Goal: Feedback & Contribution: Submit feedback/report problem

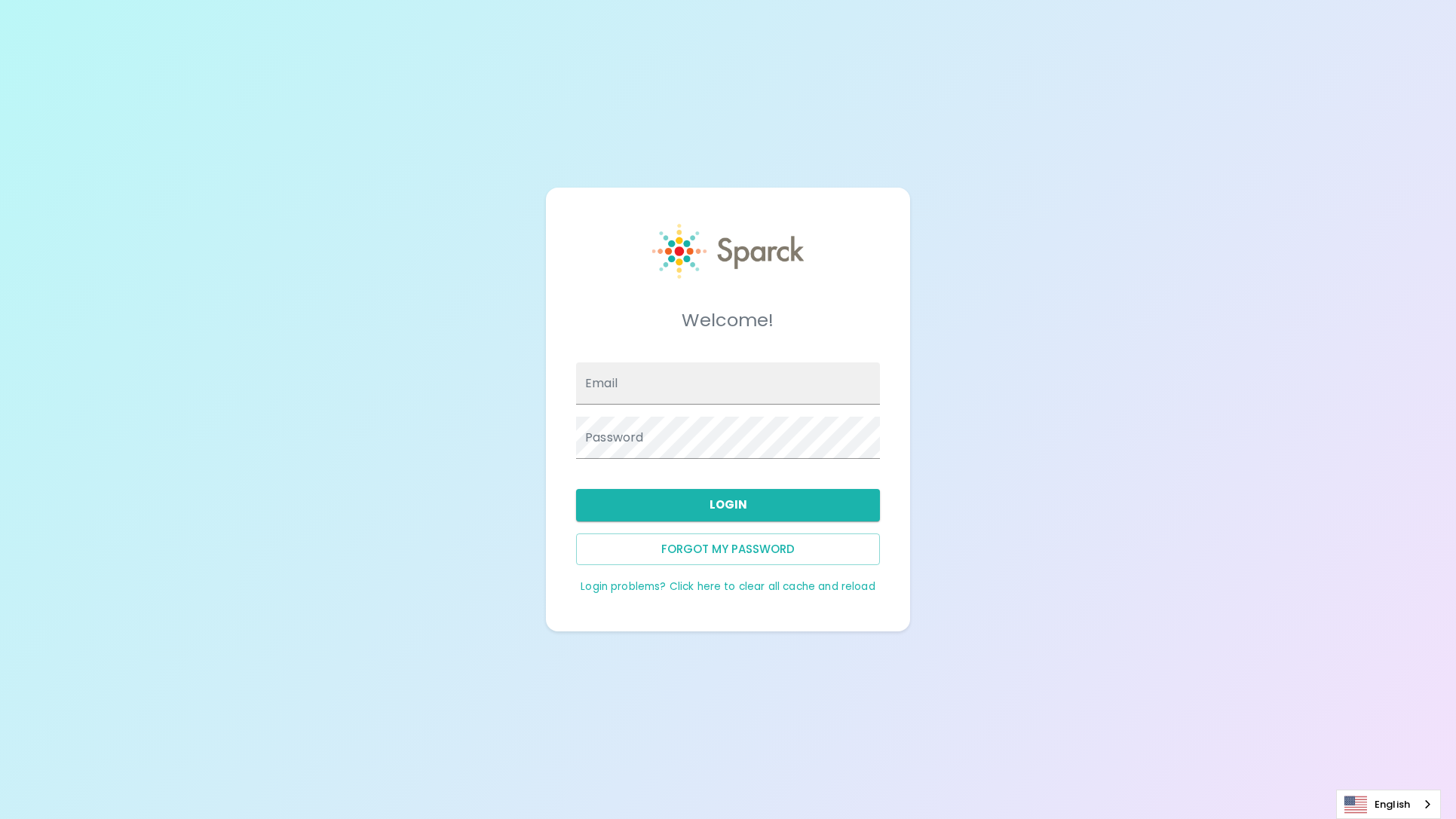
type input "[PERSON_NAME][EMAIL_ADDRESS][PERSON_NAME][DOMAIN_NAME]"
click at [876, 380] on span at bounding box center [871, 383] width 12 height 12
type input "[PERSON_NAME][EMAIL_ADDRESS][PERSON_NAME][DOMAIN_NAME]"
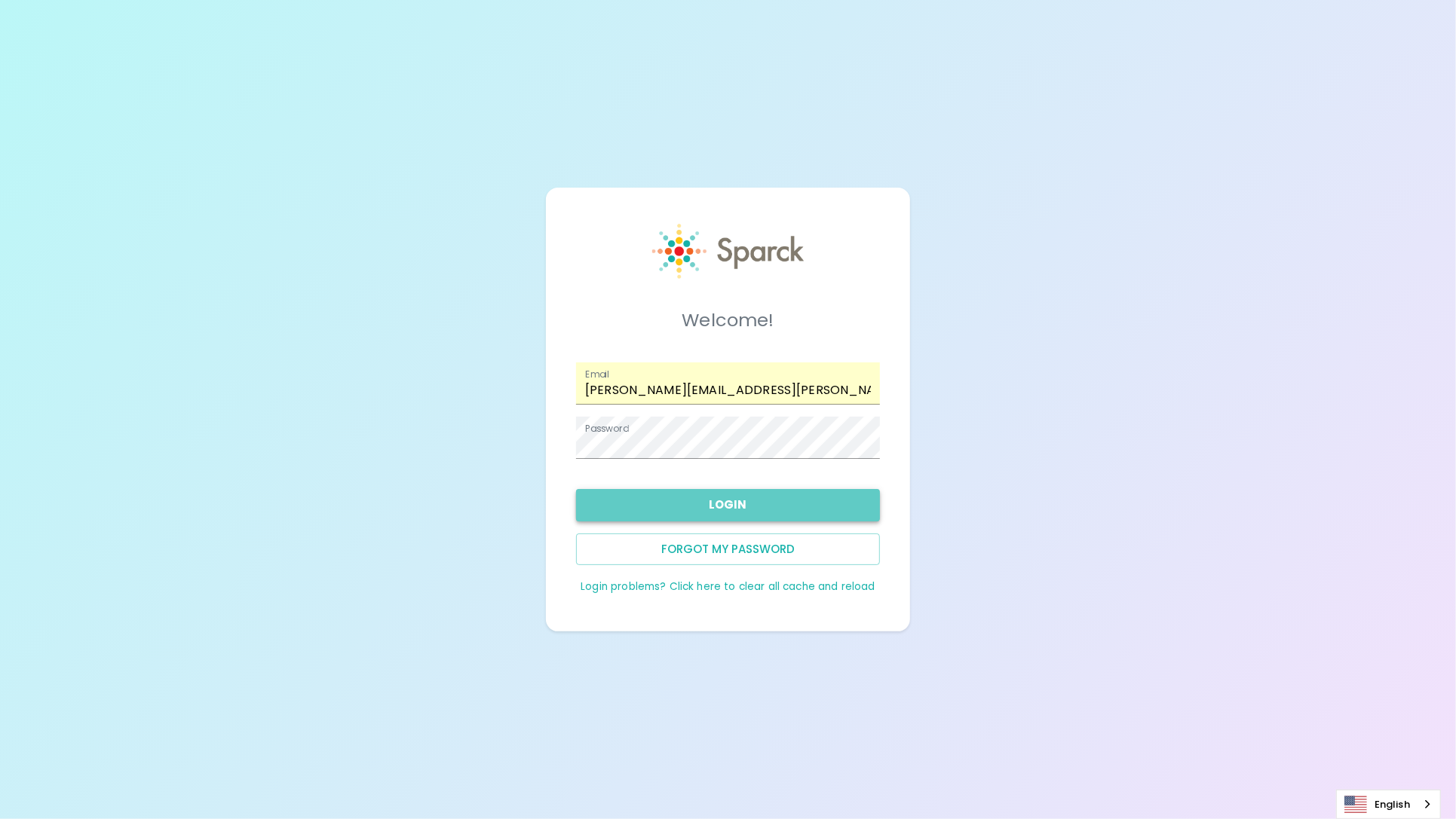
click at [736, 501] on button "Login" at bounding box center [728, 505] width 304 height 32
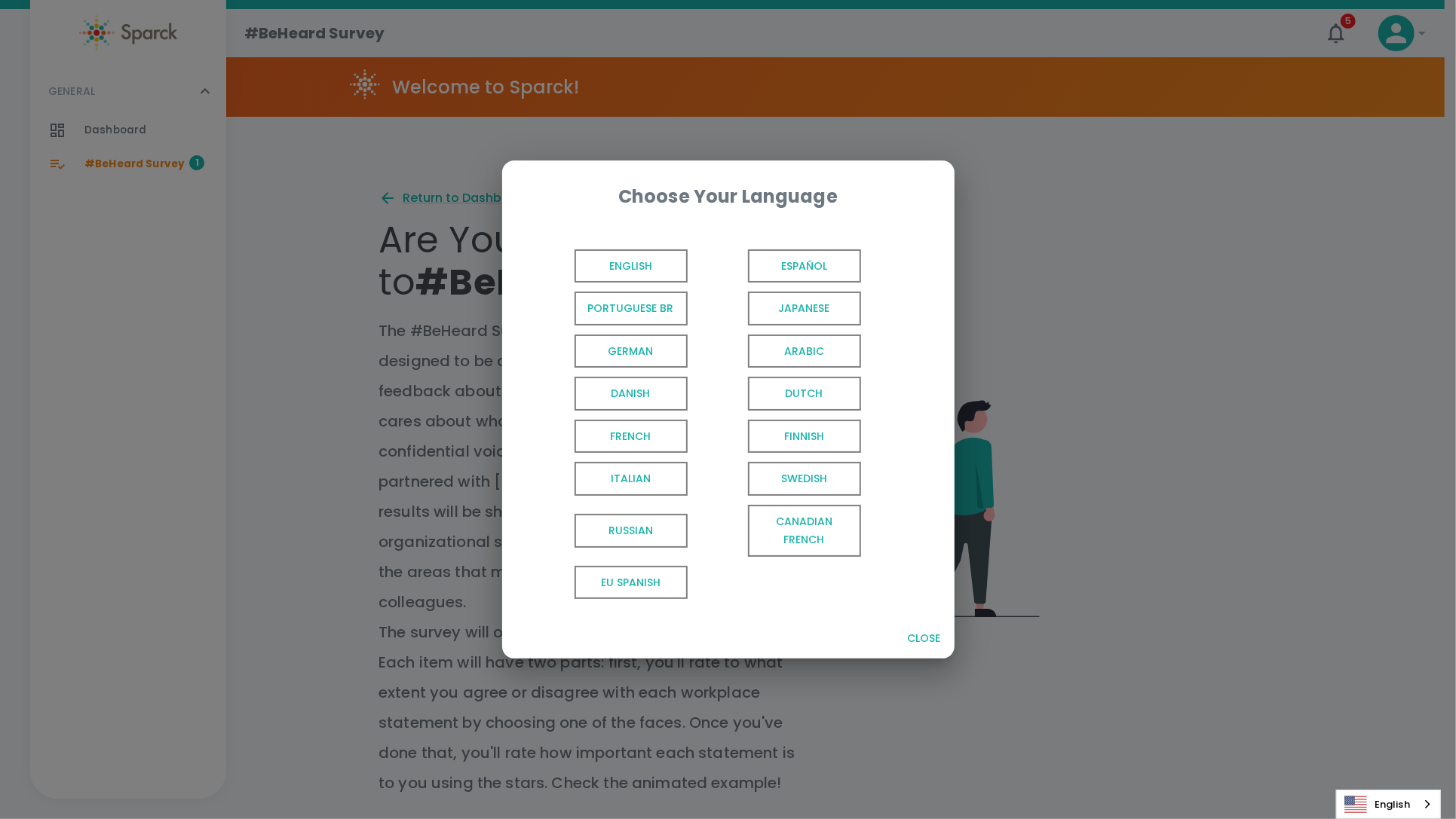
click at [669, 274] on span "English" at bounding box center [631, 266] width 113 height 34
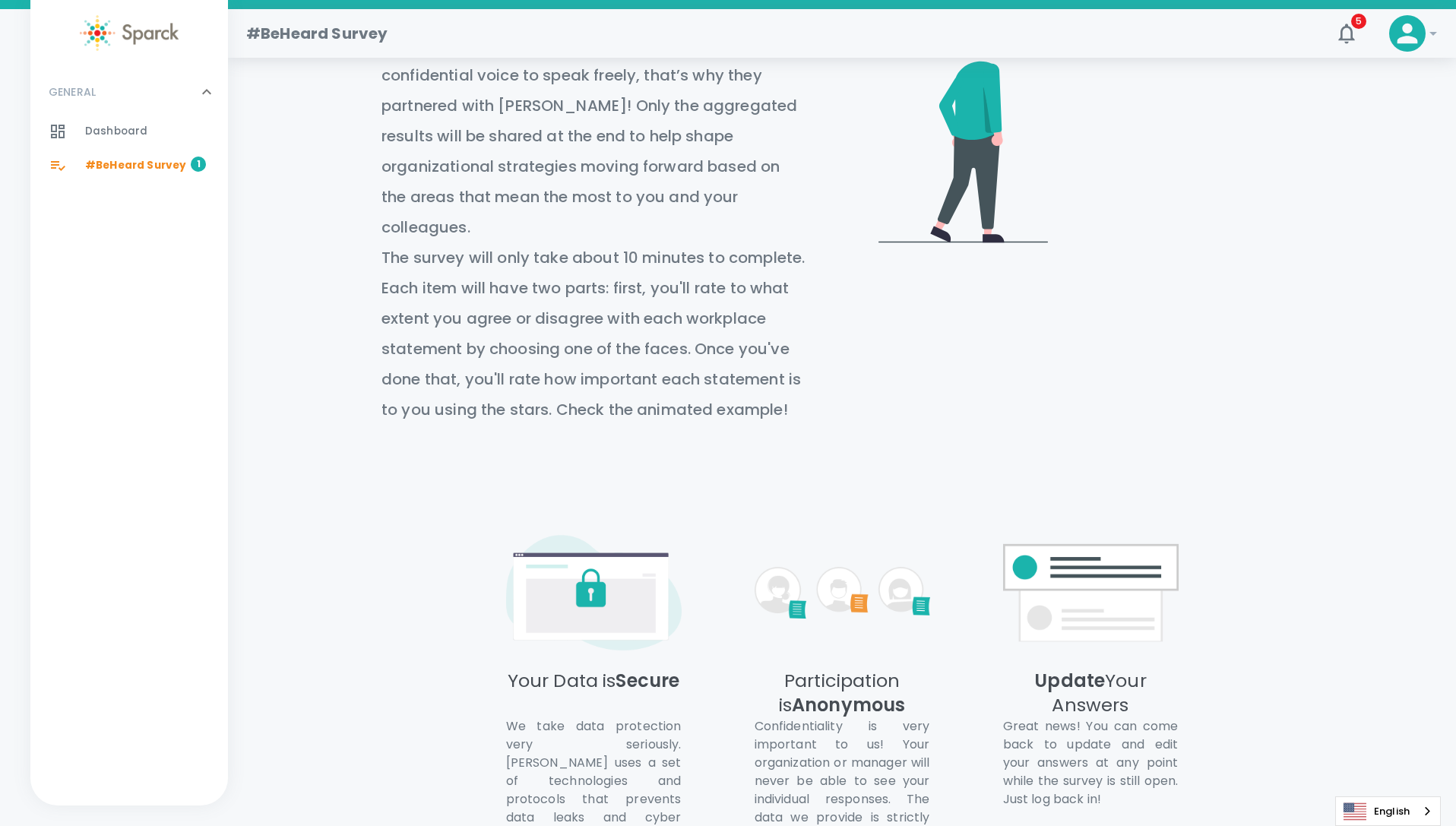
scroll to position [528, 0]
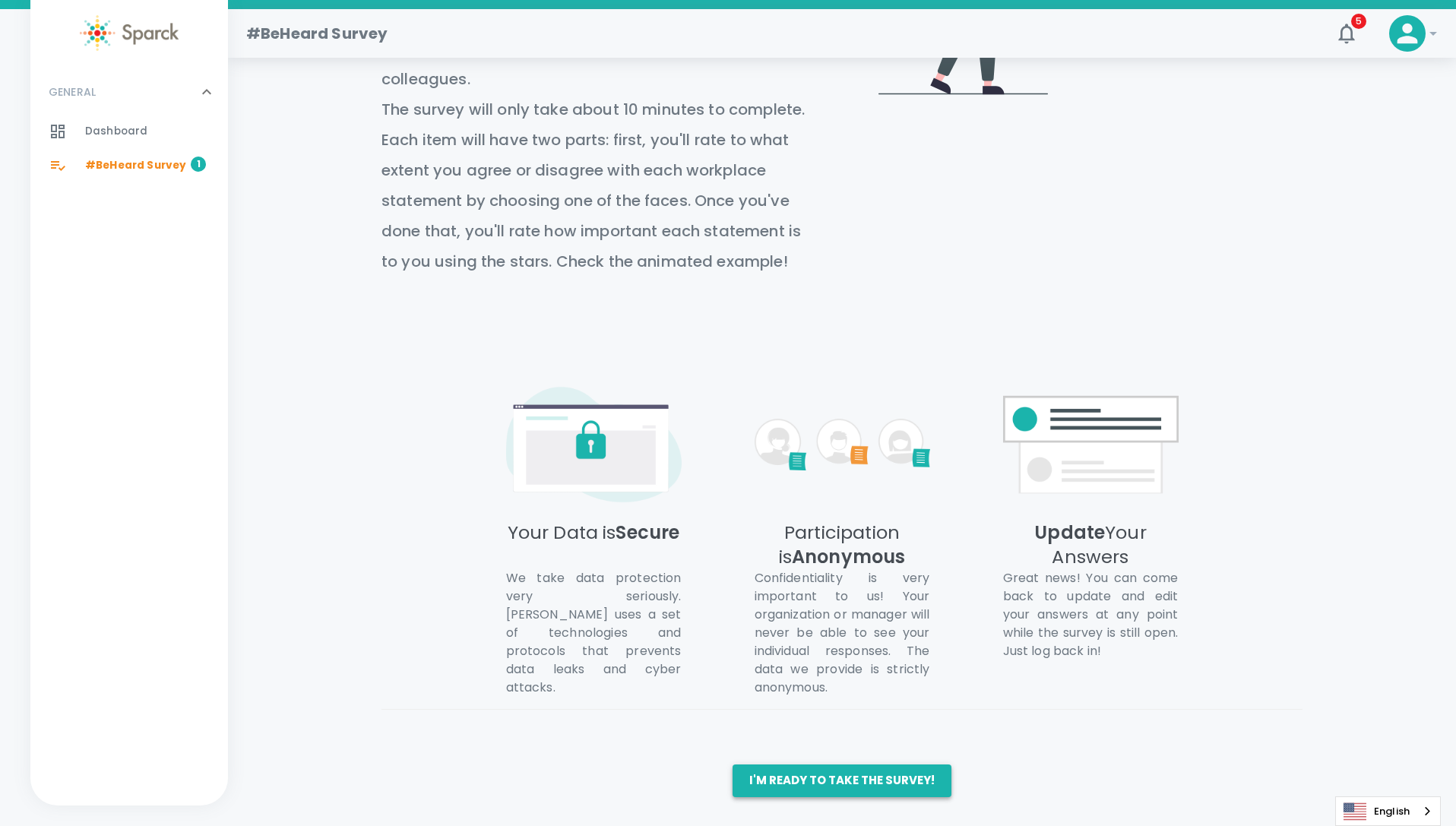
click at [916, 783] on button "I'm ready to take the survey!" at bounding box center [842, 780] width 219 height 32
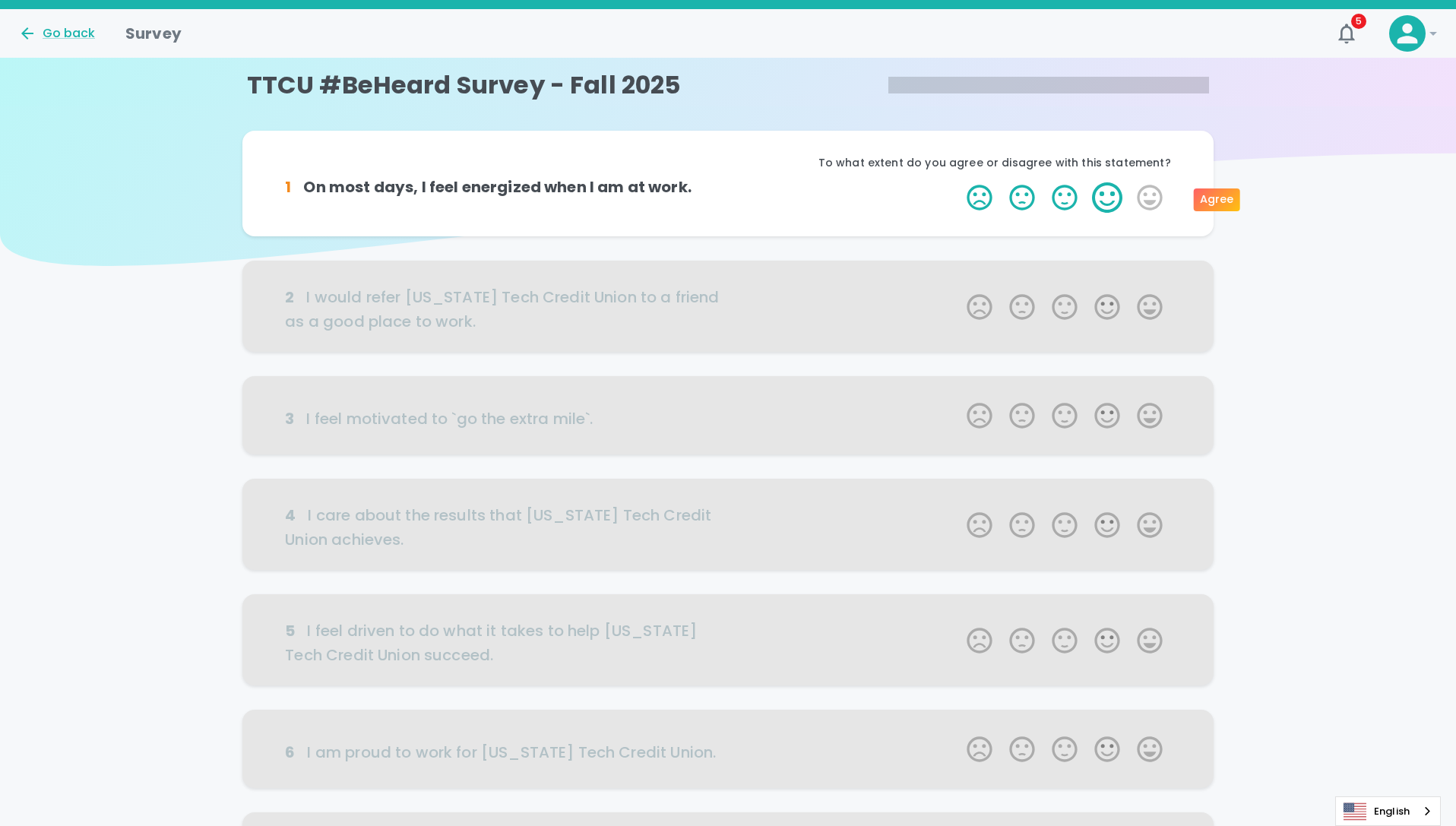
click at [1118, 194] on label "4 Stars" at bounding box center [1107, 197] width 43 height 31
click at [958, 182] on input "4 Stars" at bounding box center [957, 181] width 1 height 1
click at [1155, 197] on label "5 Stars" at bounding box center [1150, 197] width 43 height 31
click at [958, 182] on input "5 Stars" at bounding box center [957, 181] width 1 height 1
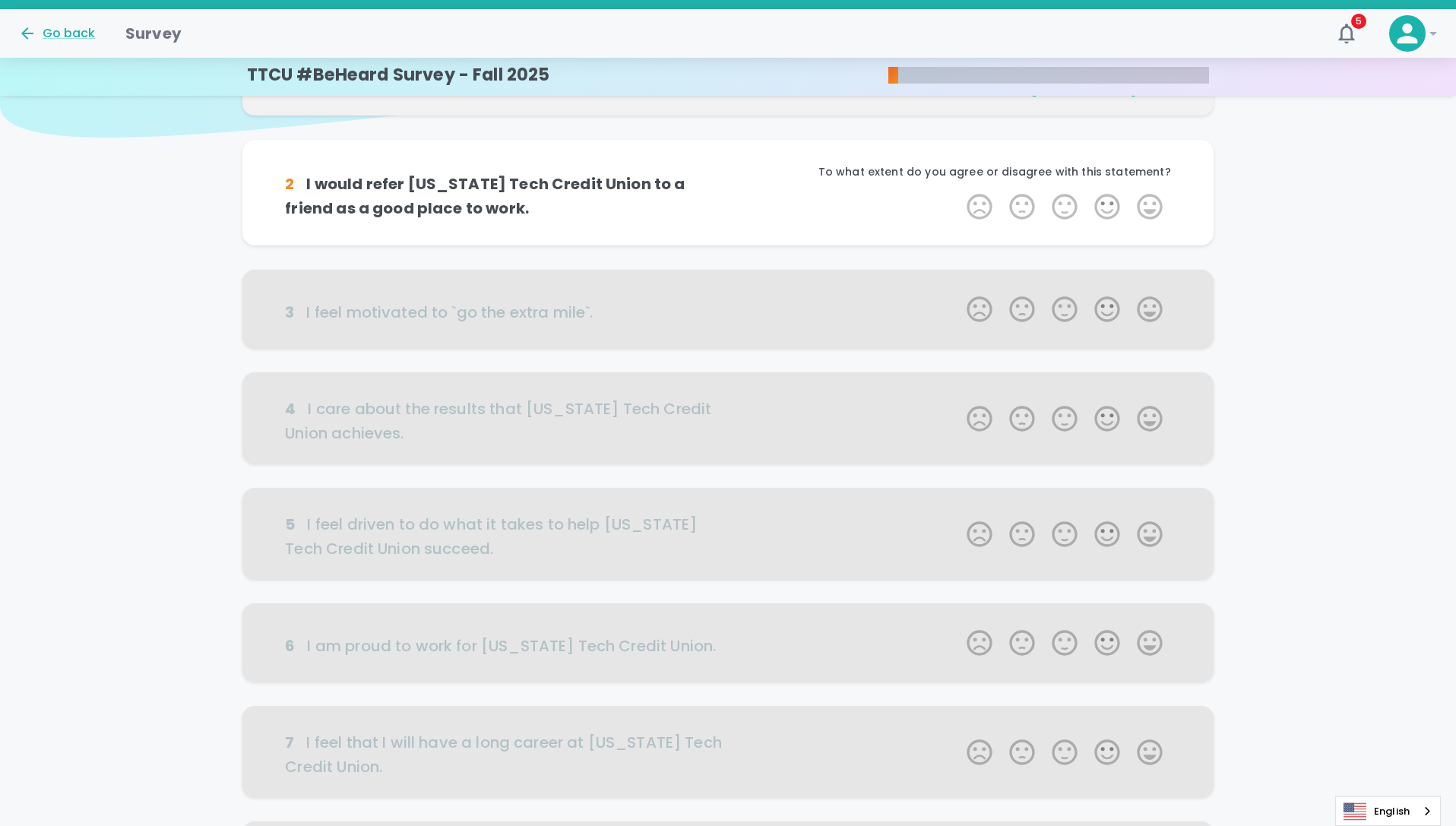
scroll to position [134, 0]
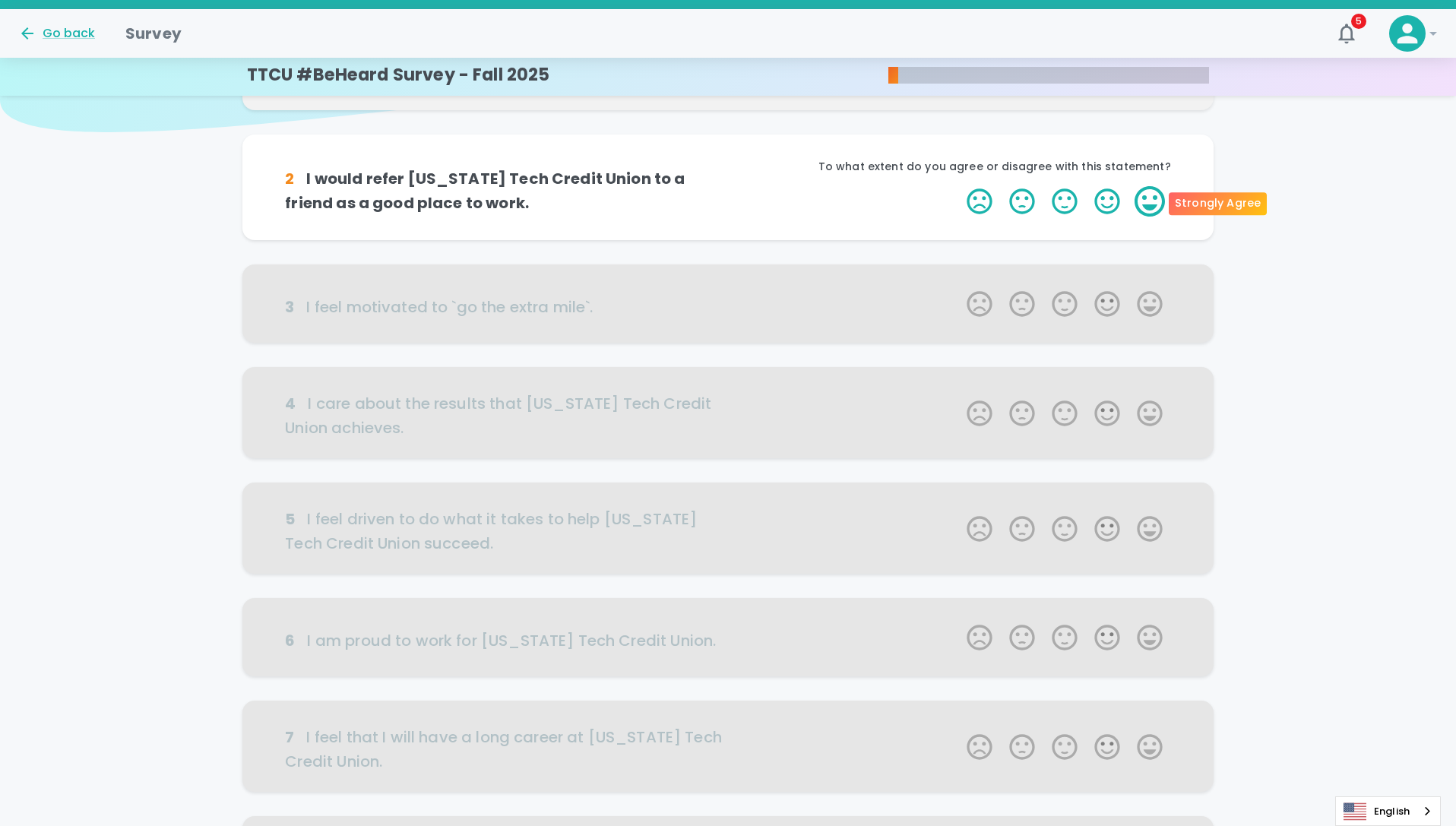
click at [1140, 212] on label "5 Stars" at bounding box center [1150, 201] width 43 height 31
click at [958, 186] on input "5 Stars" at bounding box center [957, 185] width 1 height 1
click at [1155, 199] on label "5 Stars" at bounding box center [1150, 201] width 43 height 31
click at [958, 186] on input "5 Stars" at bounding box center [957, 185] width 1 height 1
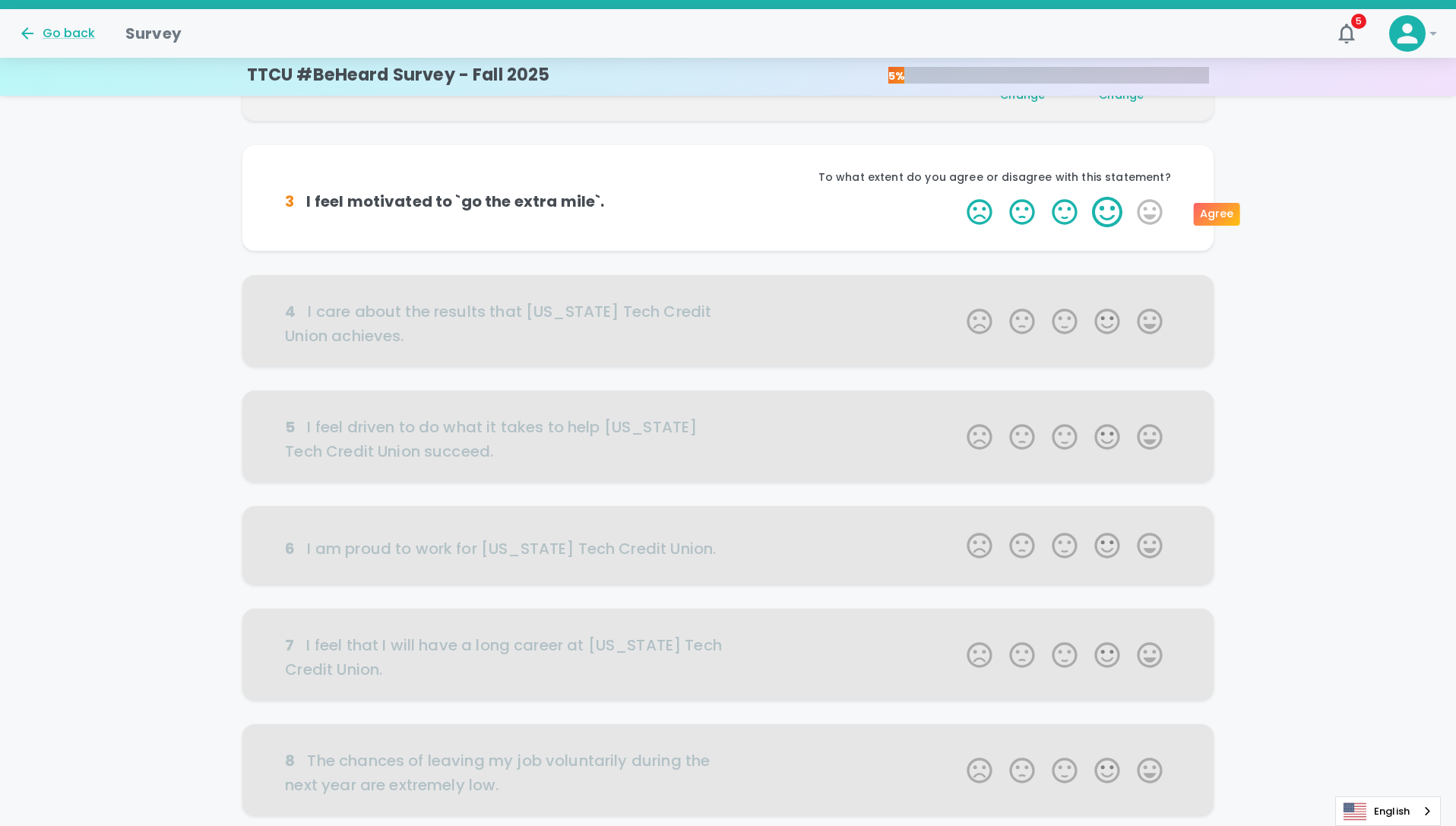
scroll to position [267, 0]
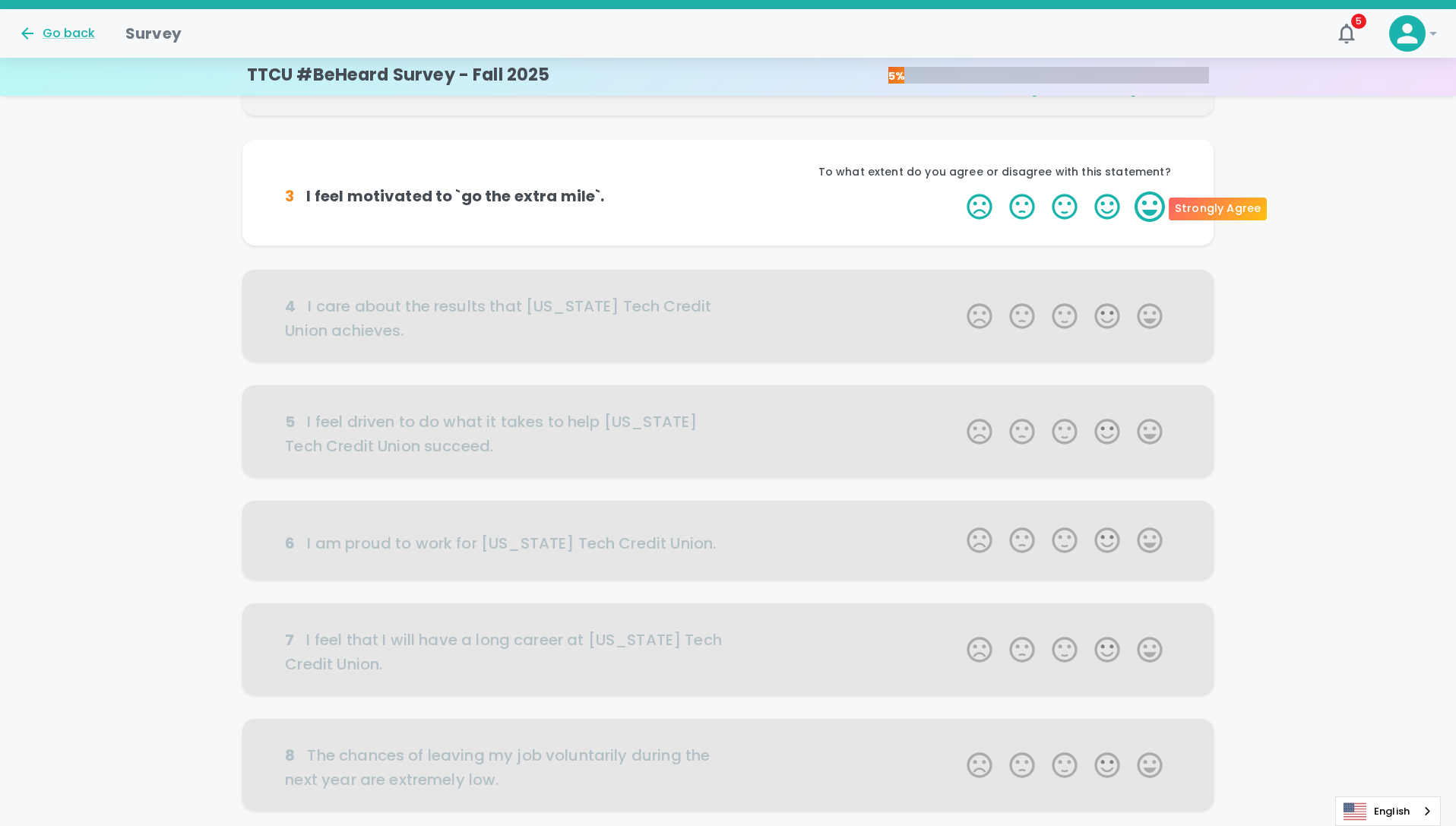
click at [1158, 203] on label "5 Stars" at bounding box center [1150, 206] width 43 height 31
click at [958, 192] on input "5 Stars" at bounding box center [957, 191] width 1 height 1
click at [1158, 203] on label "5 Stars" at bounding box center [1150, 206] width 43 height 31
click at [958, 192] on input "5 Stars" at bounding box center [957, 191] width 1 height 1
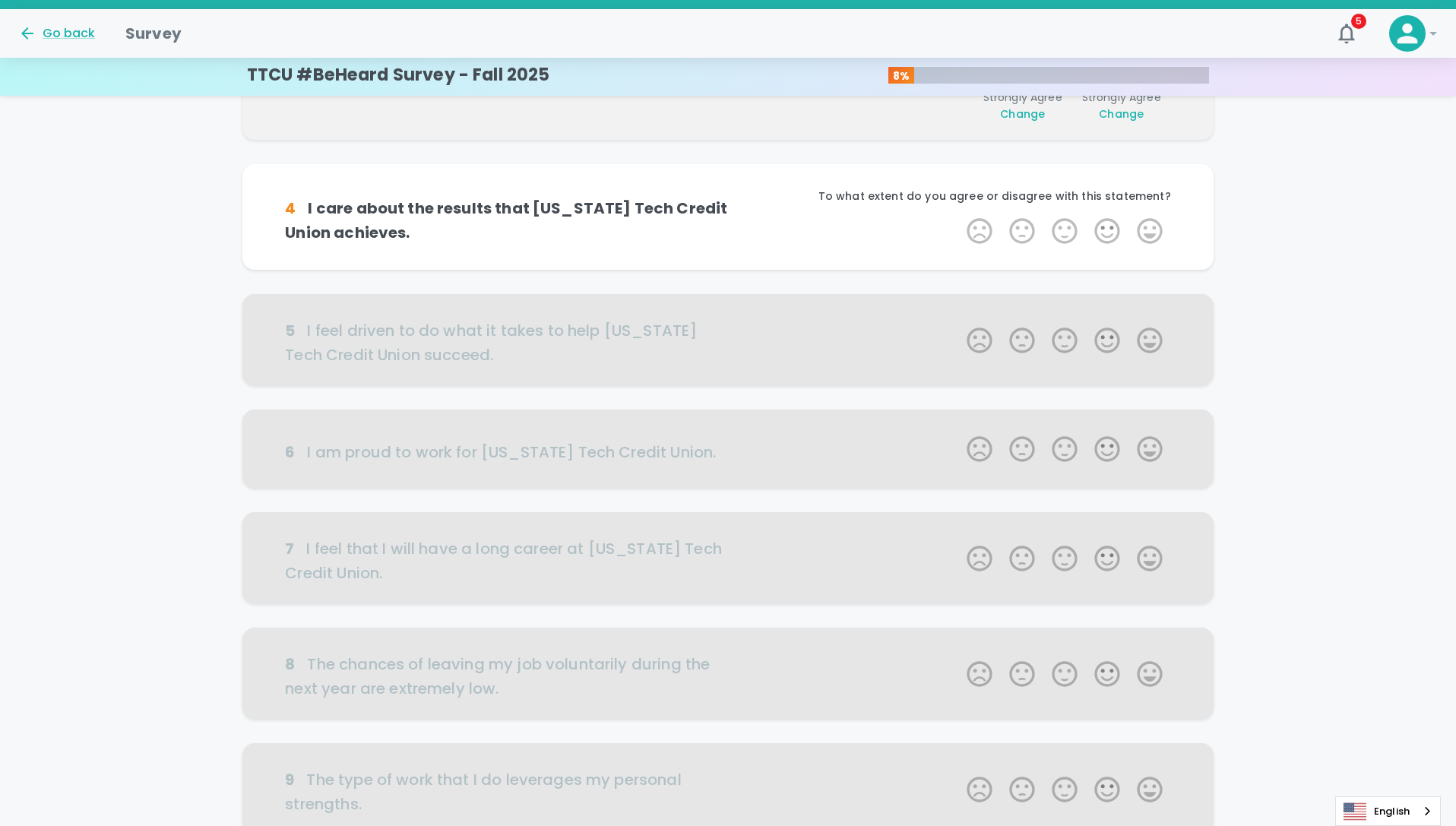
scroll to position [401, 0]
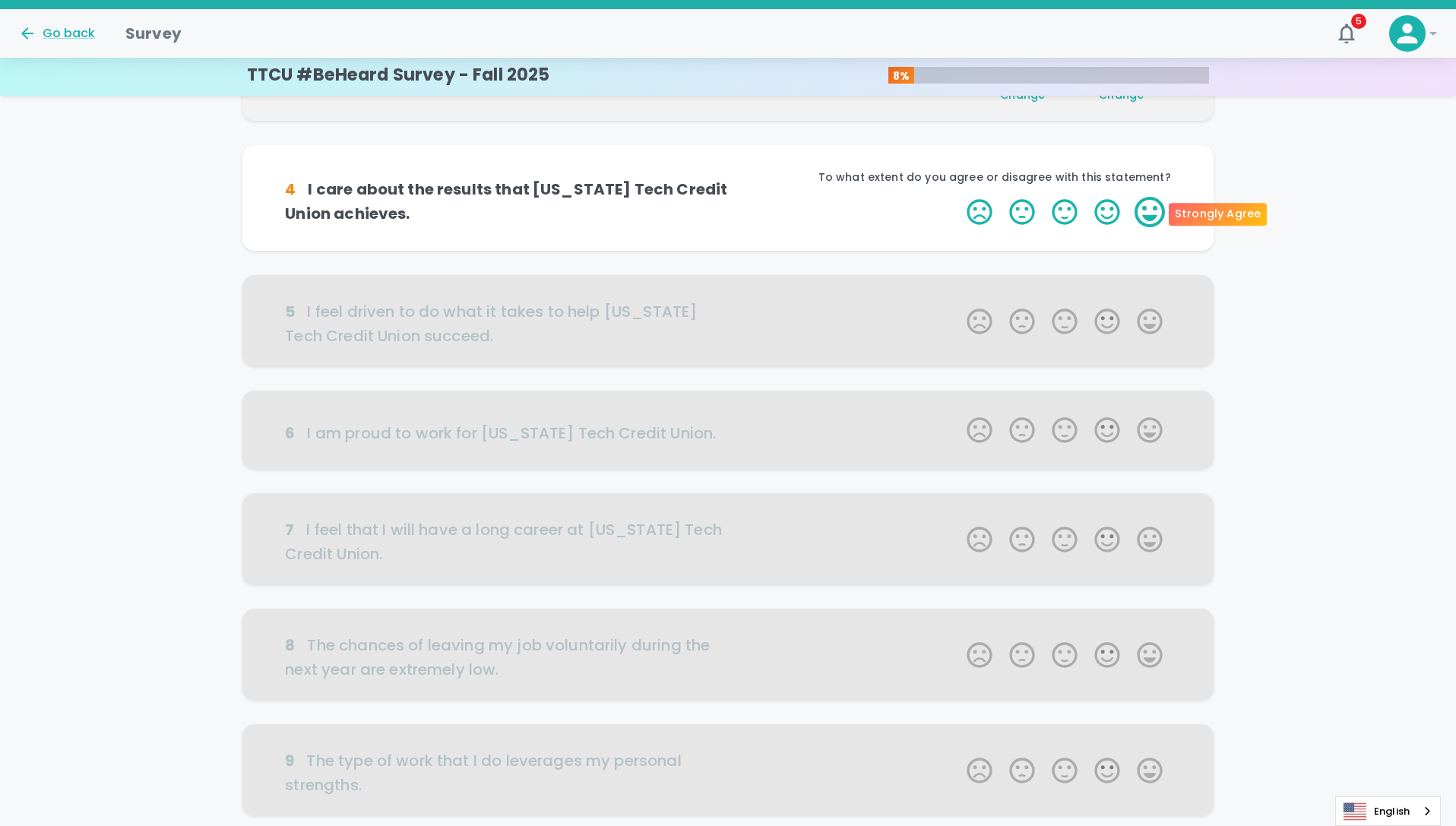
click at [1150, 216] on label "5 Stars" at bounding box center [1150, 212] width 43 height 31
click at [958, 197] on input "5 Stars" at bounding box center [957, 196] width 1 height 1
click at [1147, 215] on label "5 Stars" at bounding box center [1150, 212] width 43 height 31
click at [958, 197] on input "5 Stars" at bounding box center [957, 196] width 1 height 1
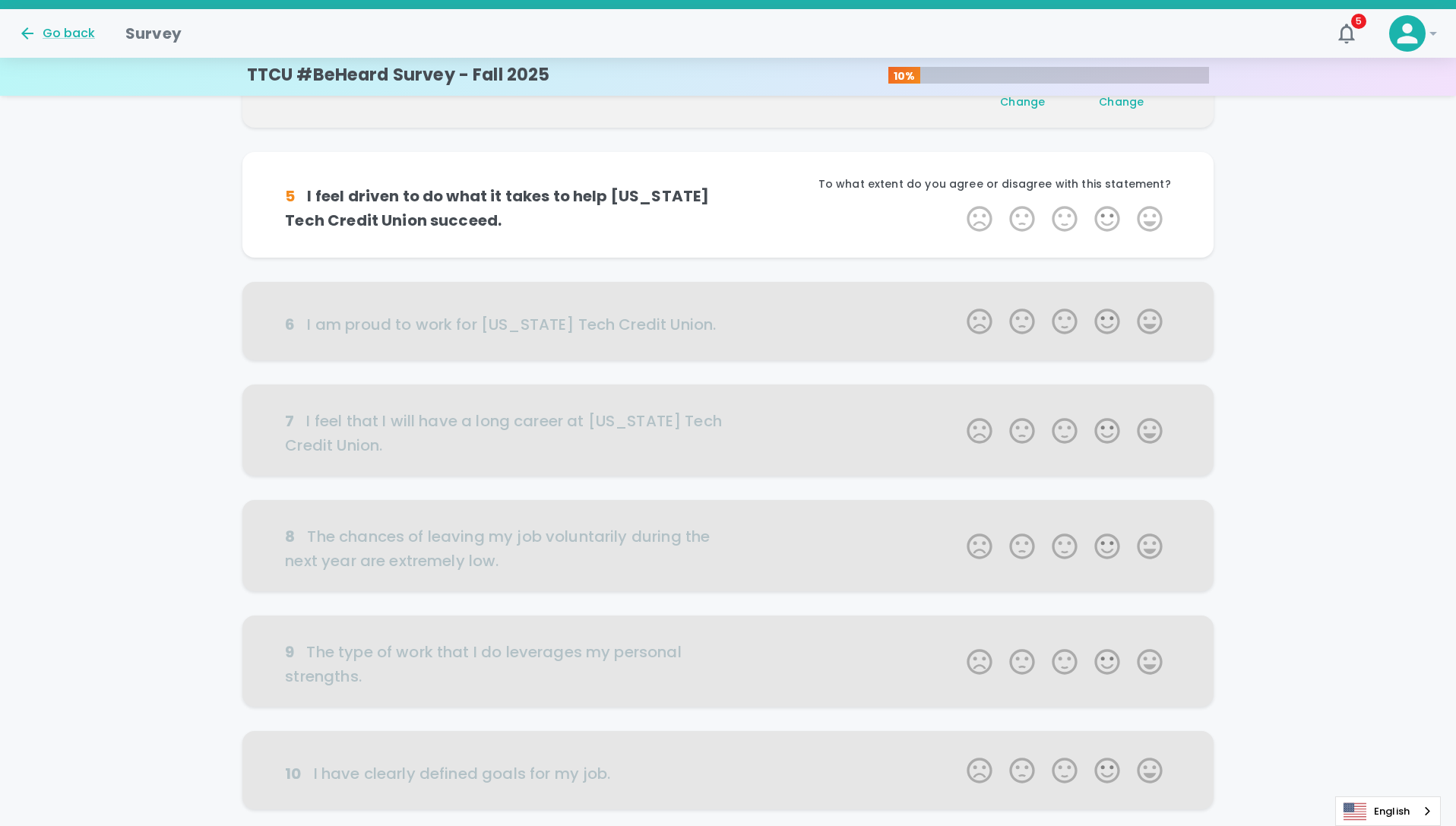
scroll to position [535, 0]
click at [1146, 212] on label "5 Stars" at bounding box center [1150, 218] width 43 height 31
click at [958, 203] on input "5 Stars" at bounding box center [957, 202] width 1 height 1
click at [1146, 213] on label "5 Stars" at bounding box center [1150, 218] width 43 height 31
click at [958, 203] on input "5 Stars" at bounding box center [957, 202] width 1 height 1
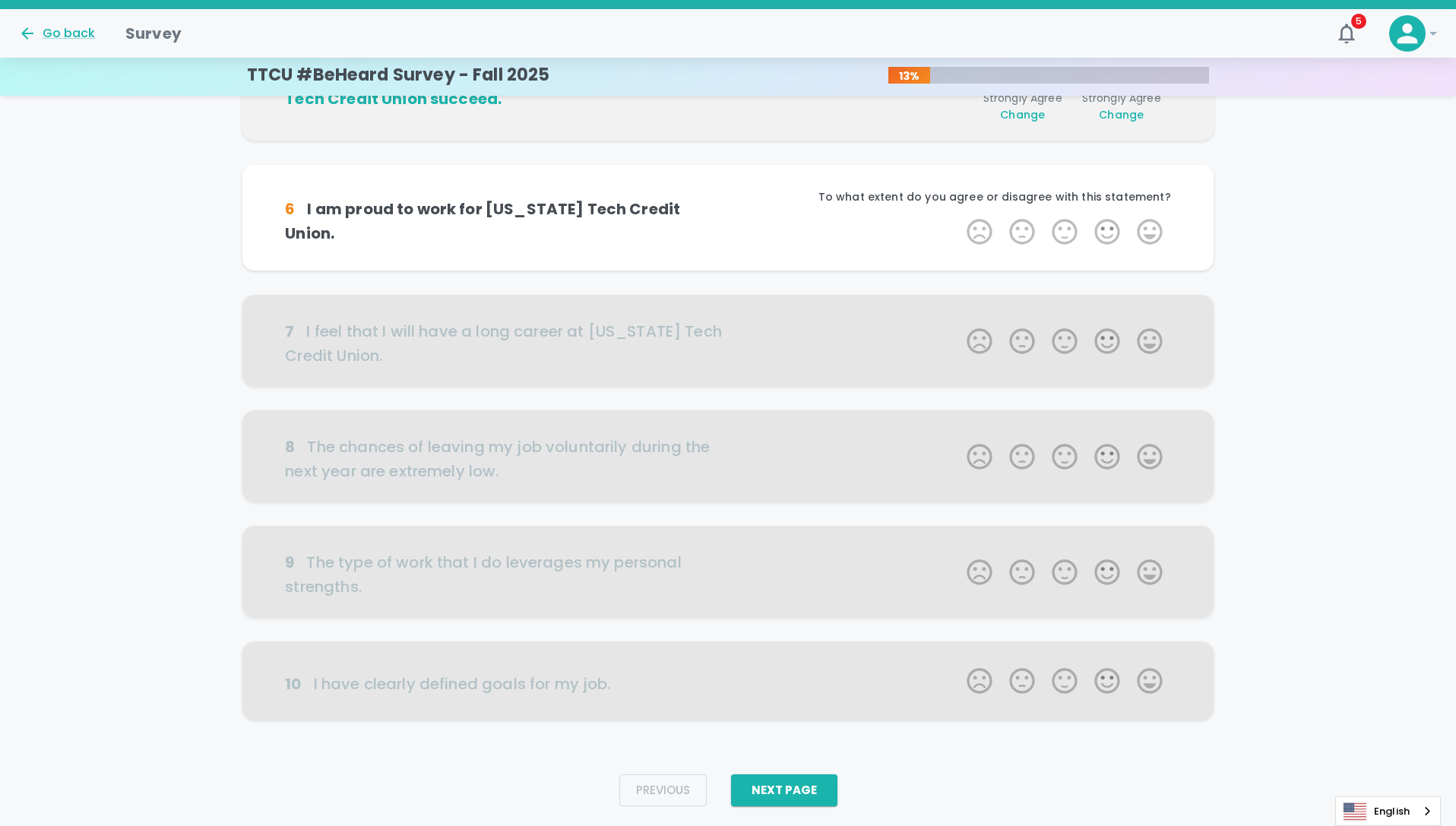
scroll to position [663, 0]
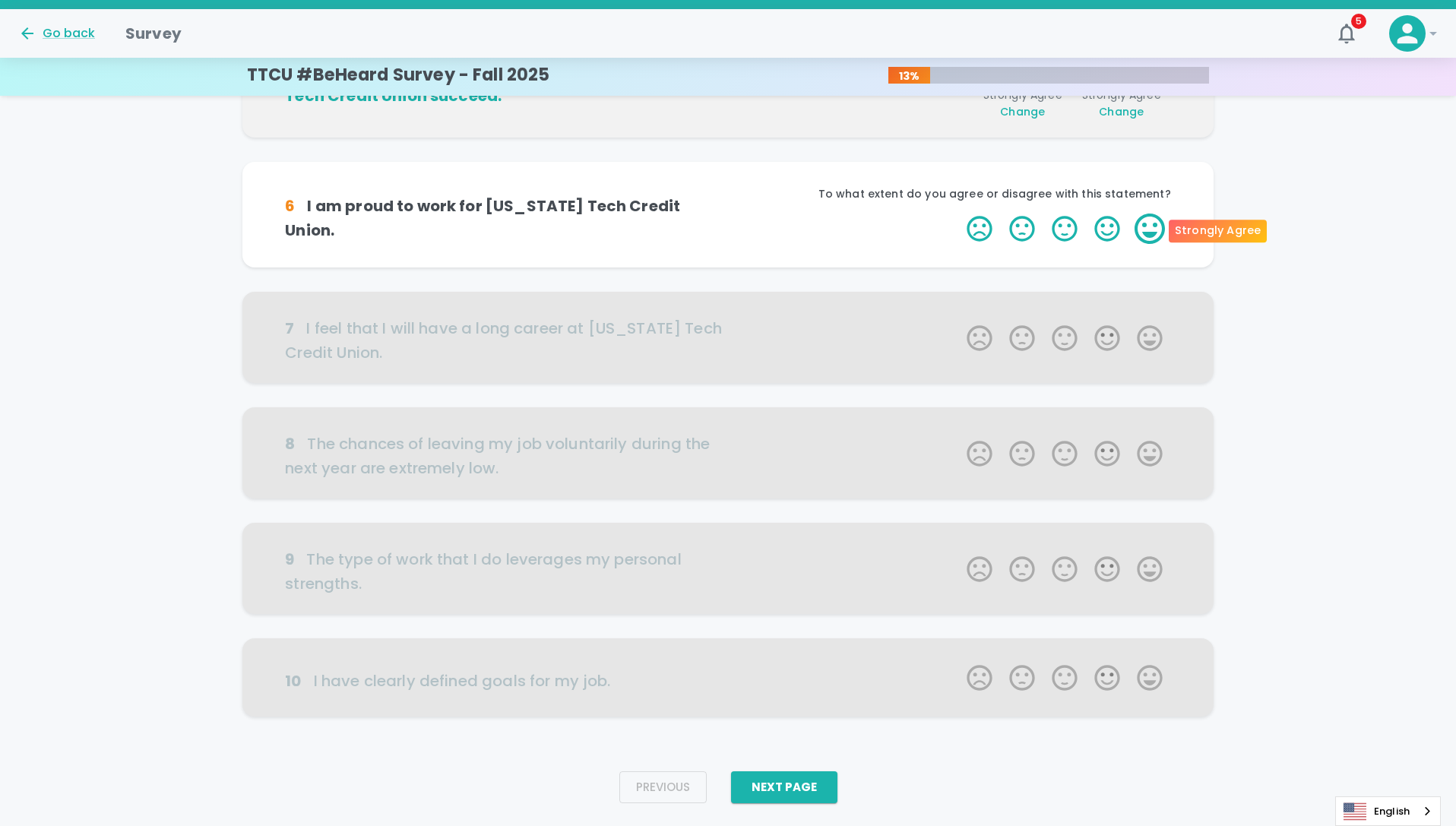
click at [1148, 228] on label "5 Stars" at bounding box center [1150, 229] width 43 height 31
click at [958, 214] on input "5 Stars" at bounding box center [957, 213] width 1 height 1
click at [1153, 225] on label "5 Stars" at bounding box center [1150, 229] width 43 height 31
click at [958, 214] on input "5 Stars" at bounding box center [957, 213] width 1 height 1
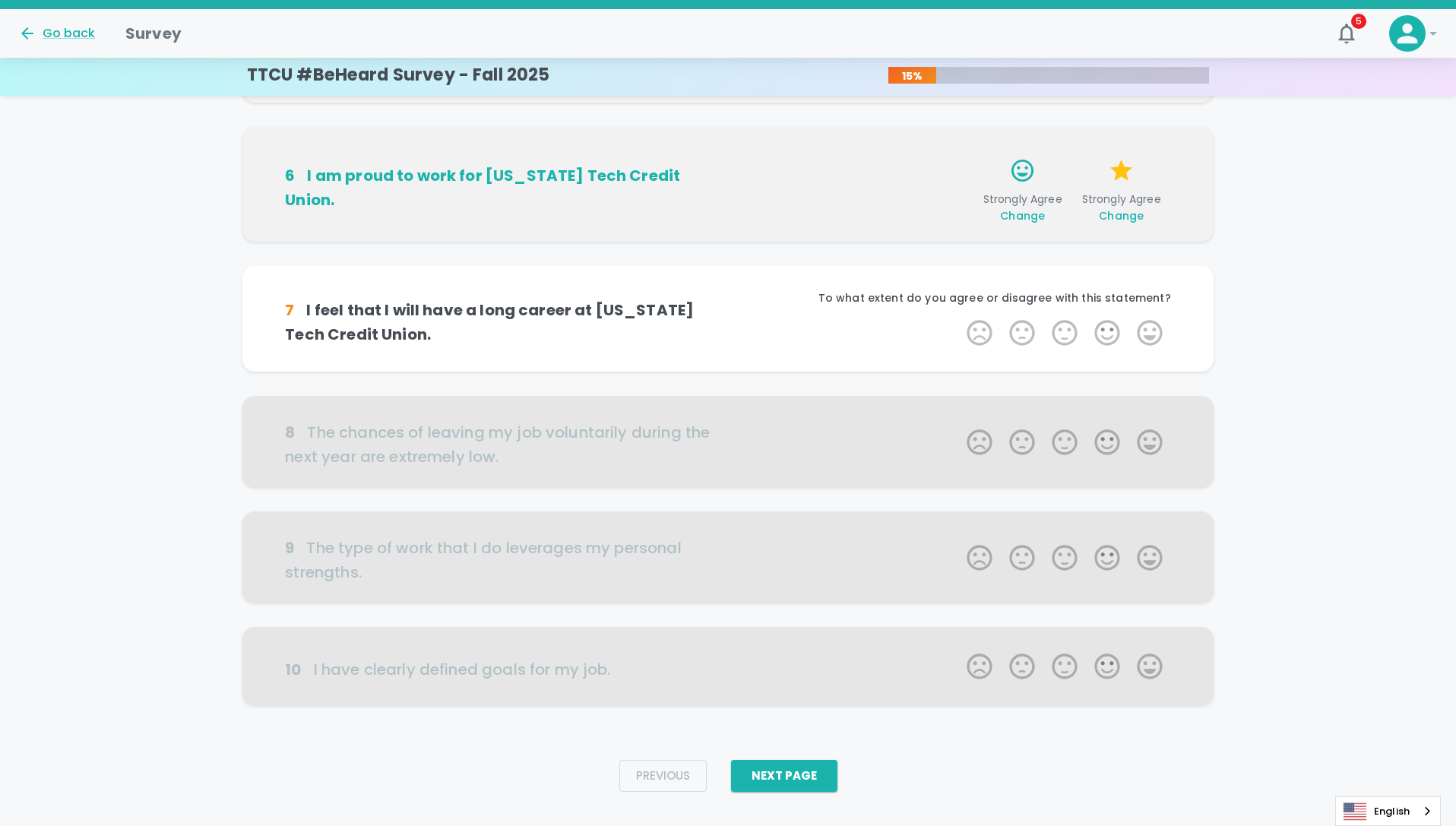
scroll to position [700, 0]
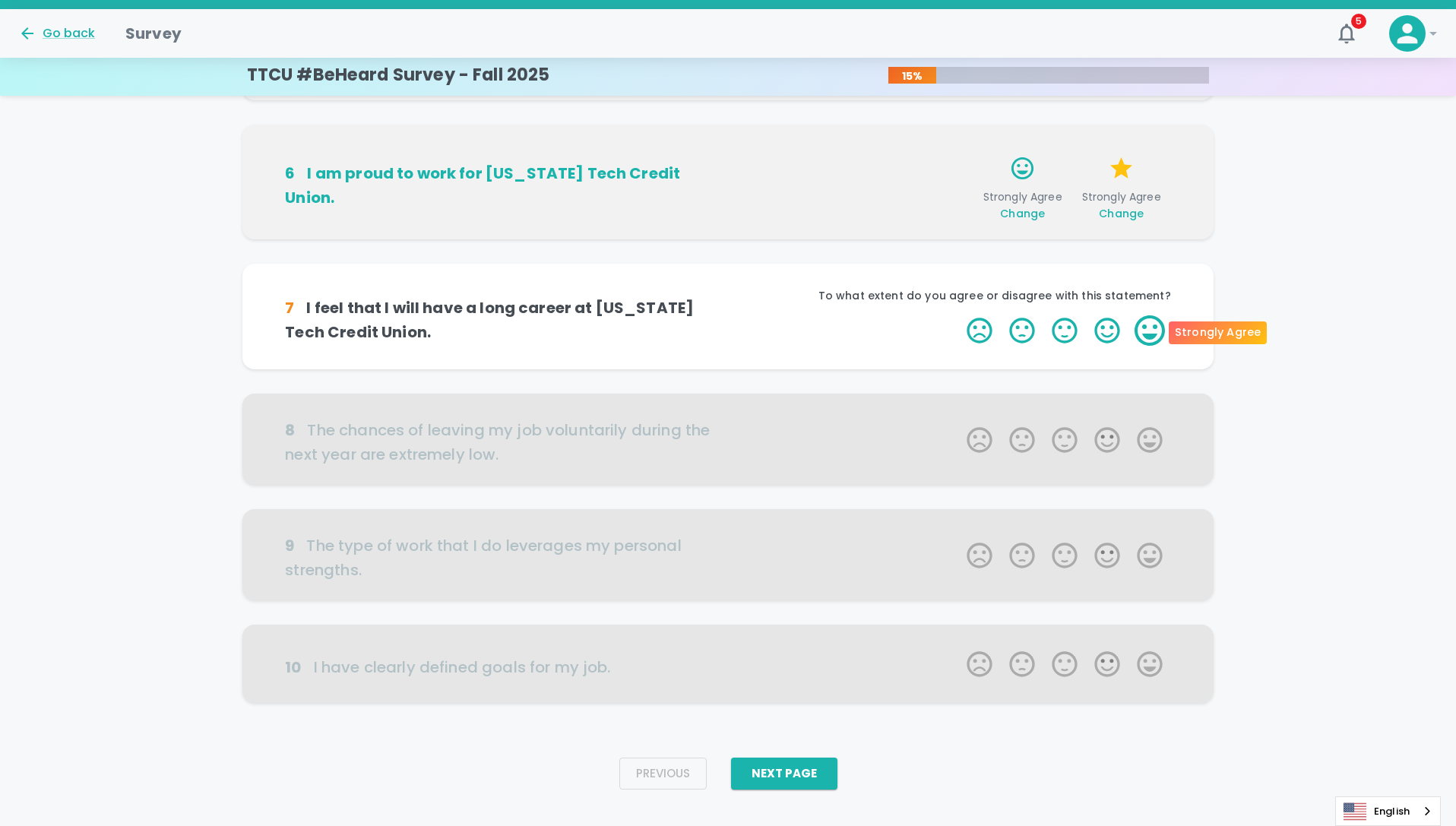
click at [1149, 329] on label "5 Stars" at bounding box center [1150, 330] width 43 height 31
click at [958, 315] on input "5 Stars" at bounding box center [957, 314] width 1 height 1
click at [1144, 329] on label "5 Stars" at bounding box center [1150, 330] width 43 height 31
click at [958, 315] on input "5 Stars" at bounding box center [957, 314] width 1 height 1
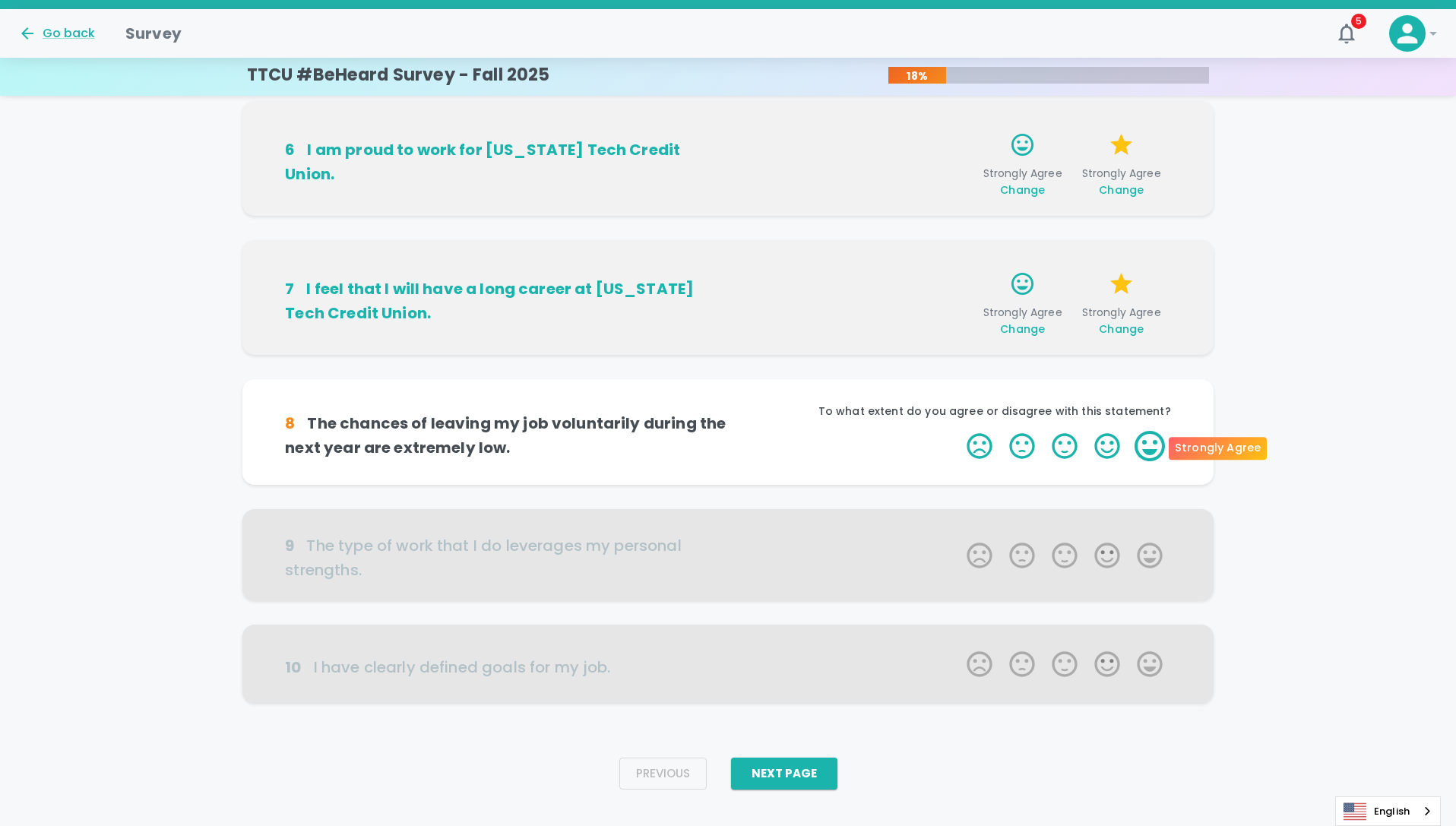
click at [1160, 450] on label "5 Stars" at bounding box center [1150, 446] width 43 height 31
click at [958, 431] on input "5 Stars" at bounding box center [957, 430] width 1 height 1
click at [1150, 448] on label "5 Stars" at bounding box center [1150, 446] width 43 height 31
click at [958, 431] on input "5 Stars" at bounding box center [957, 430] width 1 height 1
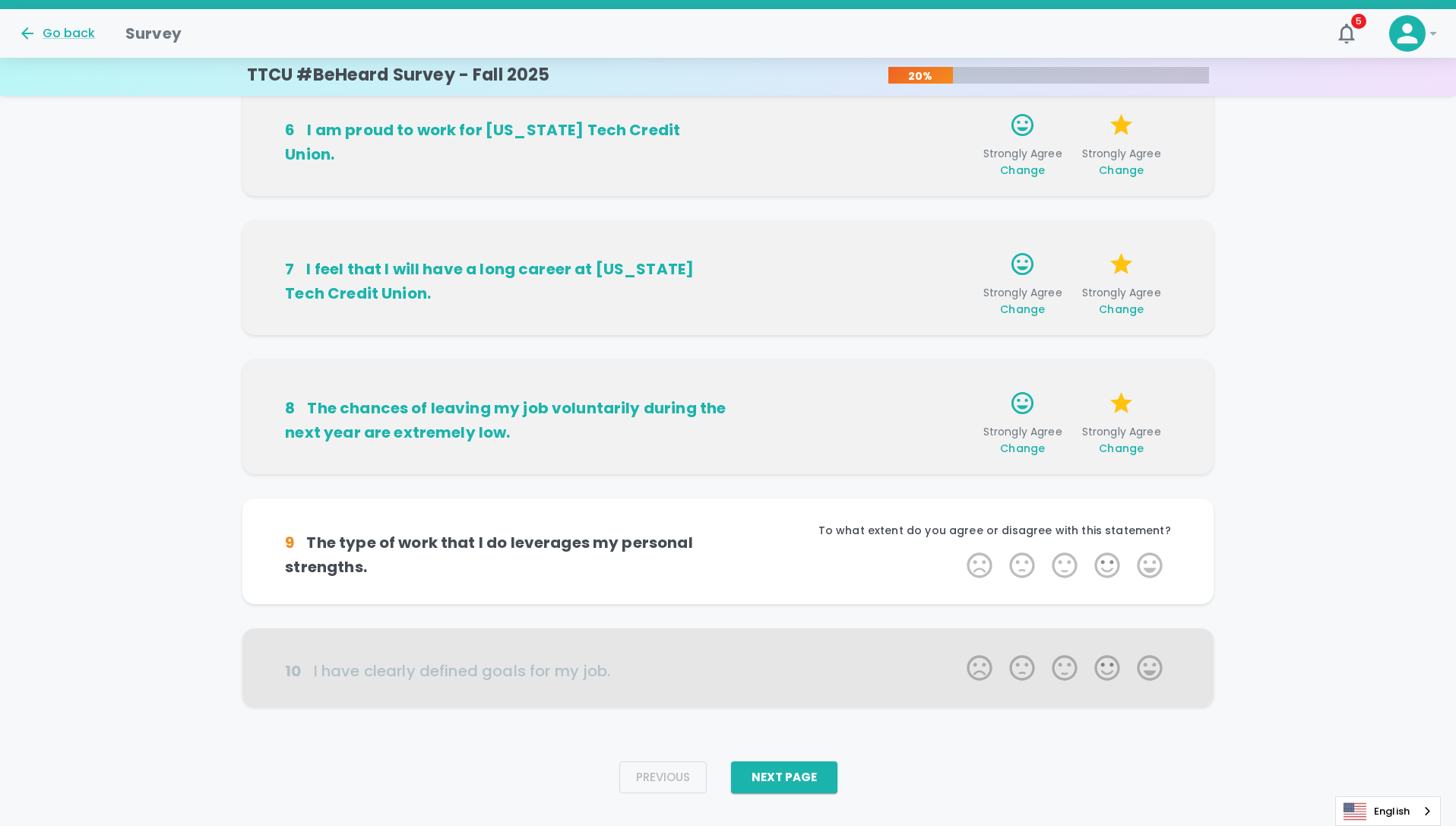
scroll to position [747, 0]
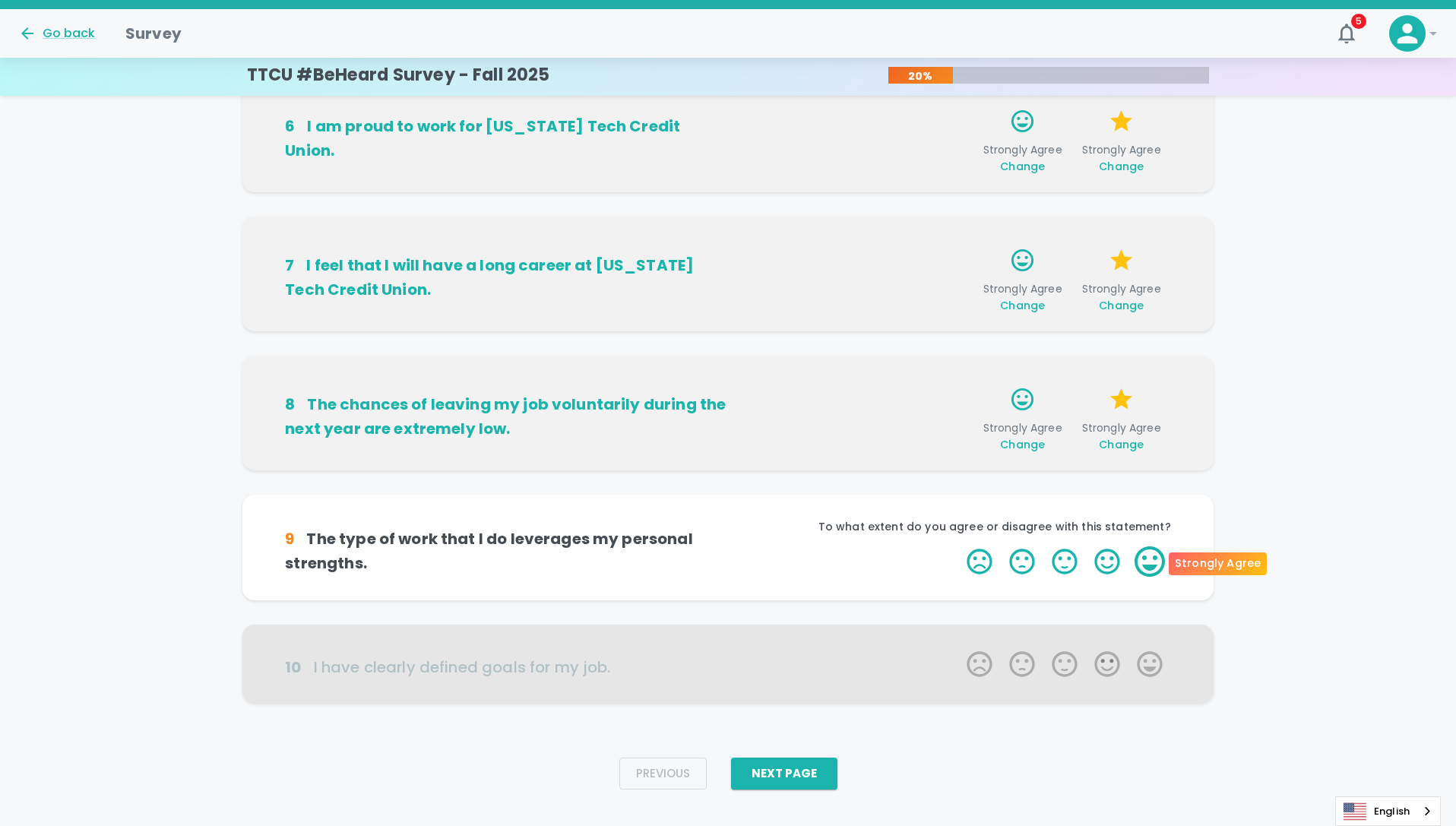
click at [1151, 564] on label "5 Stars" at bounding box center [1150, 561] width 43 height 31
click at [958, 546] on input "5 Stars" at bounding box center [957, 545] width 1 height 1
click at [1151, 564] on label "5 Stars" at bounding box center [1150, 561] width 43 height 31
click at [958, 546] on input "5 Stars" at bounding box center [957, 545] width 1 height 1
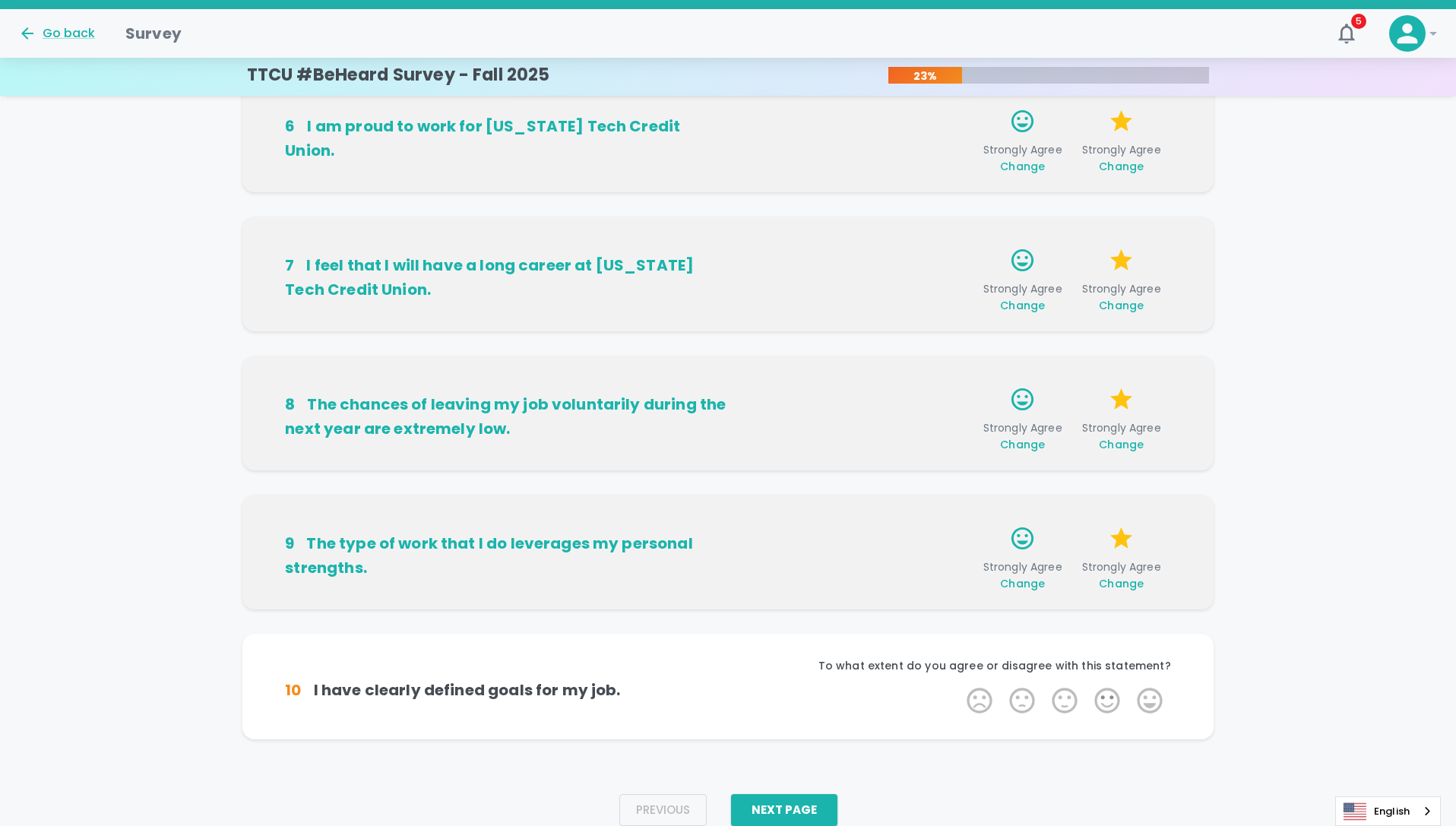
scroll to position [771, 0]
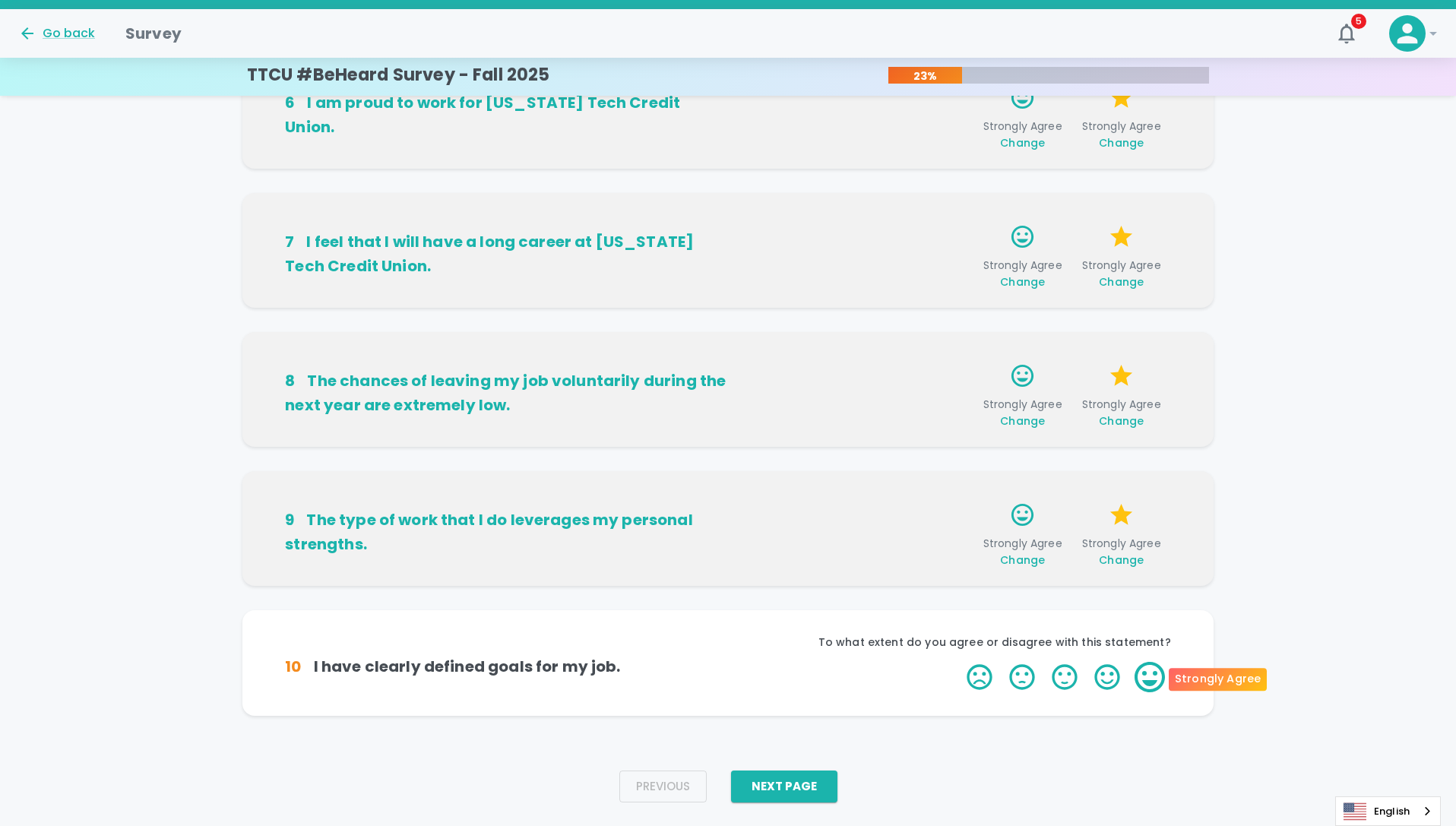
click at [1149, 679] on label "5 Stars" at bounding box center [1150, 677] width 43 height 31
click at [958, 662] on input "5 Stars" at bounding box center [957, 661] width 1 height 1
click at [1149, 679] on label "5 Stars" at bounding box center [1150, 677] width 43 height 31
click at [958, 662] on input "5 Stars" at bounding box center [957, 661] width 1 height 1
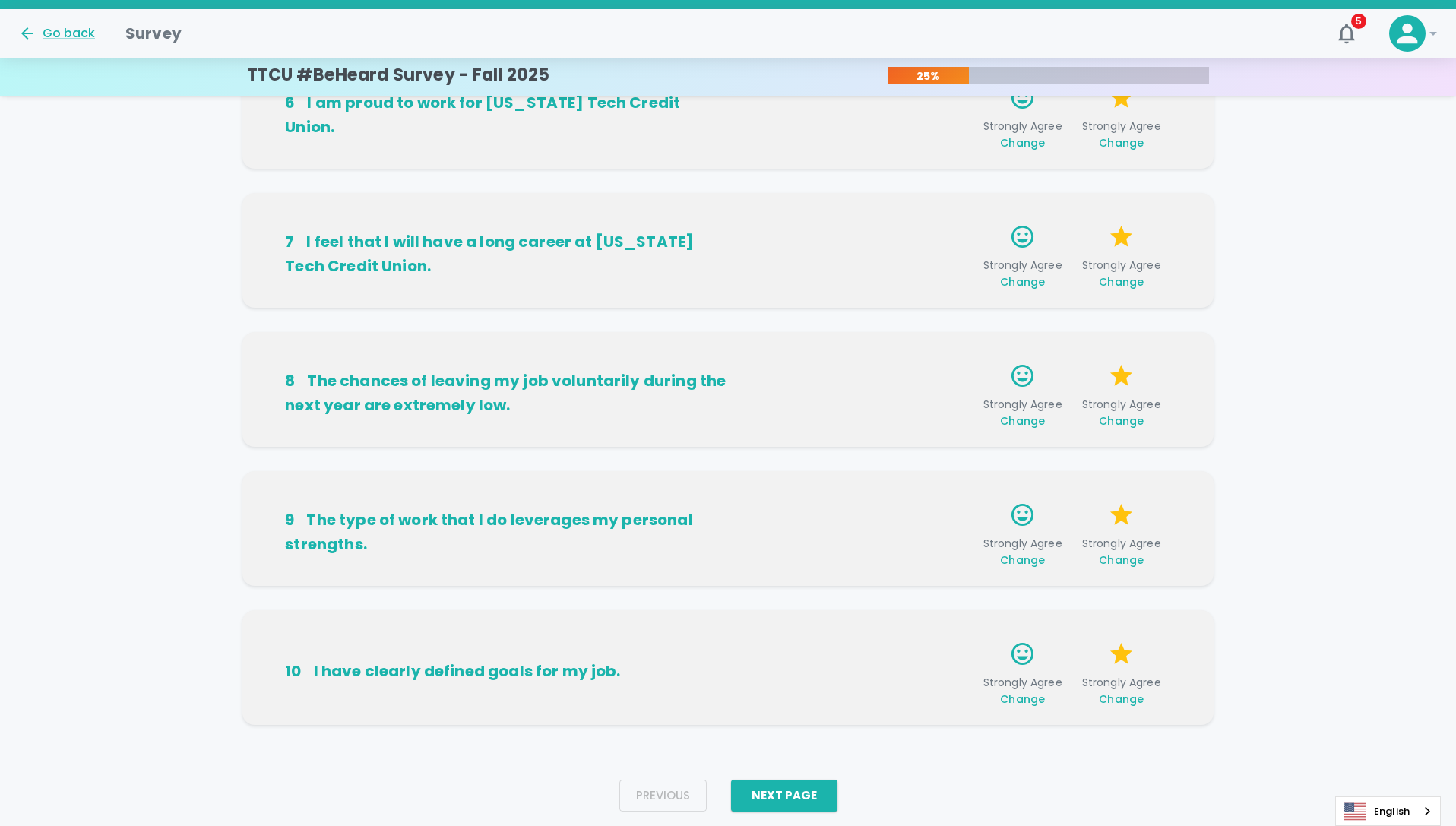
scroll to position [807, 0]
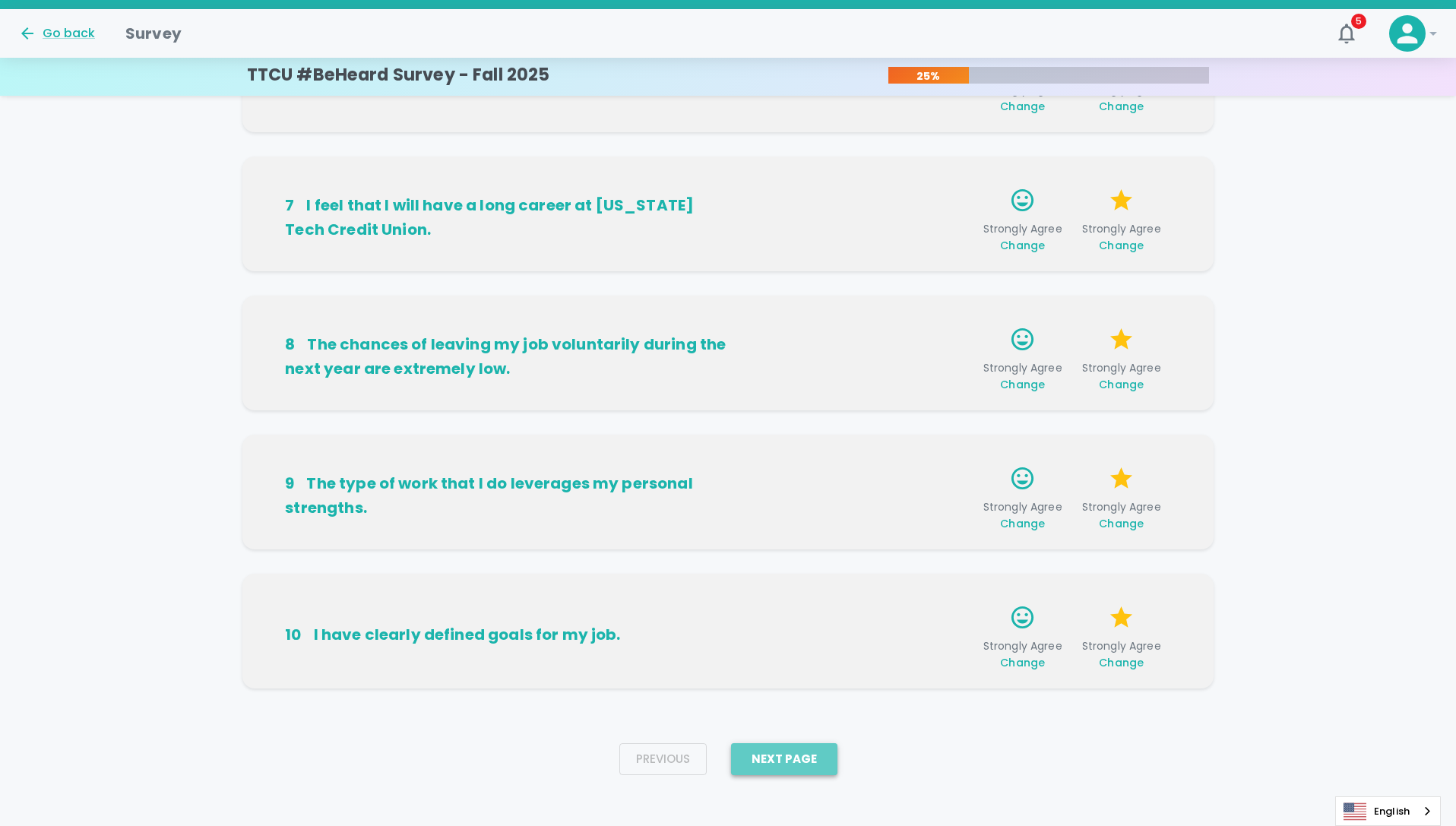
click at [790, 753] on button "Next Page" at bounding box center [784, 759] width 106 height 32
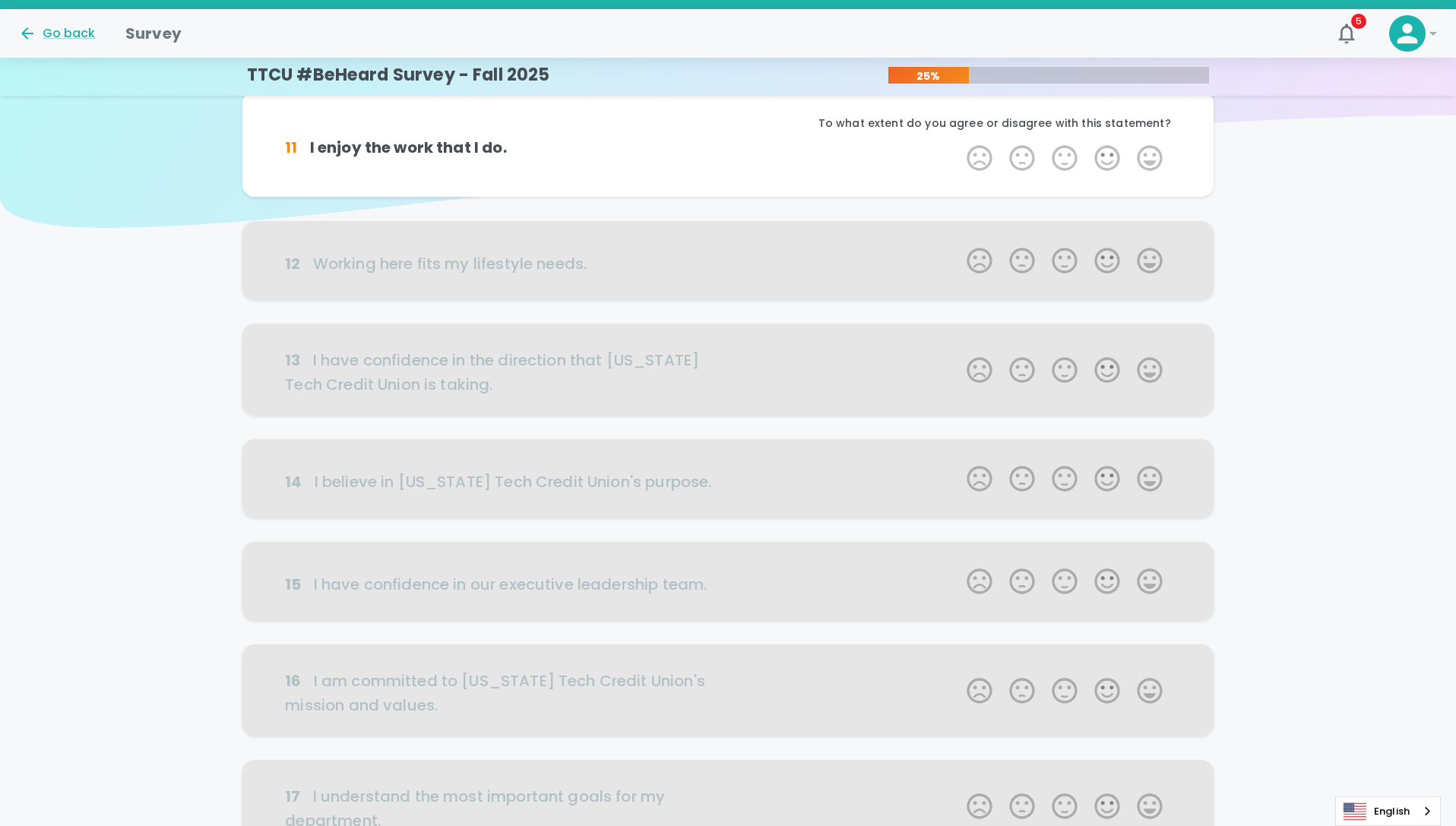
scroll to position [0, 0]
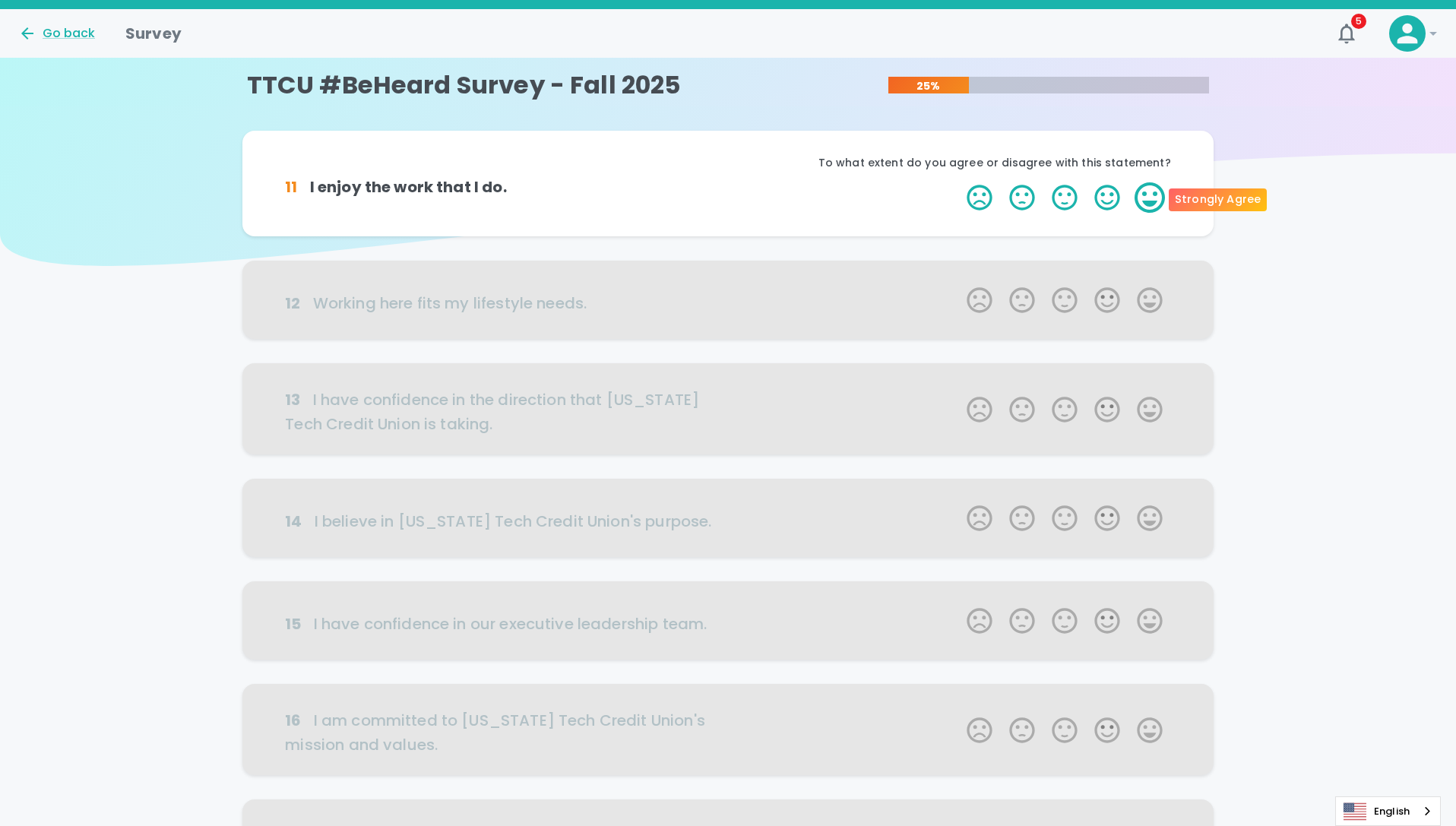
click at [1156, 194] on label "5 Stars" at bounding box center [1150, 197] width 43 height 31
click at [958, 182] on input "5 Stars" at bounding box center [957, 181] width 1 height 1
click at [1155, 195] on label "5 Stars" at bounding box center [1150, 197] width 43 height 31
click at [958, 182] on input "5 Stars" at bounding box center [957, 181] width 1 height 1
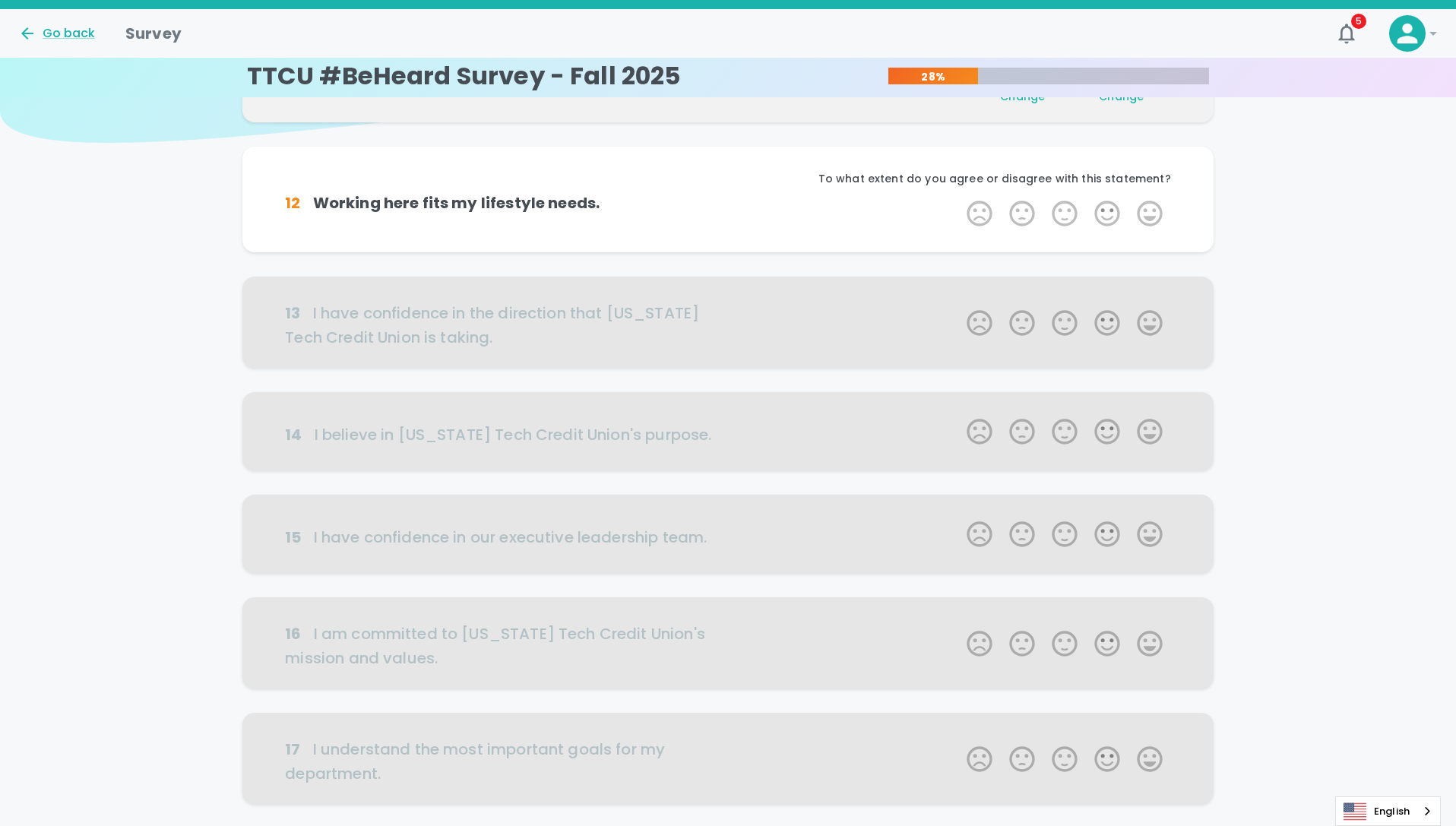
scroll to position [134, 0]
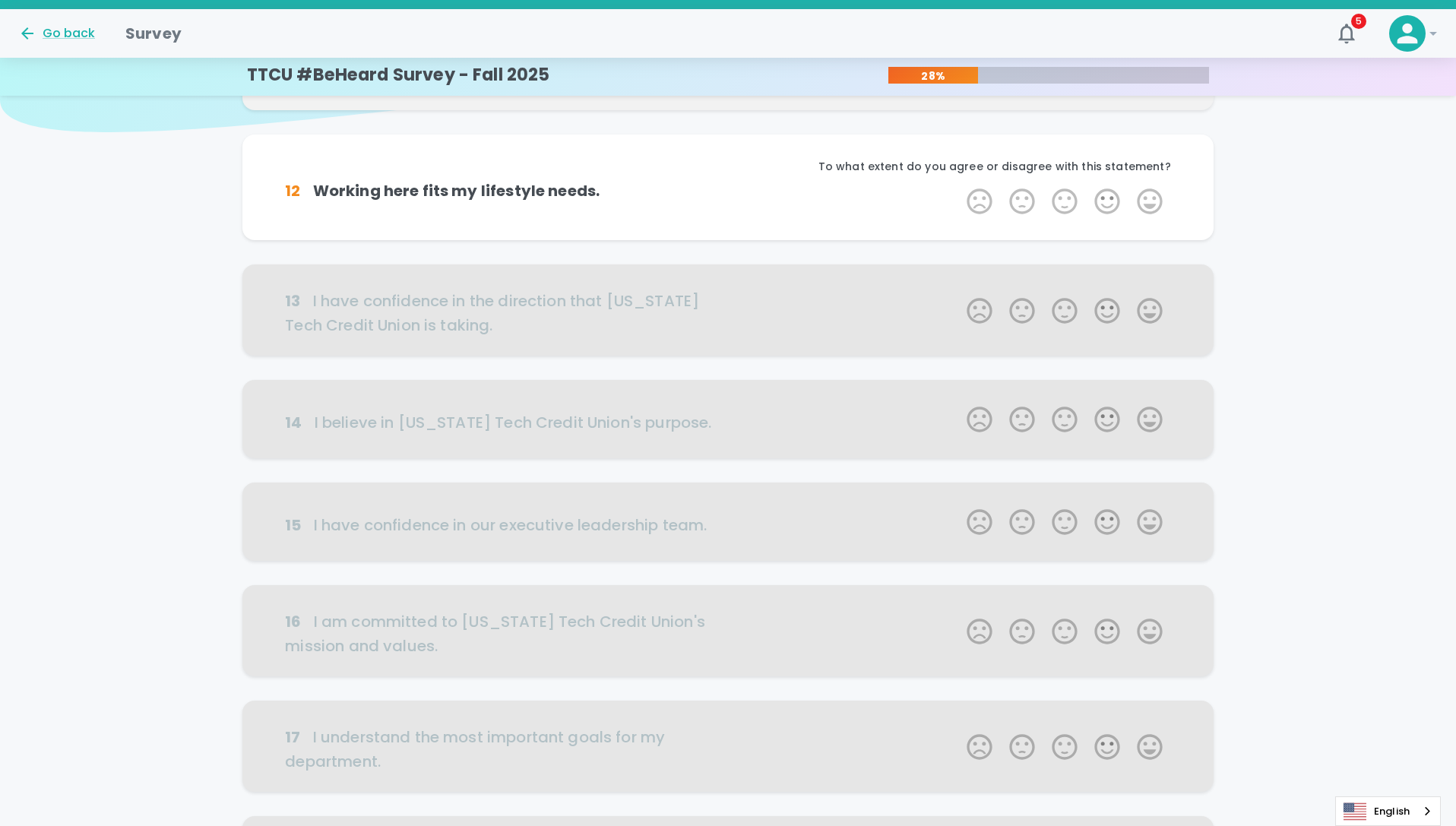
click at [1157, 195] on label "5 Stars" at bounding box center [1150, 201] width 43 height 31
click at [958, 186] on input "5 Stars" at bounding box center [957, 185] width 1 height 1
click at [1157, 195] on label "5 Stars" at bounding box center [1150, 201] width 43 height 31
click at [958, 186] on input "5 Stars" at bounding box center [957, 185] width 1 height 1
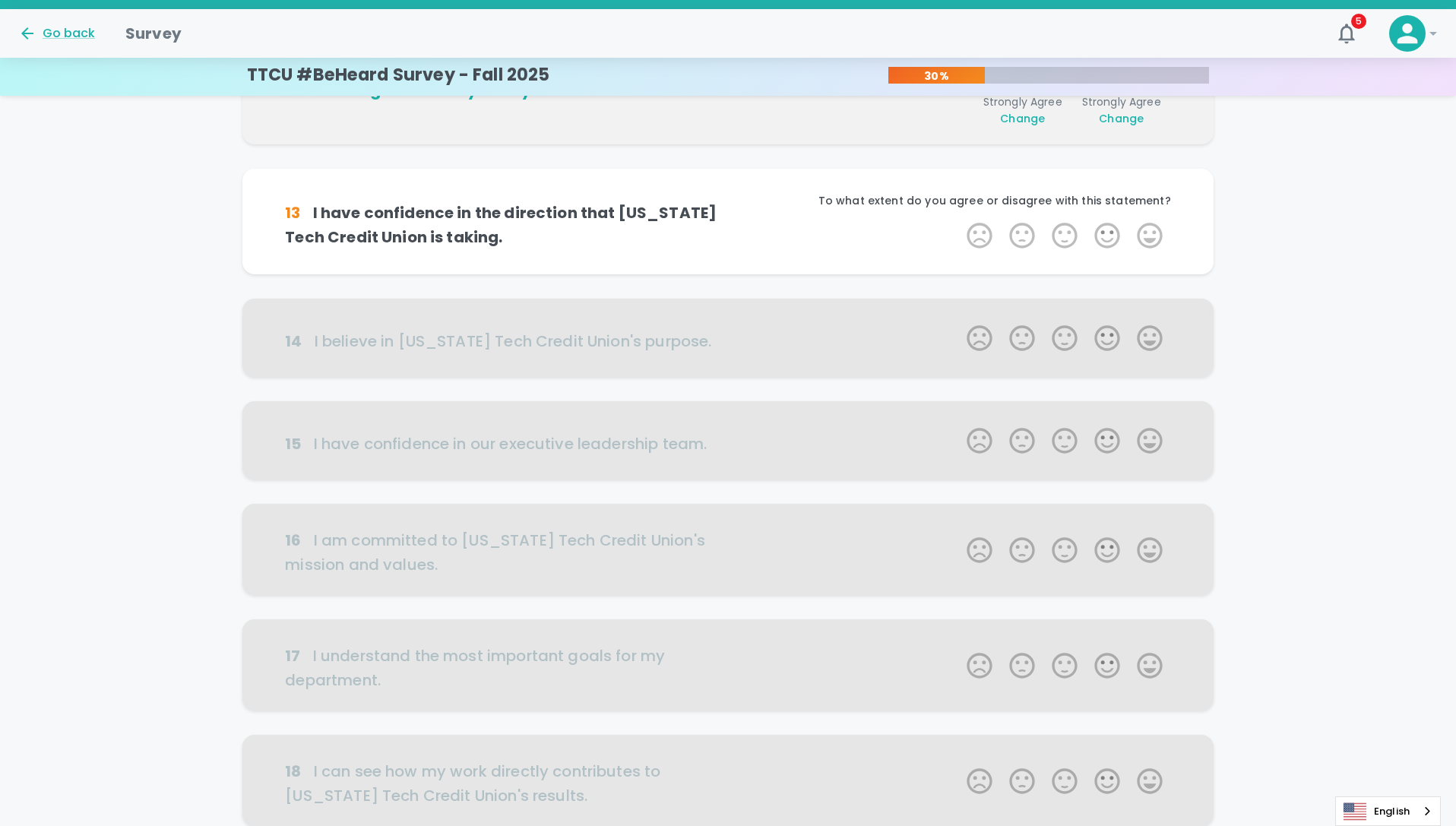
scroll to position [267, 0]
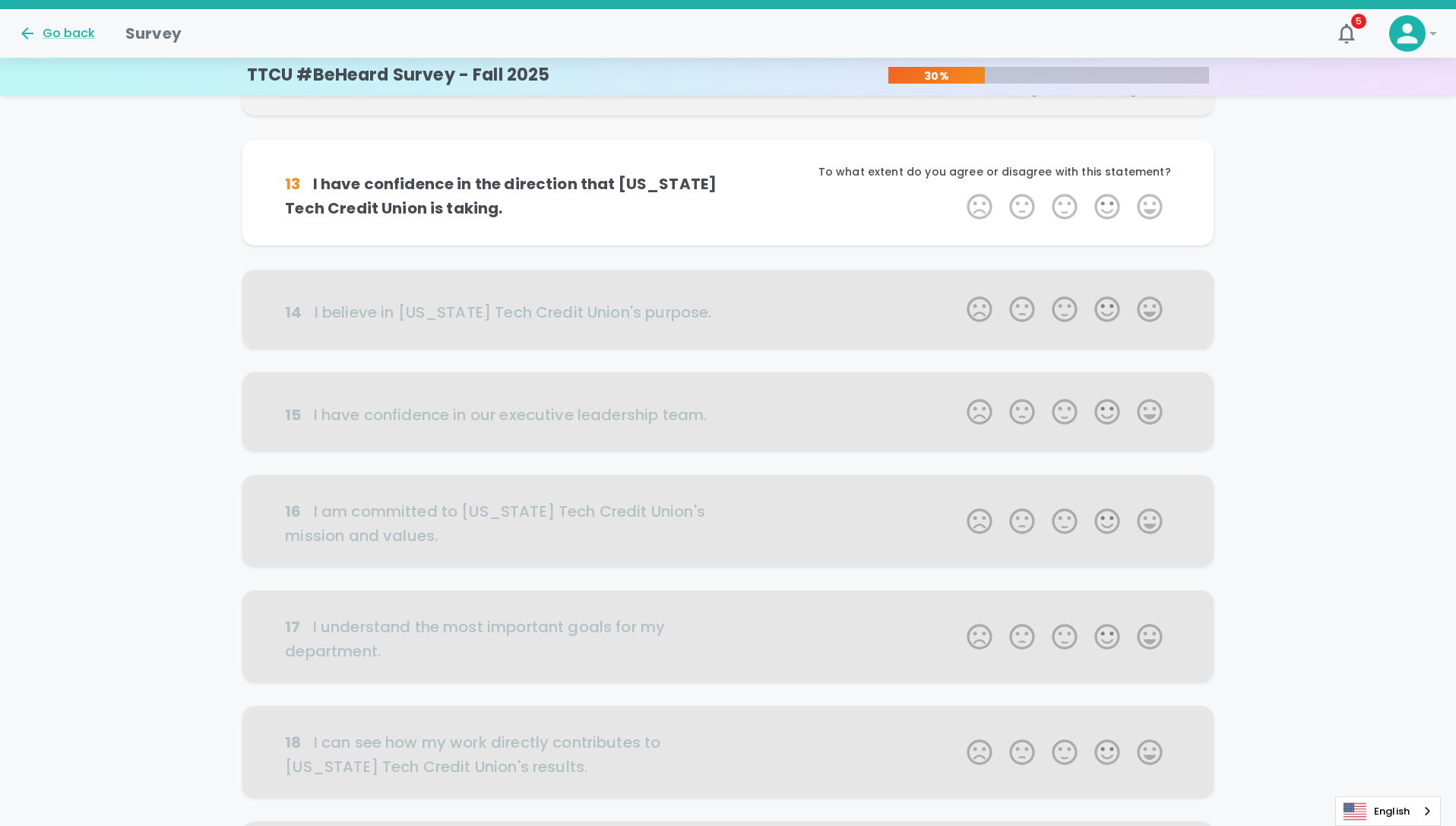
click at [1157, 195] on label "5 Stars" at bounding box center [1150, 206] width 43 height 31
click at [958, 192] on input "5 Stars" at bounding box center [957, 191] width 1 height 1
click at [1157, 195] on label "5 Stars" at bounding box center [1150, 206] width 43 height 31
click at [958, 192] on input "5 Stars" at bounding box center [957, 191] width 1 height 1
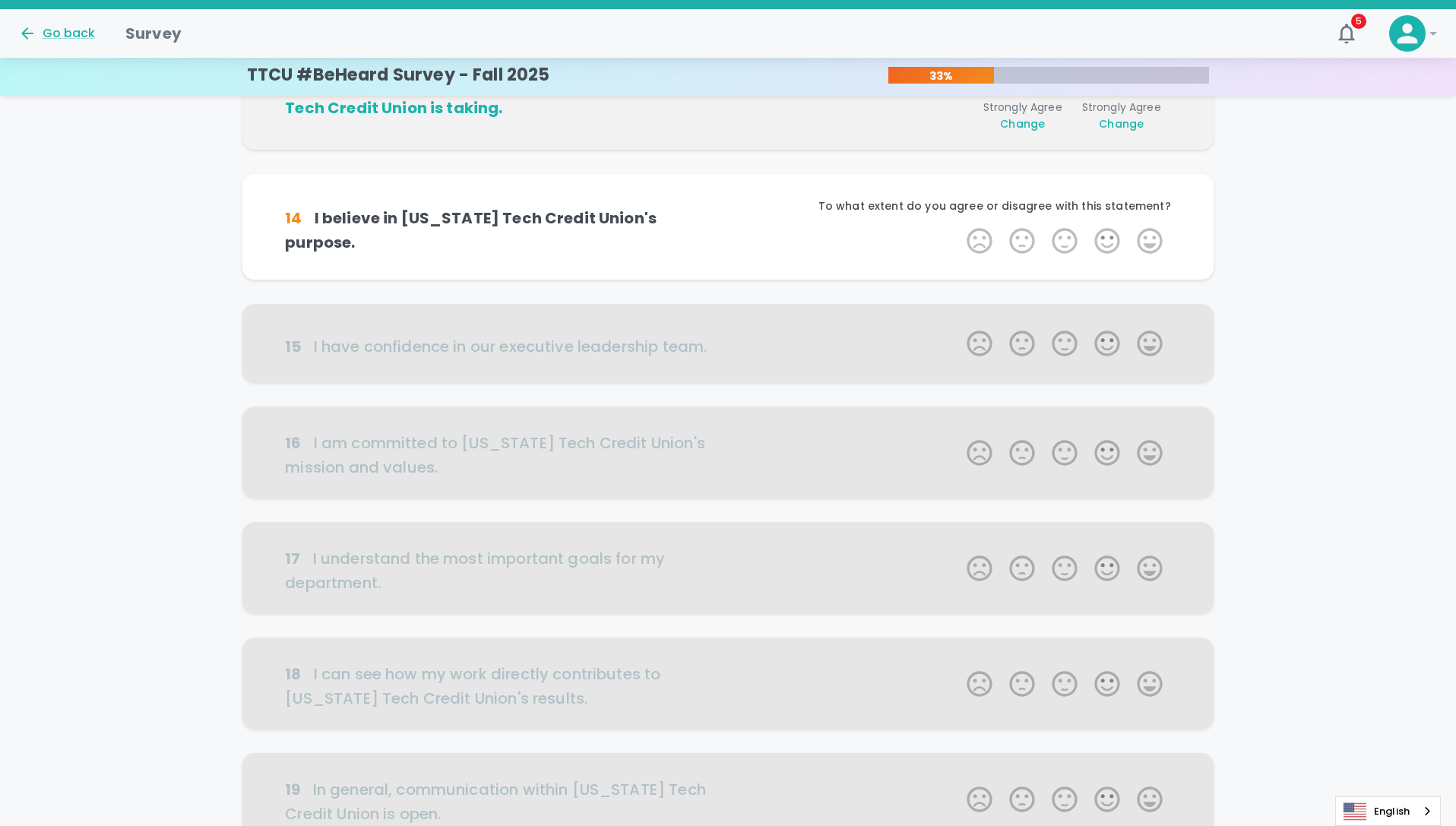
scroll to position [401, 0]
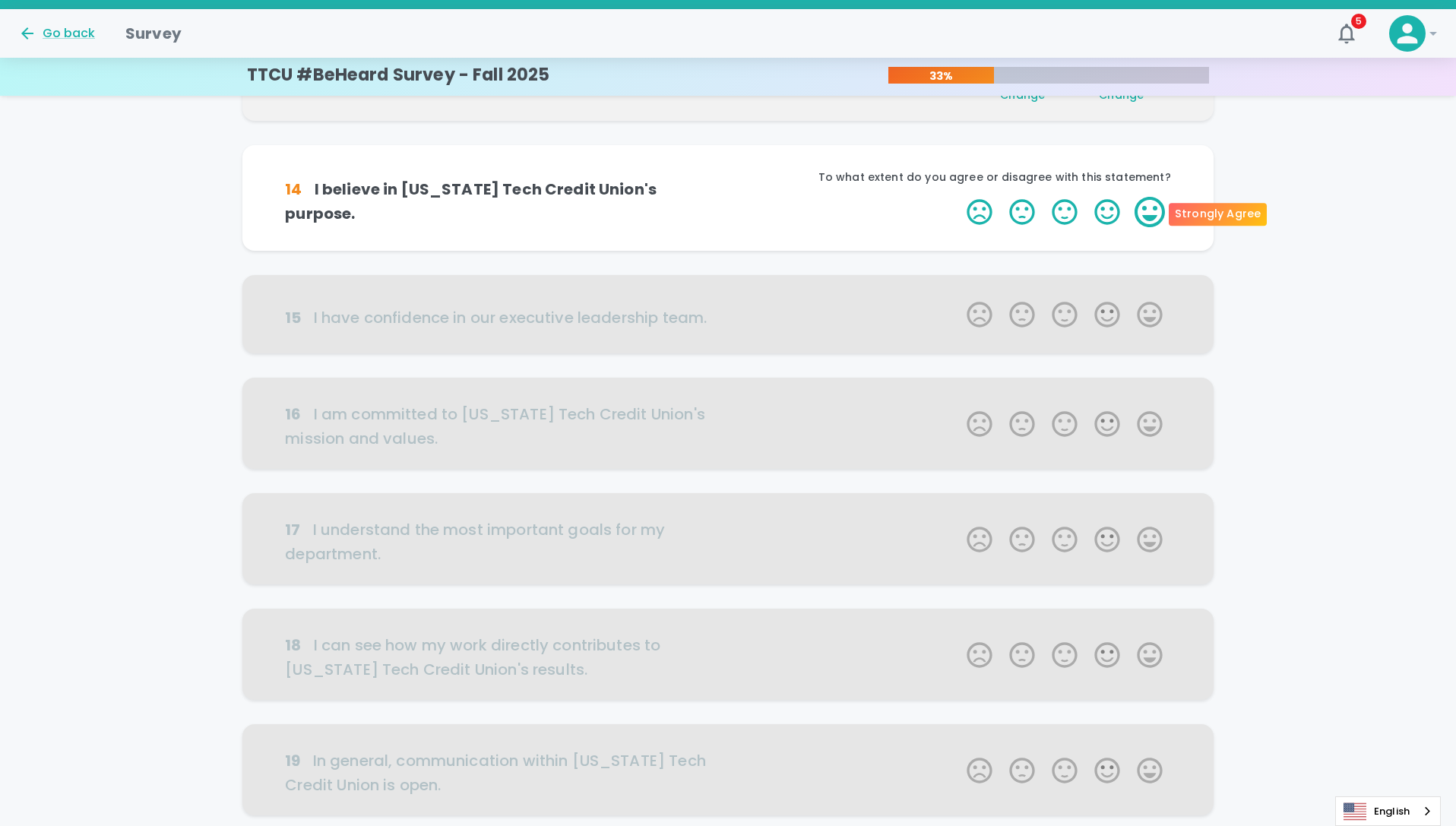
click at [1157, 198] on label "5 Stars" at bounding box center [1150, 212] width 43 height 31
click at [958, 197] on input "5 Stars" at bounding box center [957, 196] width 1 height 1
click at [1157, 198] on label "5 Stars" at bounding box center [1150, 212] width 43 height 31
click at [958, 197] on input "5 Stars" at bounding box center [957, 196] width 1 height 1
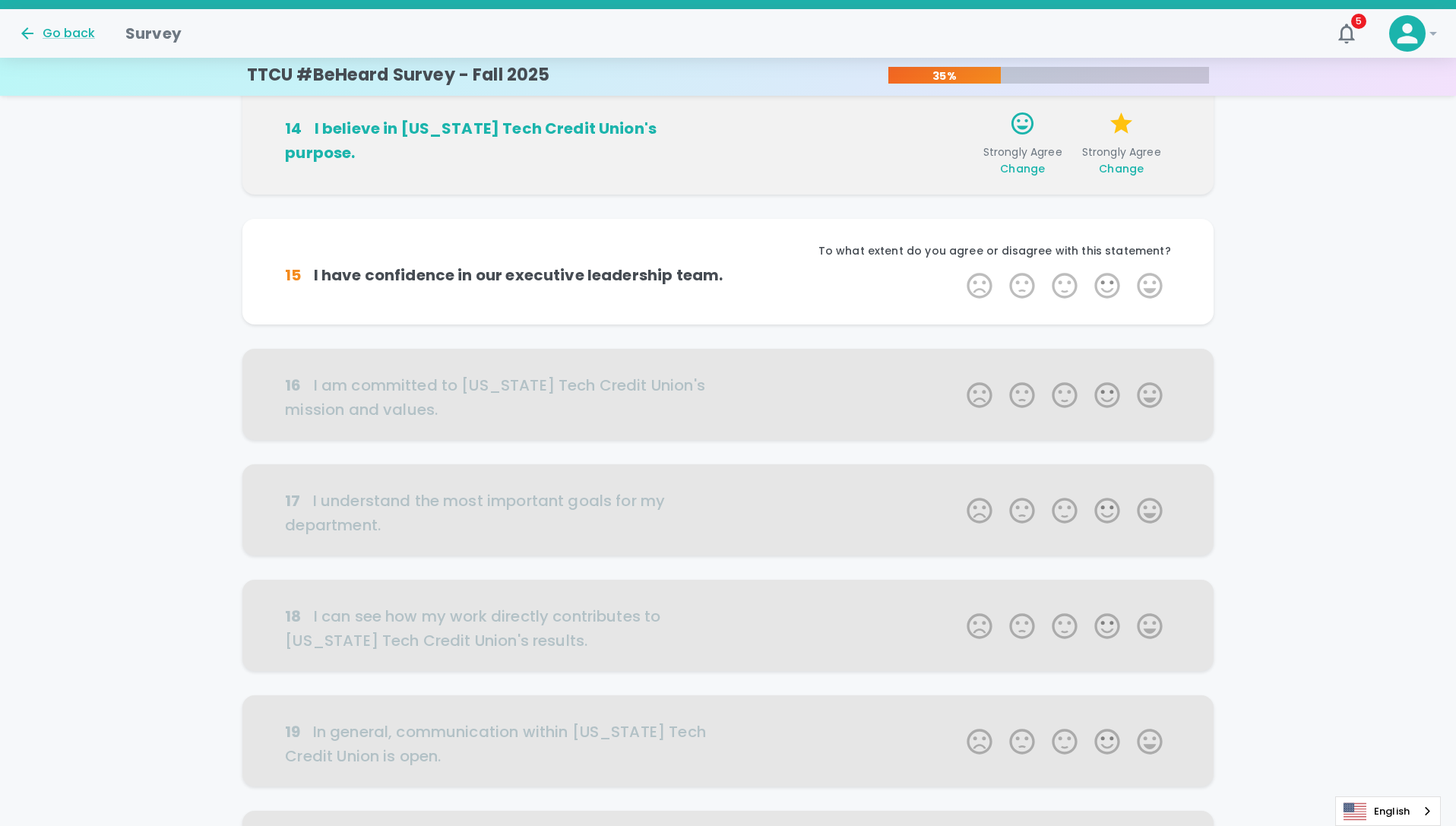
scroll to position [535, 0]
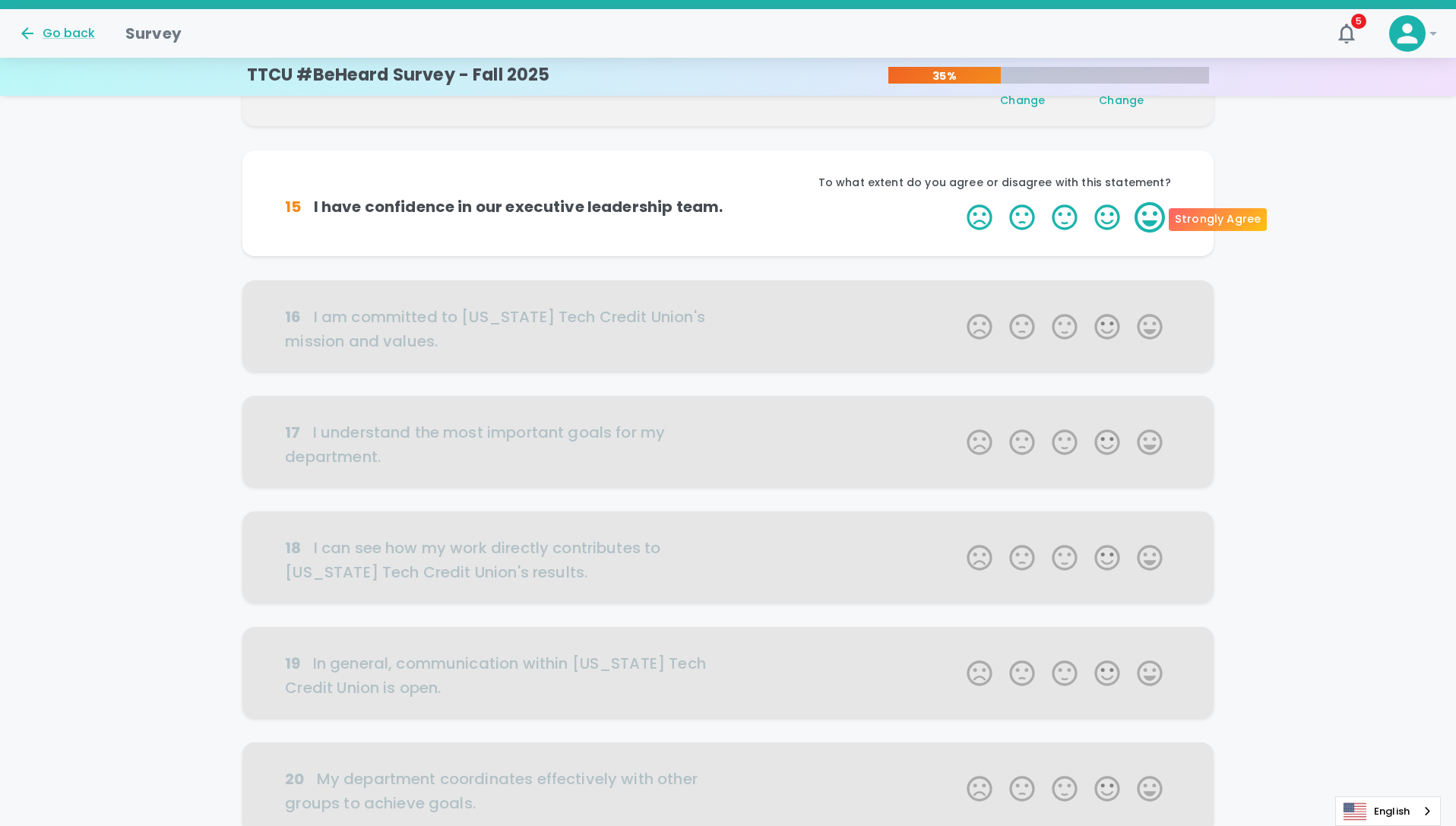
click at [1153, 215] on label "5 Stars" at bounding box center [1150, 218] width 43 height 31
click at [958, 203] on input "5 Stars" at bounding box center [957, 202] width 1 height 1
click at [1153, 215] on label "5 Stars" at bounding box center [1150, 218] width 43 height 31
click at [958, 203] on input "5 Stars" at bounding box center [957, 202] width 1 height 1
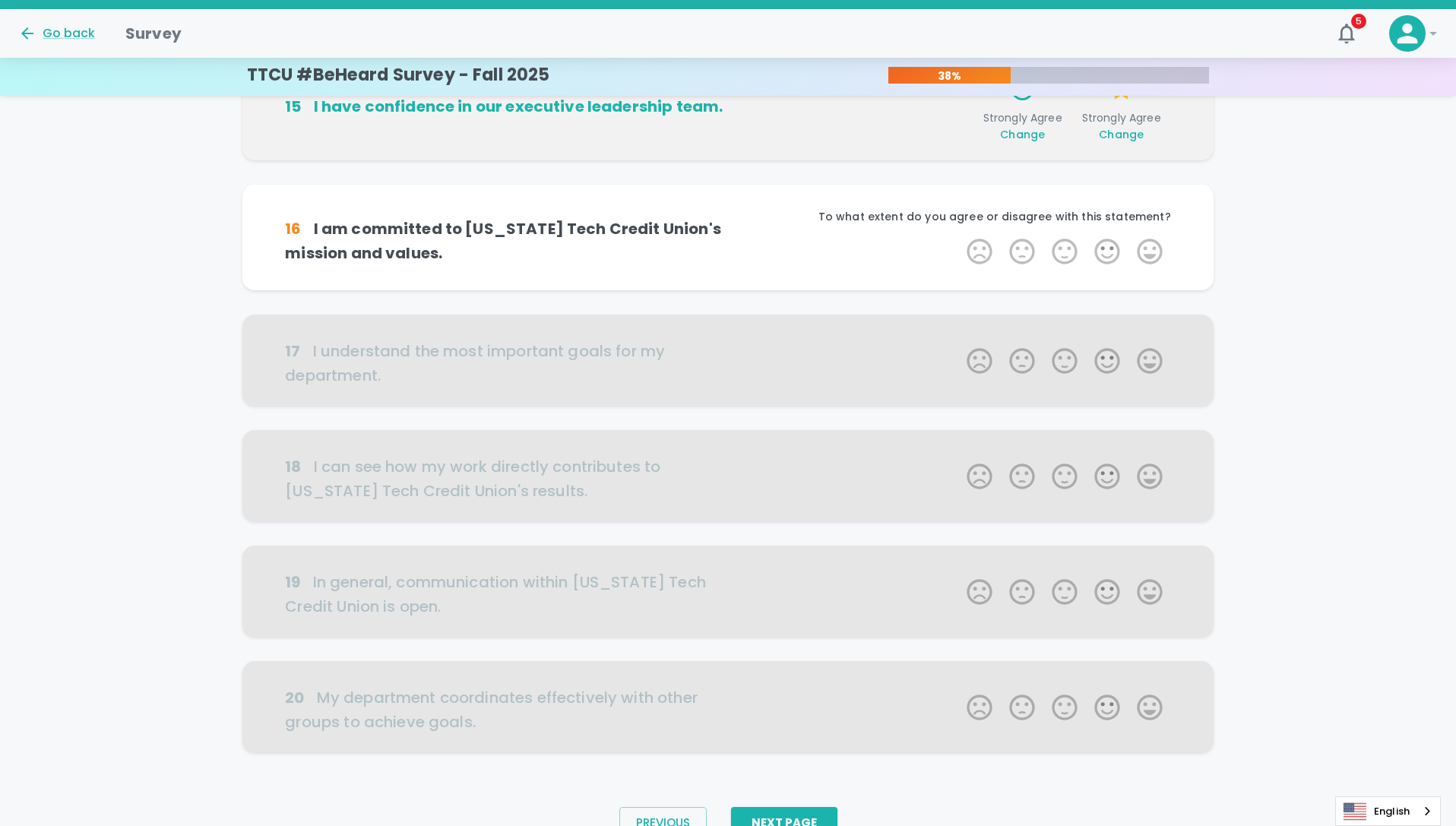
scroll to position [669, 0]
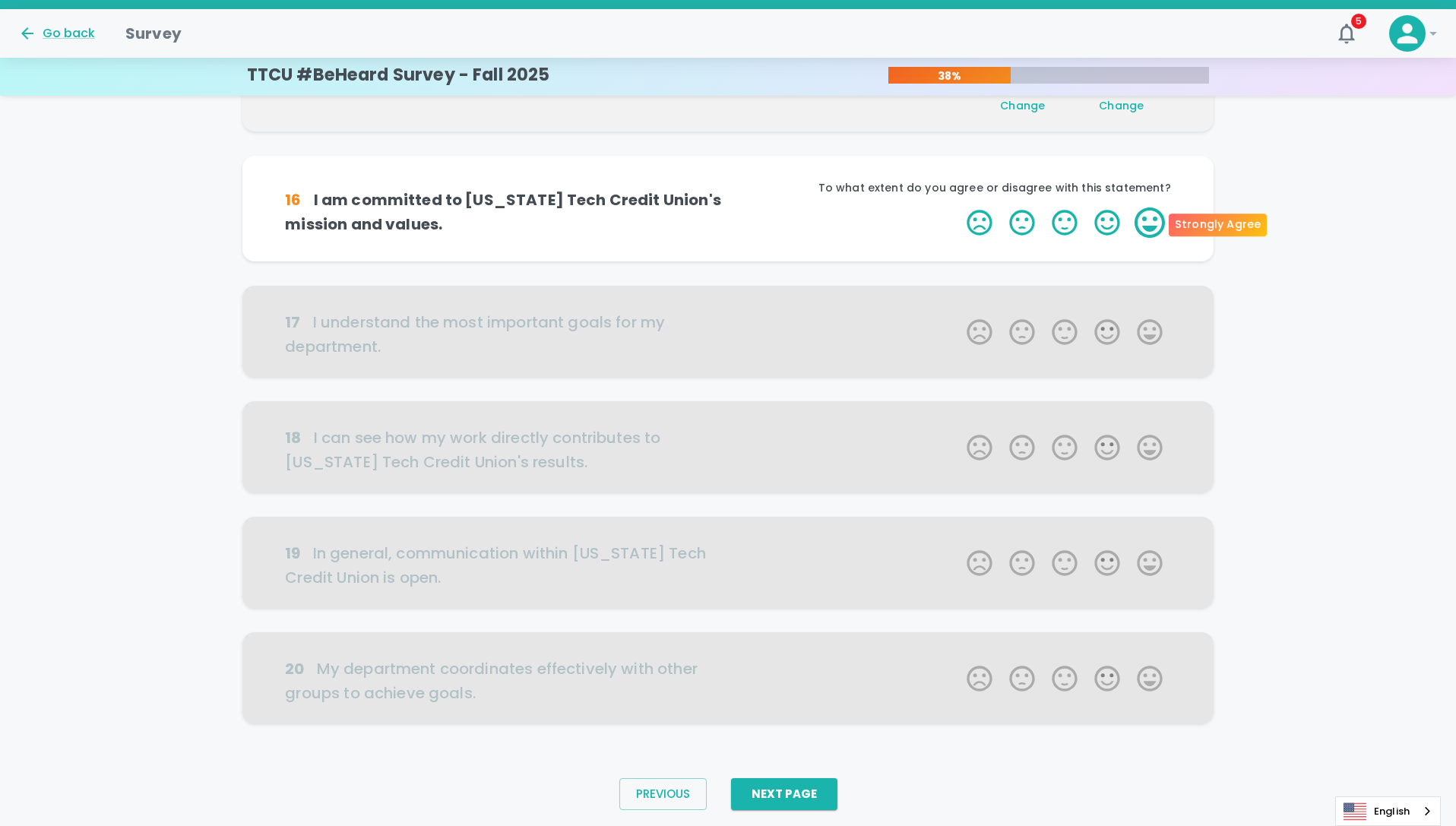
click at [1144, 223] on label "5 Stars" at bounding box center [1150, 222] width 43 height 31
click at [958, 207] on input "5 Stars" at bounding box center [957, 206] width 1 height 1
click at [1144, 223] on label "5 Stars" at bounding box center [1150, 222] width 43 height 31
click at [958, 207] on input "5 Stars" at bounding box center [957, 206] width 1 height 1
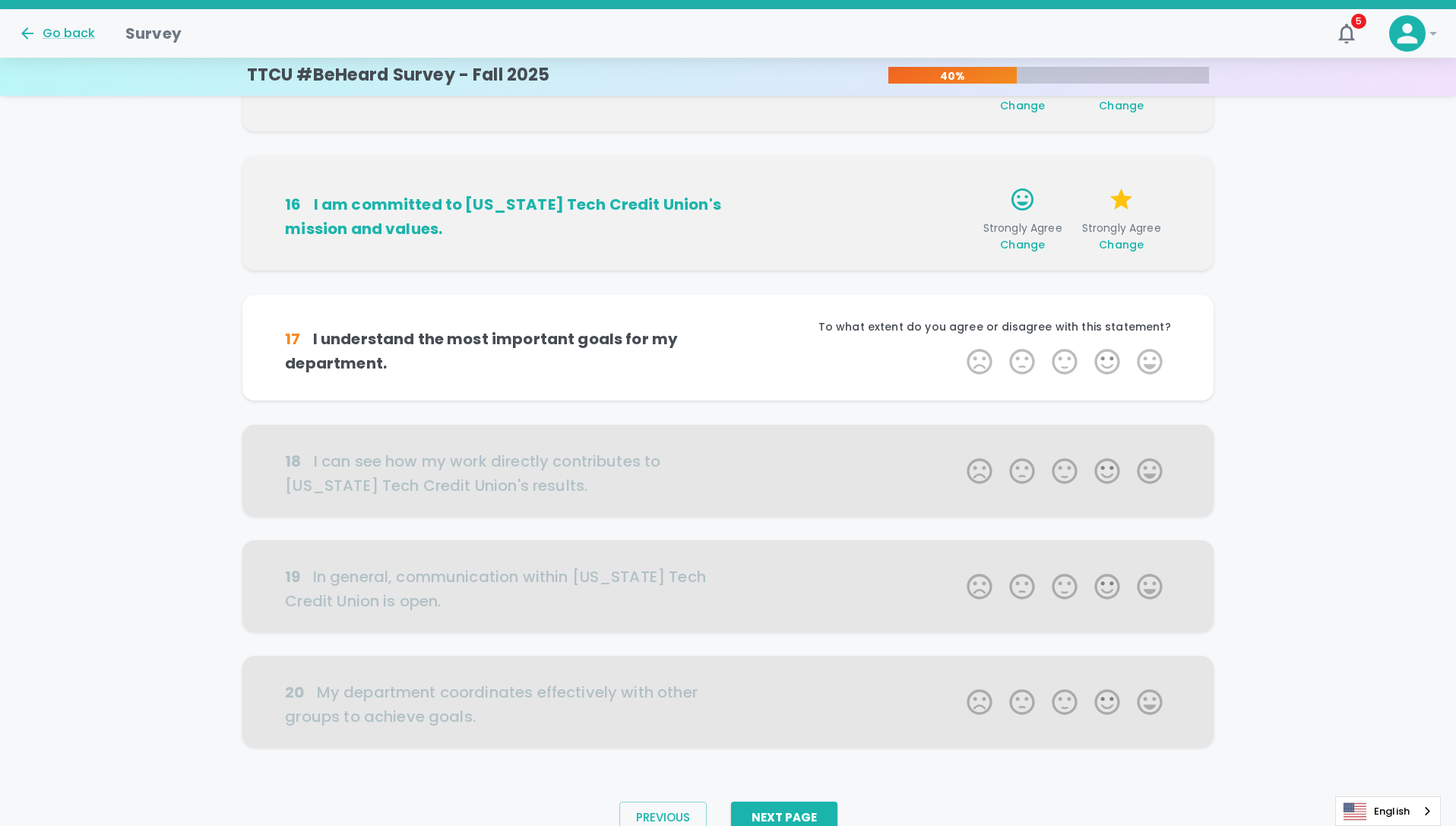
scroll to position [713, 0]
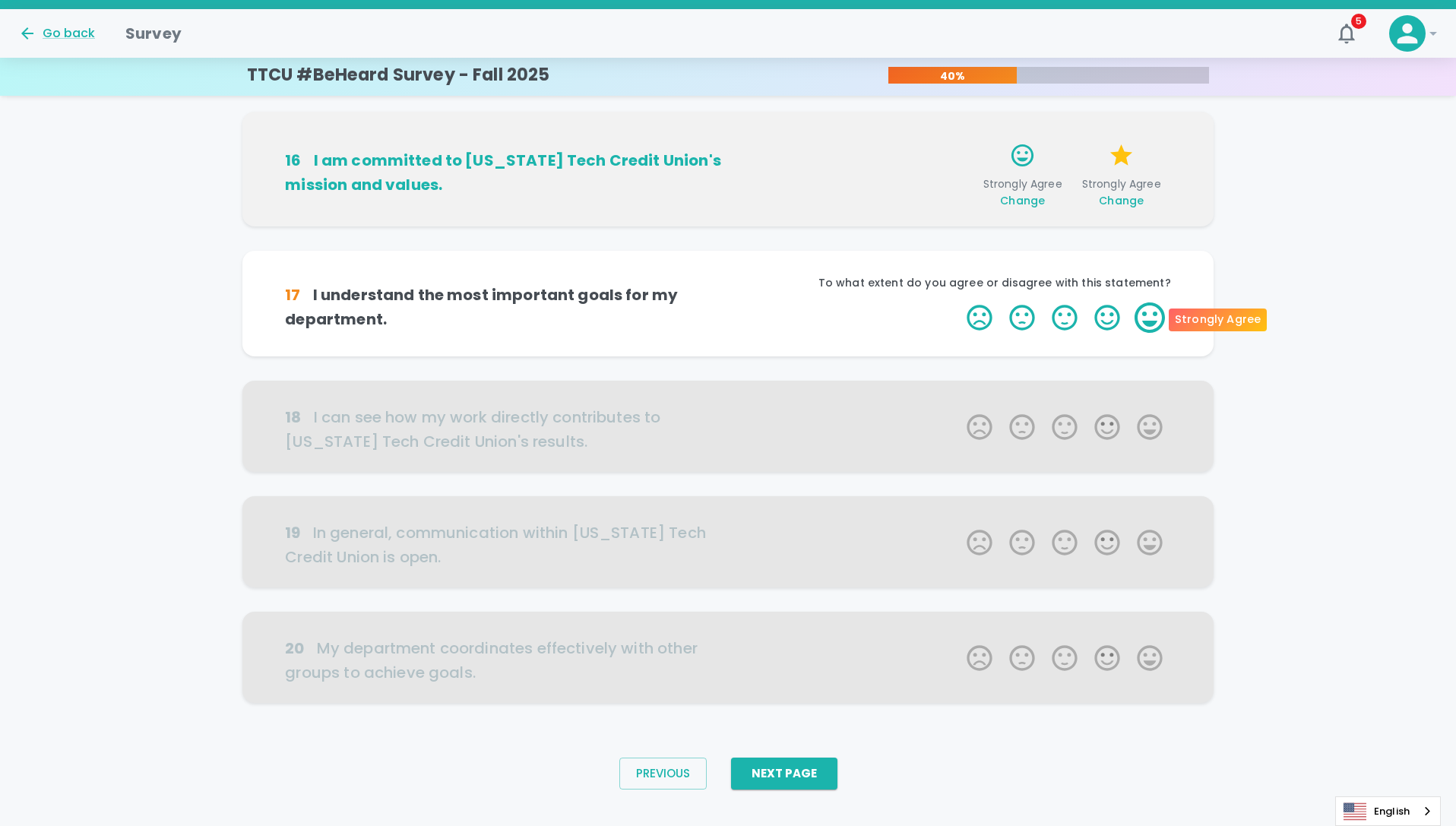
click at [1153, 318] on label "5 Stars" at bounding box center [1150, 318] width 43 height 31
click at [958, 303] on input "5 Stars" at bounding box center [957, 302] width 1 height 1
click at [1096, 322] on label "4 Stars" at bounding box center [1107, 318] width 43 height 31
click at [958, 303] on input "4 Stars" at bounding box center [957, 302] width 1 height 1
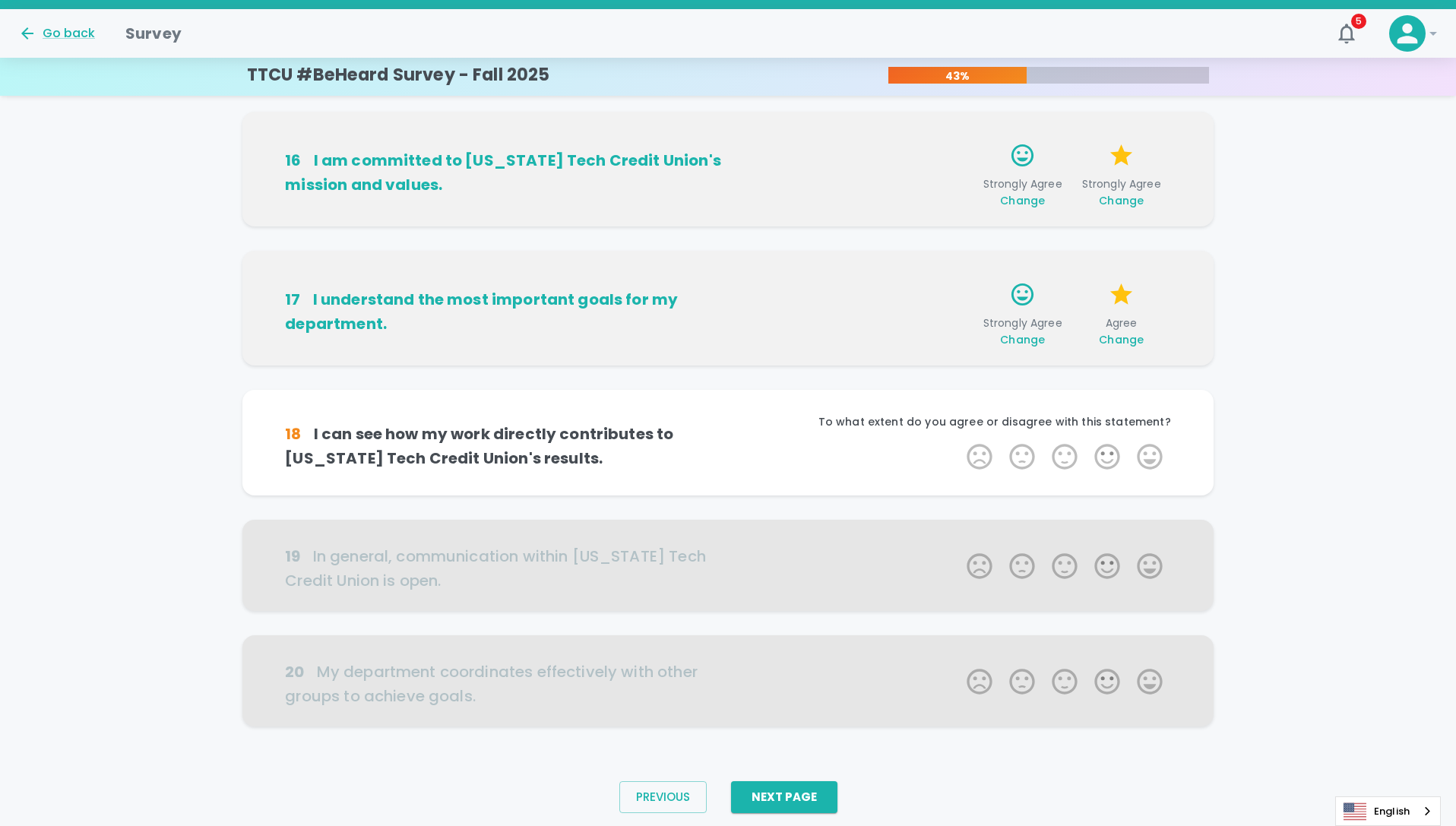
scroll to position [737, 0]
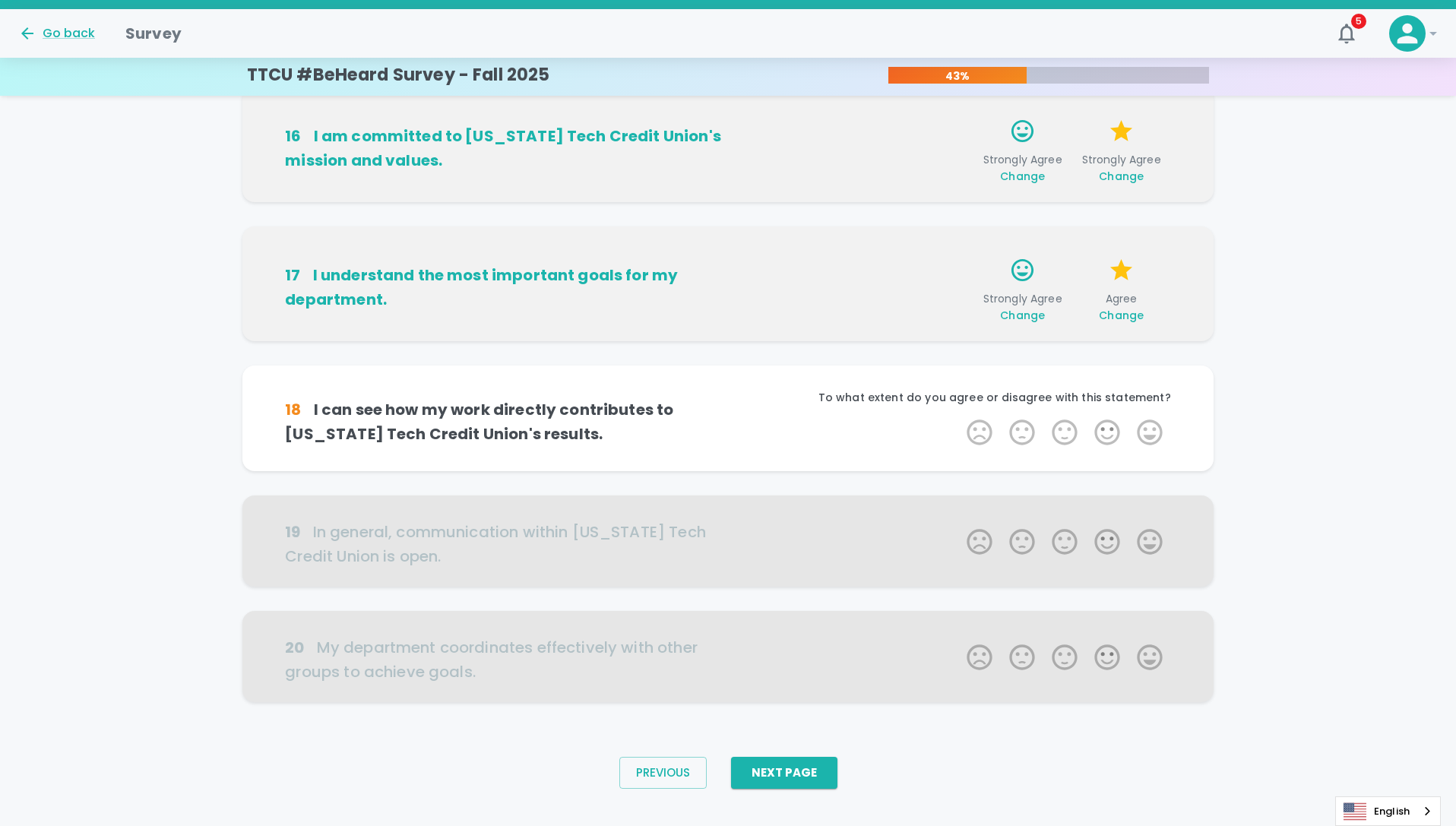
drag, startPoint x: 1023, startPoint y: 317, endPoint x: 1033, endPoint y: 315, distance: 10.2
click at [1030, 317] on span "Change" at bounding box center [1022, 315] width 45 height 15
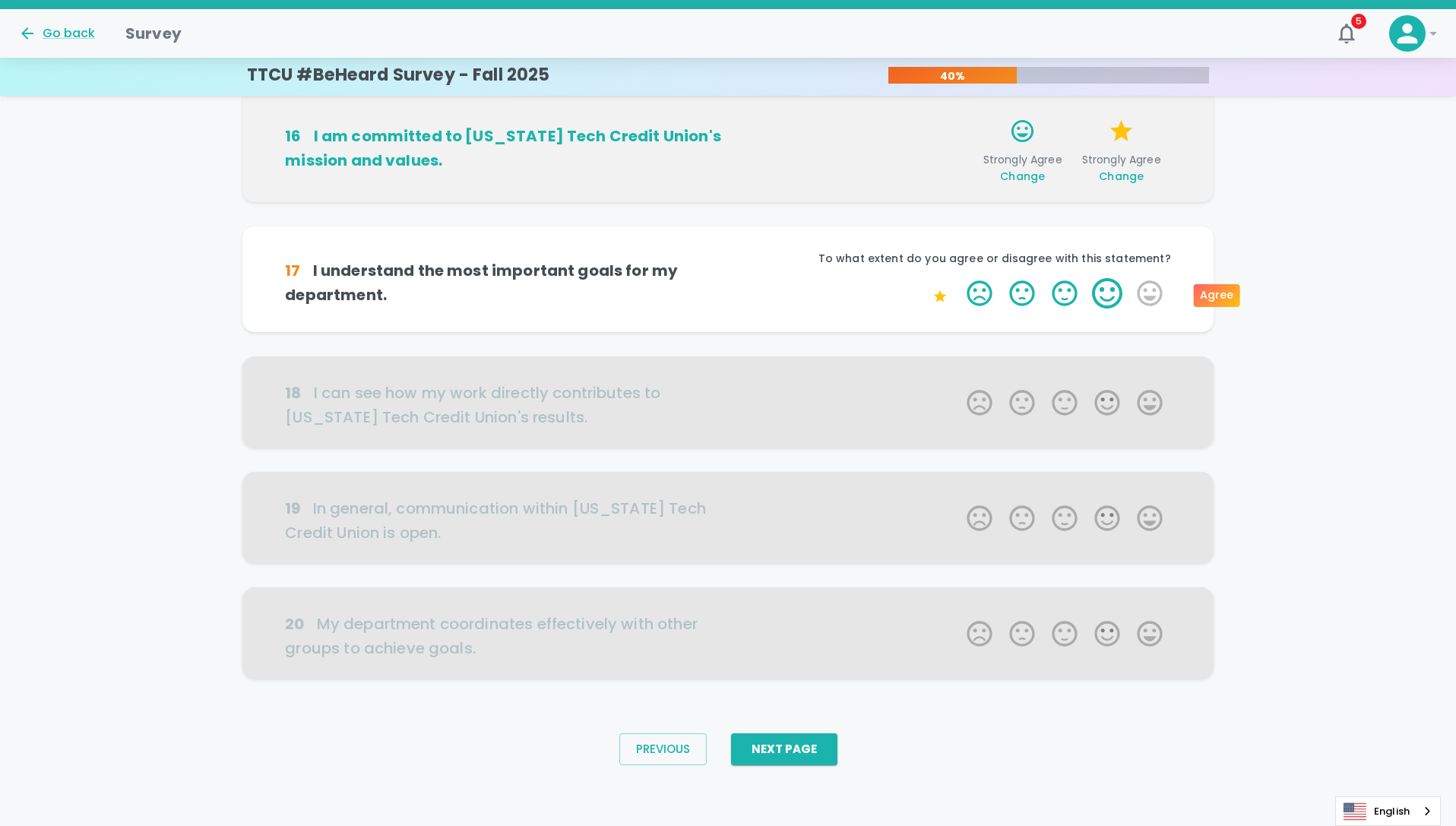
click at [1109, 296] on label "4 Stars" at bounding box center [1107, 293] width 43 height 31
click at [958, 278] on input "4 Stars" at bounding box center [957, 277] width 1 height 1
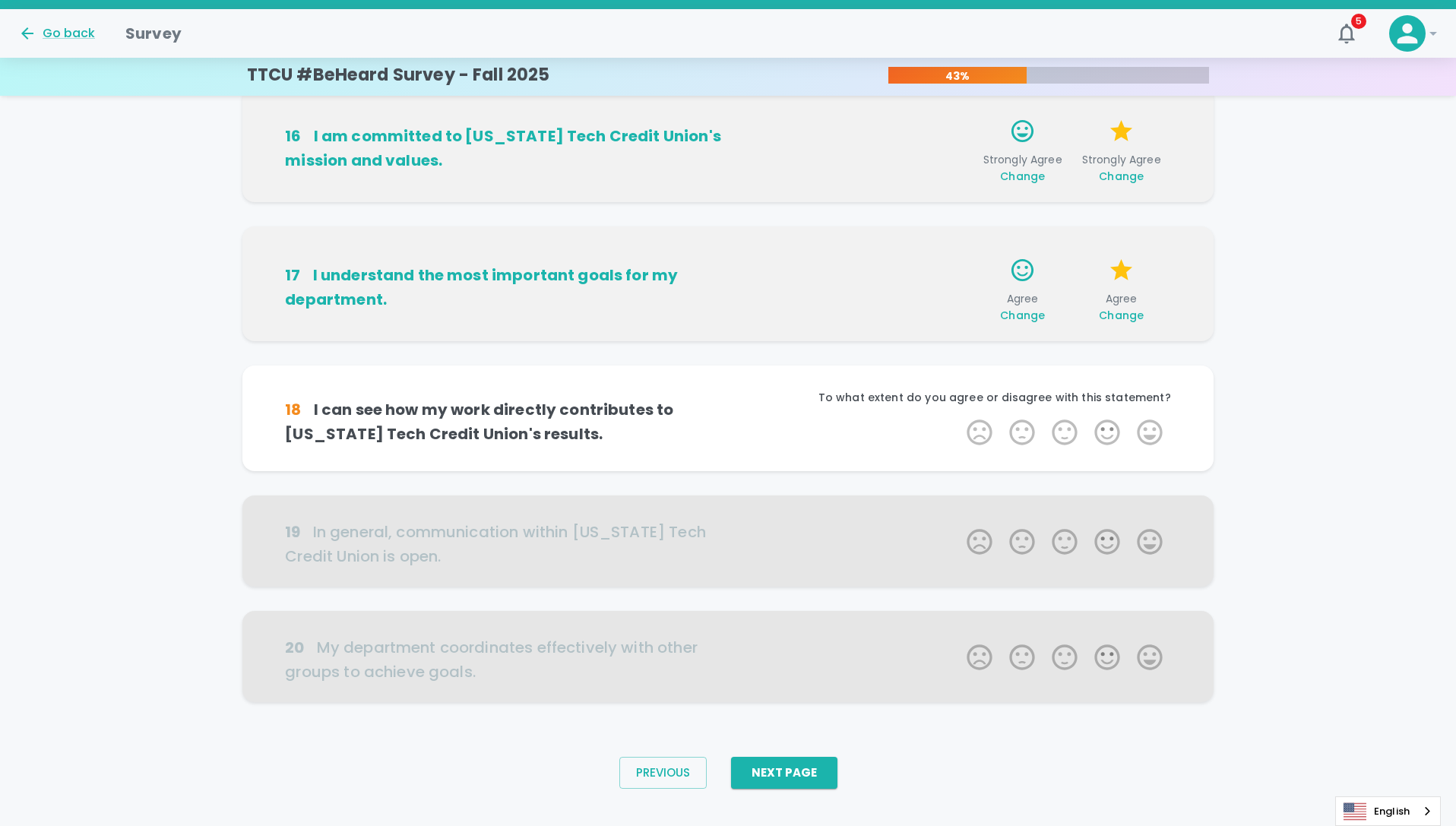
click at [1219, 314] on div "11 I enjoy the work that I do. Strongly Agree Change Strongly Agree Change 12 W…" at bounding box center [728, 59] width 1456 height 1335
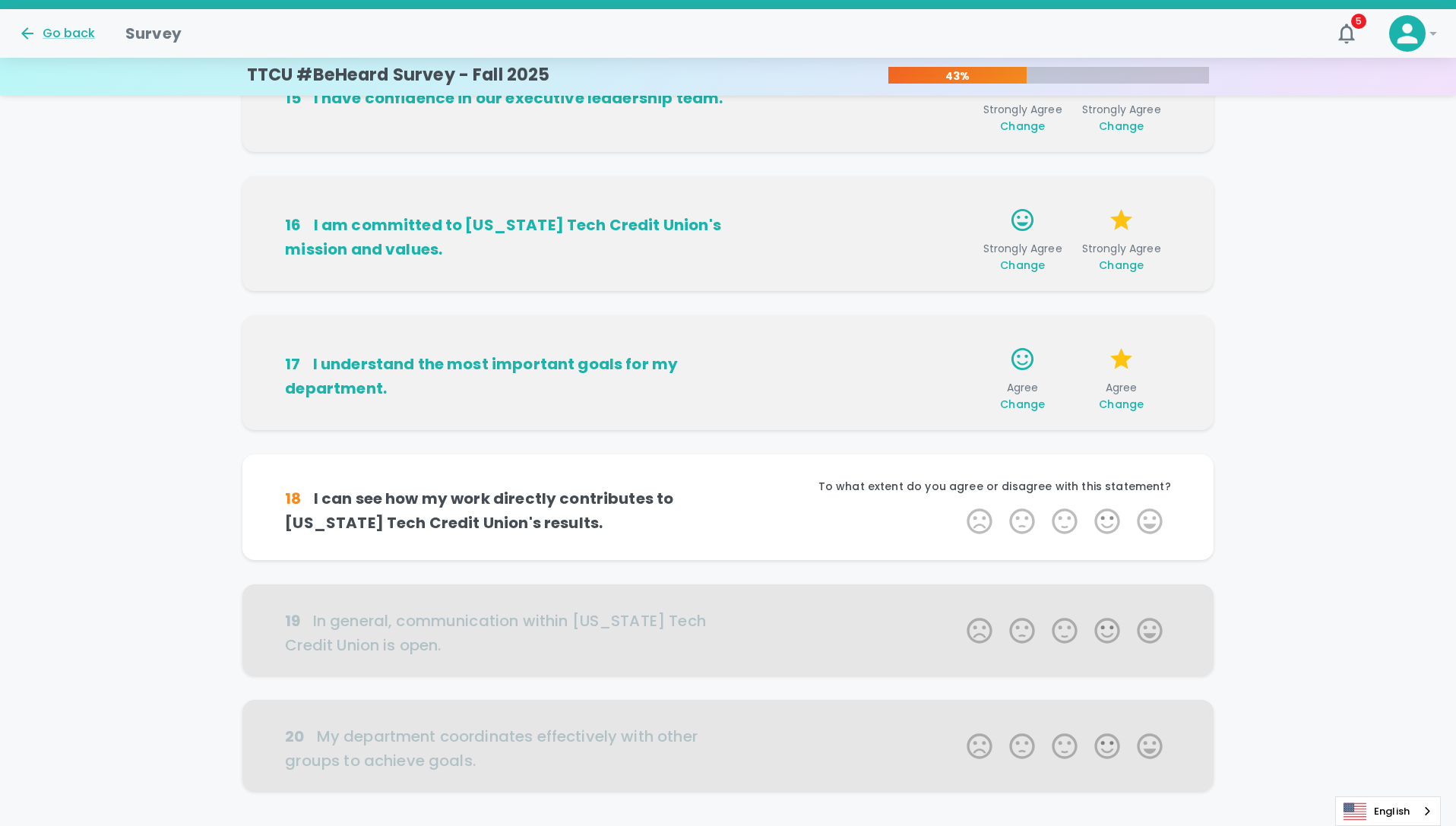
scroll to position [661, 0]
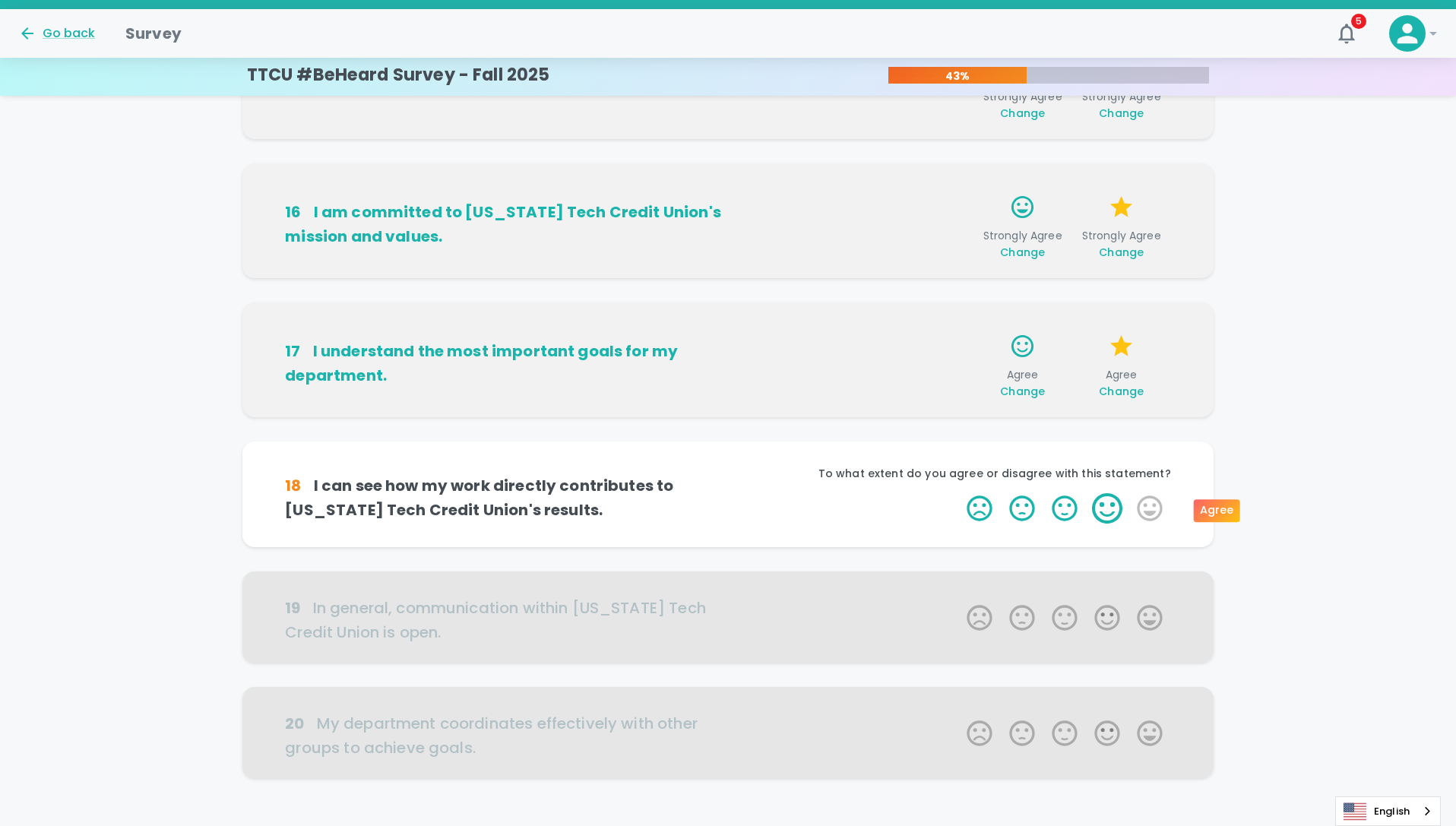
click at [1097, 508] on label "4 Stars" at bounding box center [1107, 508] width 43 height 31
click at [958, 493] on input "4 Stars" at bounding box center [957, 493] width 1 height 1
click at [1069, 504] on label "3 Stars" at bounding box center [1064, 508] width 43 height 31
click at [958, 493] on input "3 Stars" at bounding box center [957, 493] width 1 height 1
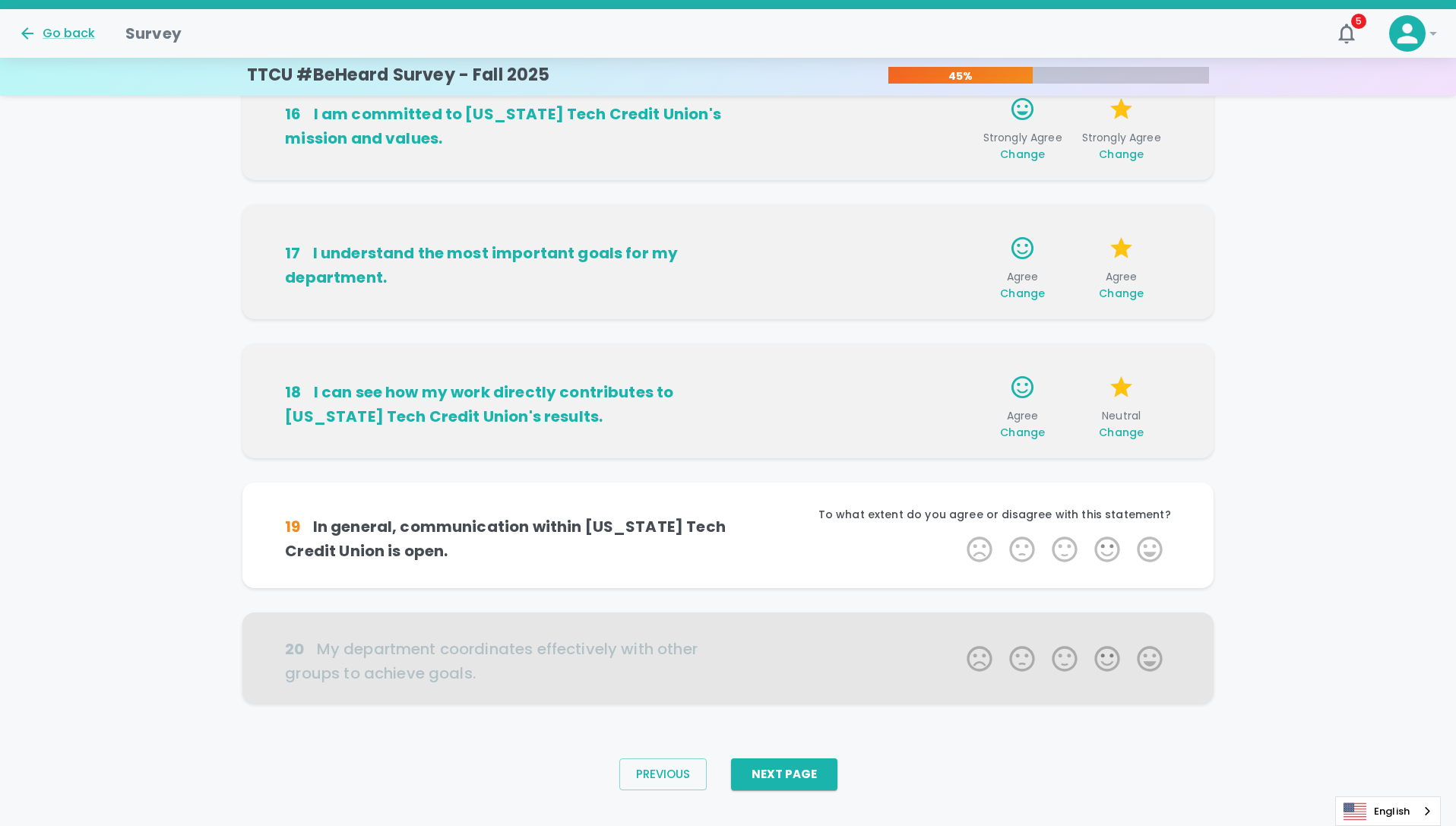
scroll to position [760, 0]
click at [1028, 432] on span "Change" at bounding box center [1022, 431] width 45 height 15
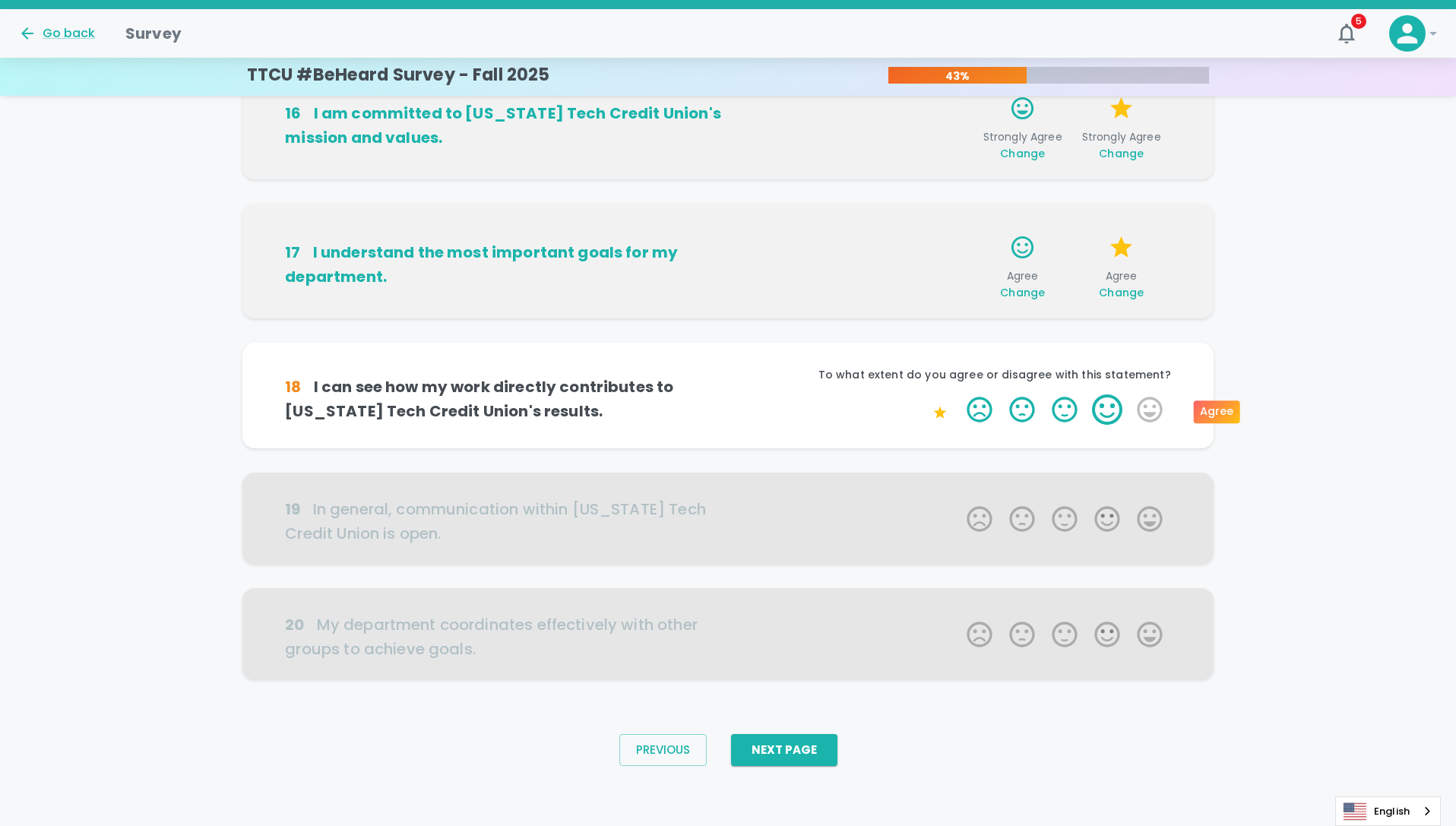
click at [1098, 415] on label "4 Stars" at bounding box center [1107, 410] width 43 height 31
click at [958, 395] on input "4 Stars" at bounding box center [957, 394] width 1 height 1
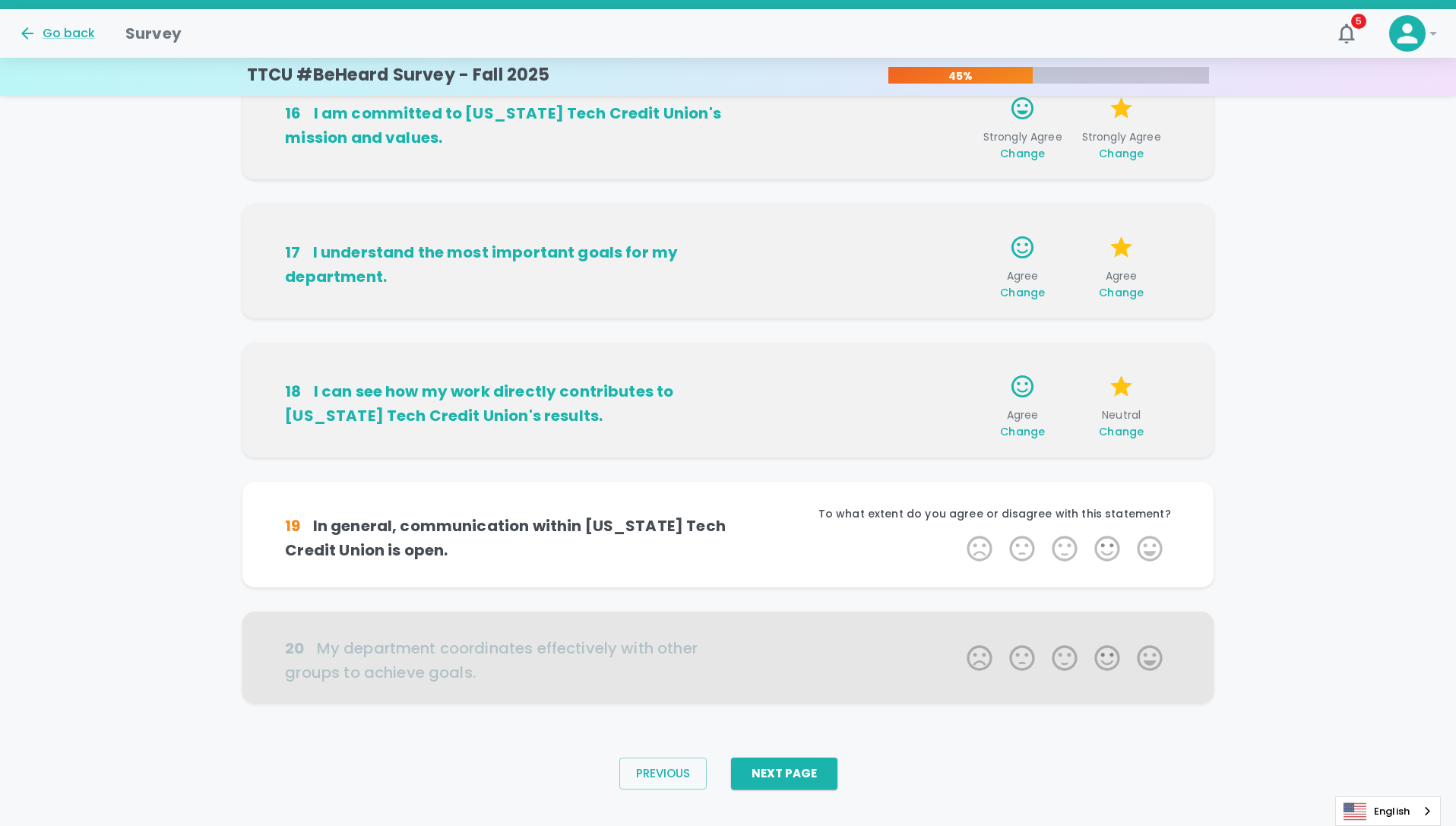
click at [1132, 430] on span "Change" at bounding box center [1121, 431] width 45 height 15
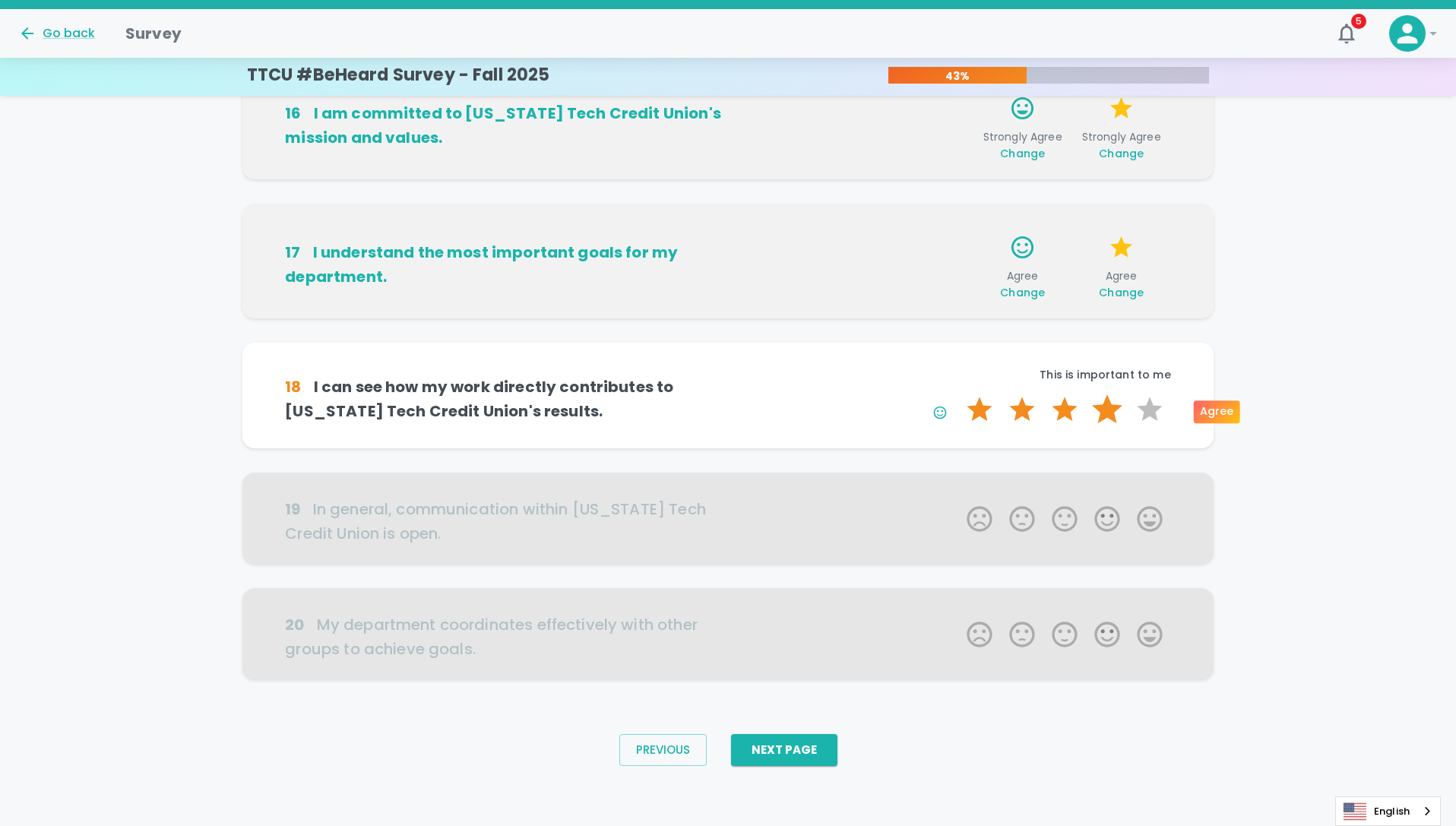
click at [1120, 410] on label "4 Stars" at bounding box center [1107, 410] width 43 height 31
click at [958, 395] on input "4 Stars" at bounding box center [957, 394] width 1 height 1
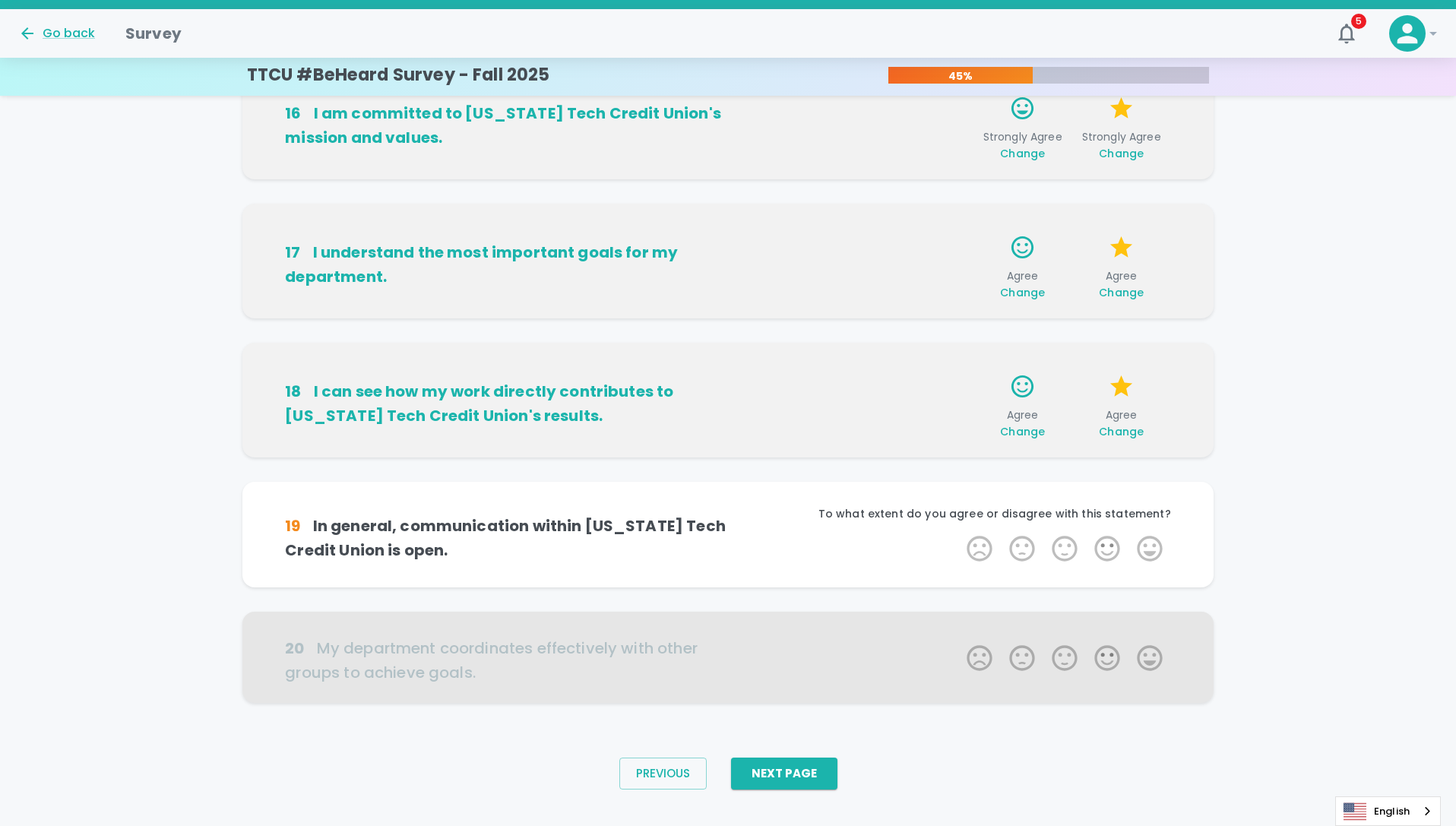
click at [1117, 428] on span "Change" at bounding box center [1121, 431] width 45 height 15
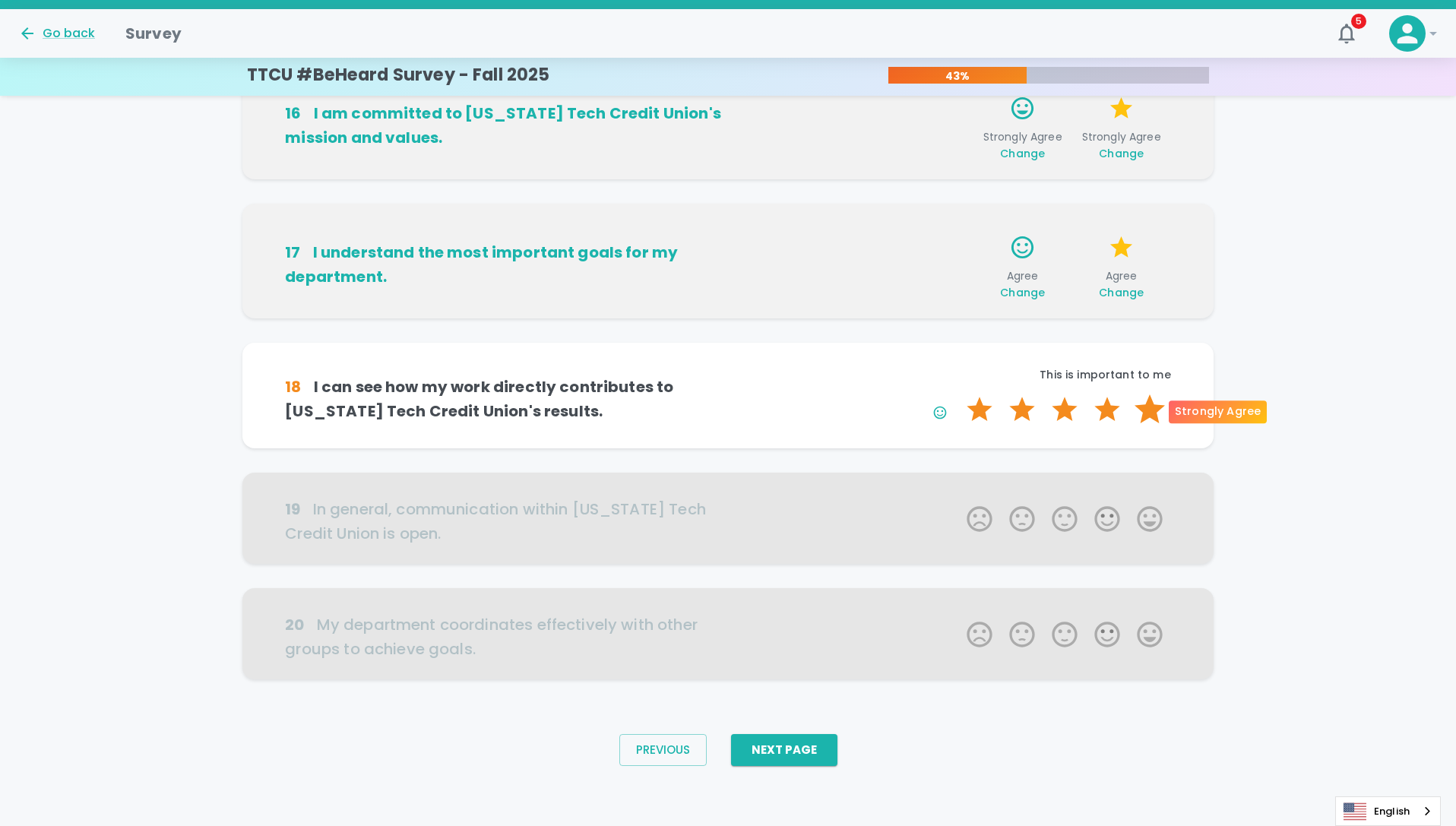
click at [1157, 415] on label "5 Stars" at bounding box center [1150, 410] width 43 height 31
click at [958, 395] on input "5 Stars" at bounding box center [957, 394] width 1 height 1
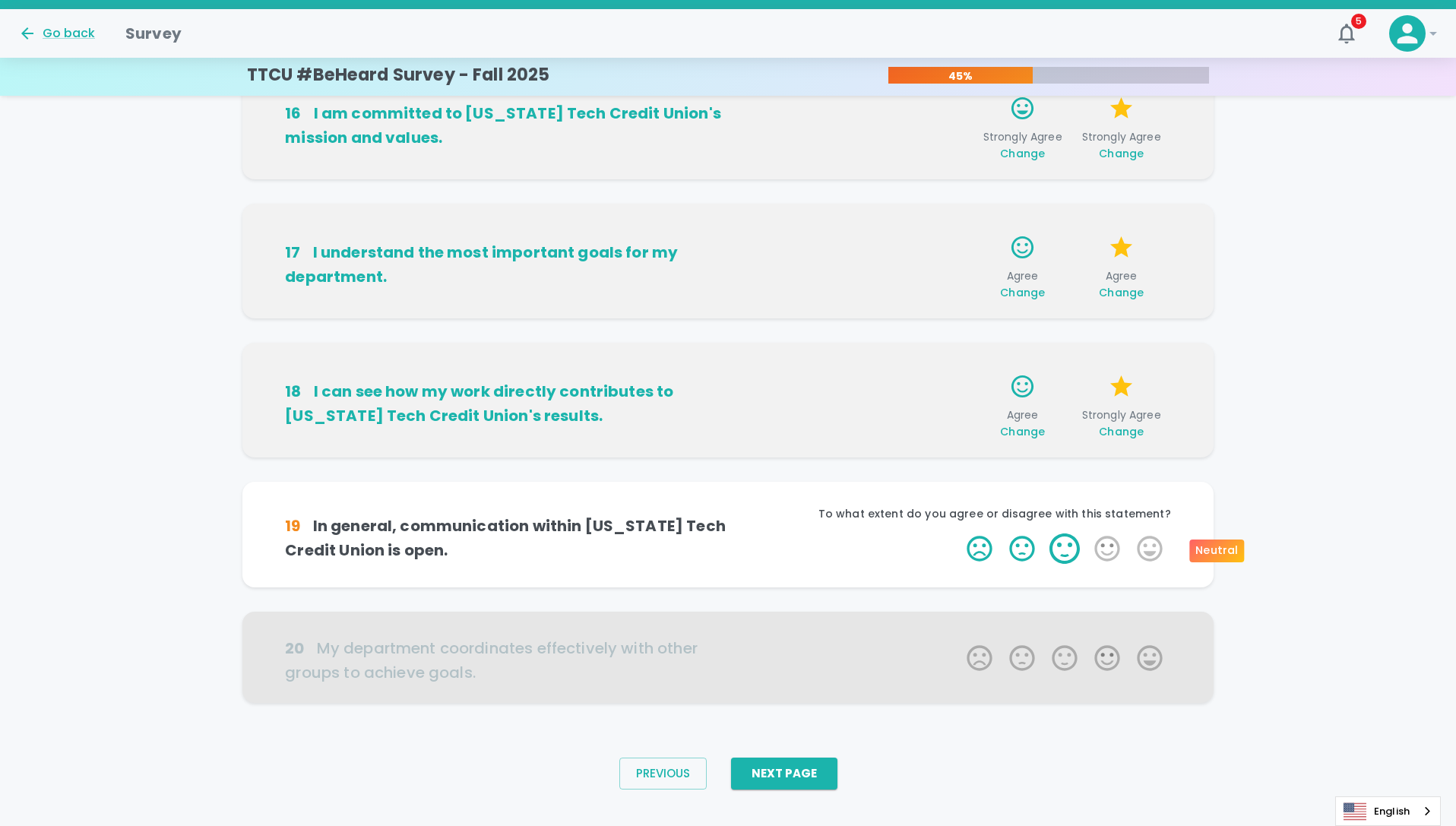
click at [1068, 547] on label "3 Stars" at bounding box center [1064, 549] width 43 height 31
click at [958, 534] on input "3 Stars" at bounding box center [957, 533] width 1 height 1
click at [1161, 551] on label "5 Stars" at bounding box center [1150, 549] width 43 height 31
click at [958, 534] on input "5 Stars" at bounding box center [957, 533] width 1 height 1
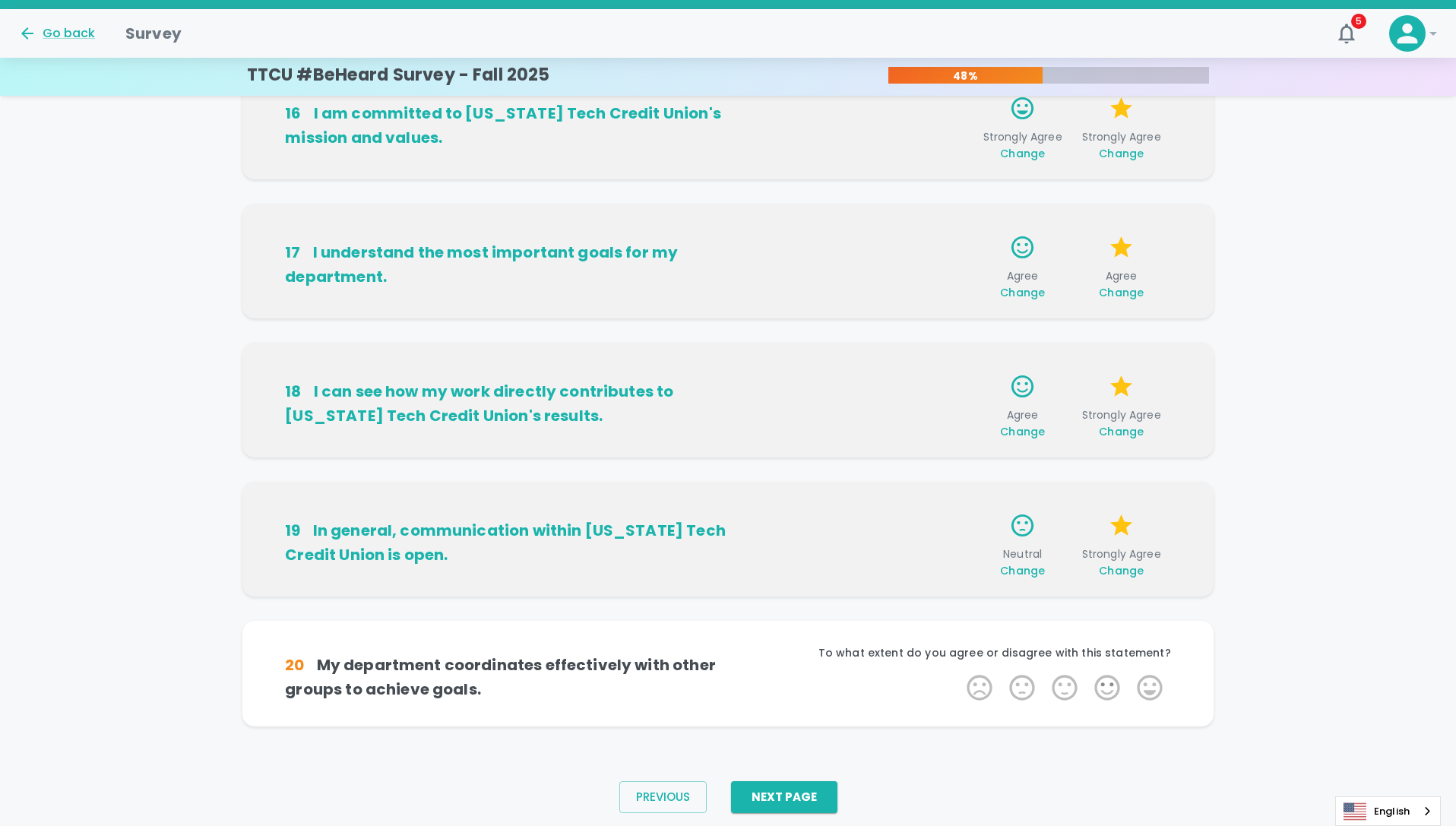
scroll to position [784, 0]
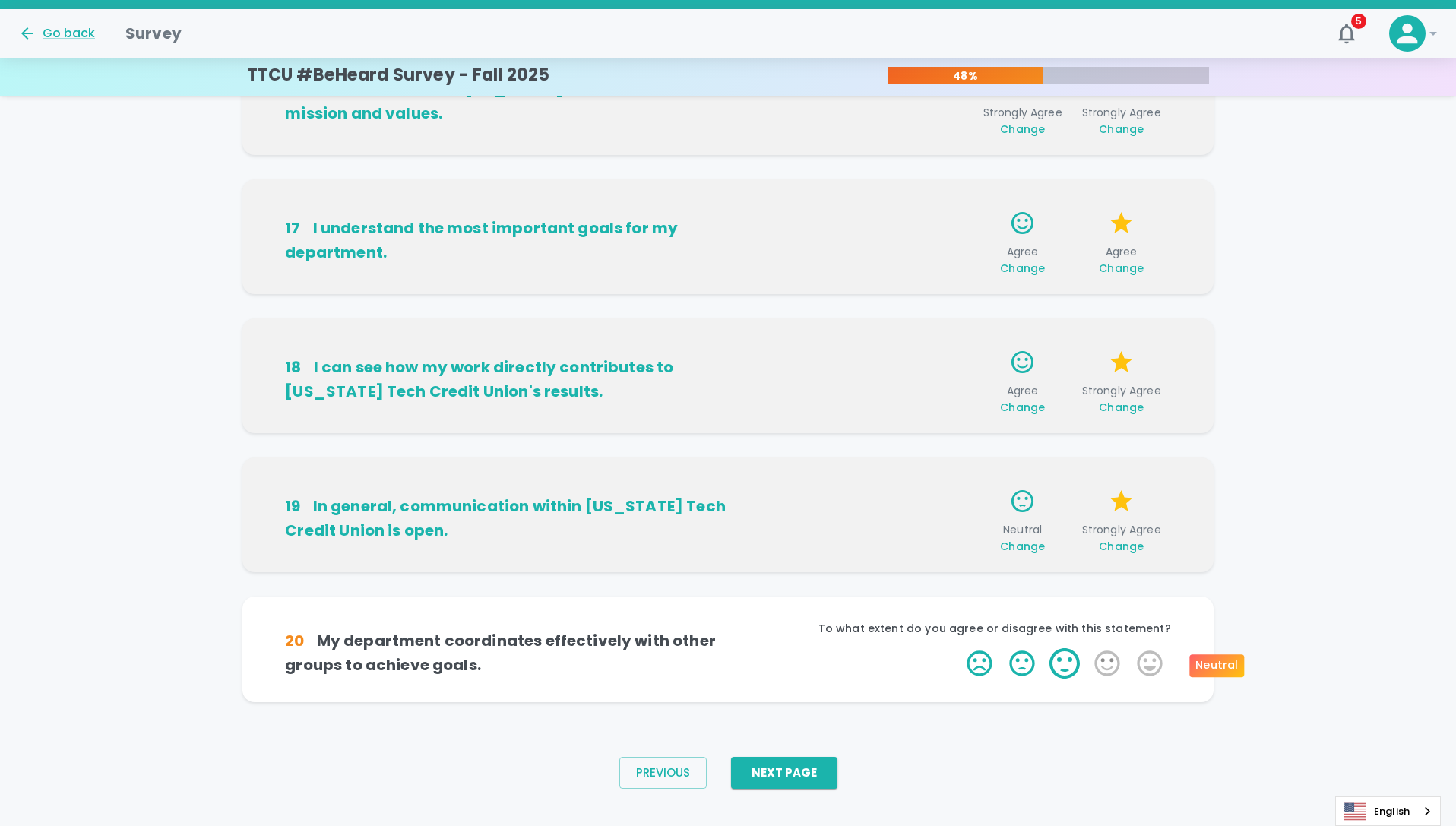
click at [1061, 668] on label "3 Stars" at bounding box center [1064, 664] width 43 height 31
click at [958, 649] on input "3 Stars" at bounding box center [957, 648] width 1 height 1
click at [1149, 664] on label "5 Stars" at bounding box center [1150, 664] width 43 height 31
click at [958, 649] on input "5 Stars" at bounding box center [957, 648] width 1 height 1
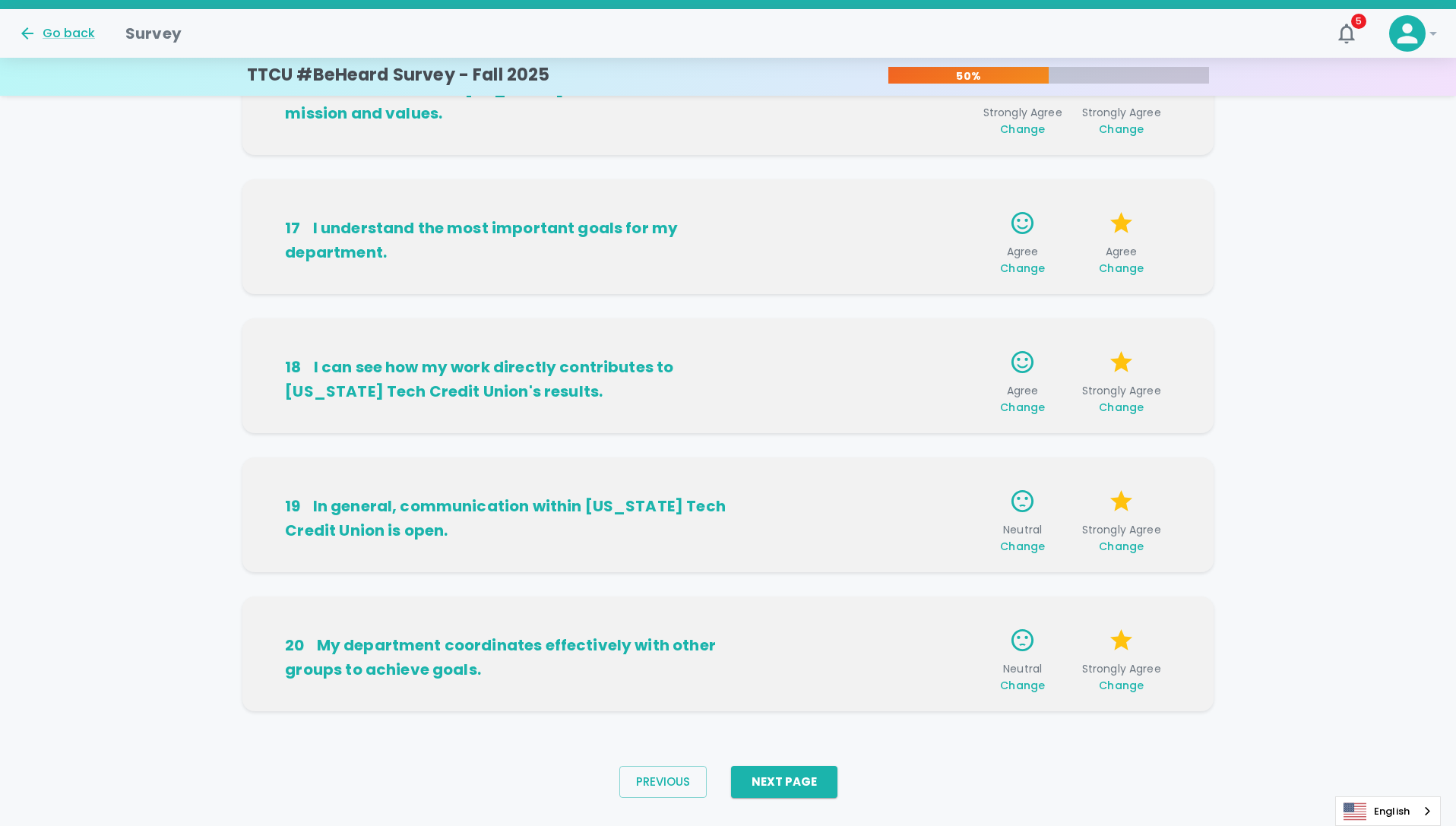
scroll to position [807, 0]
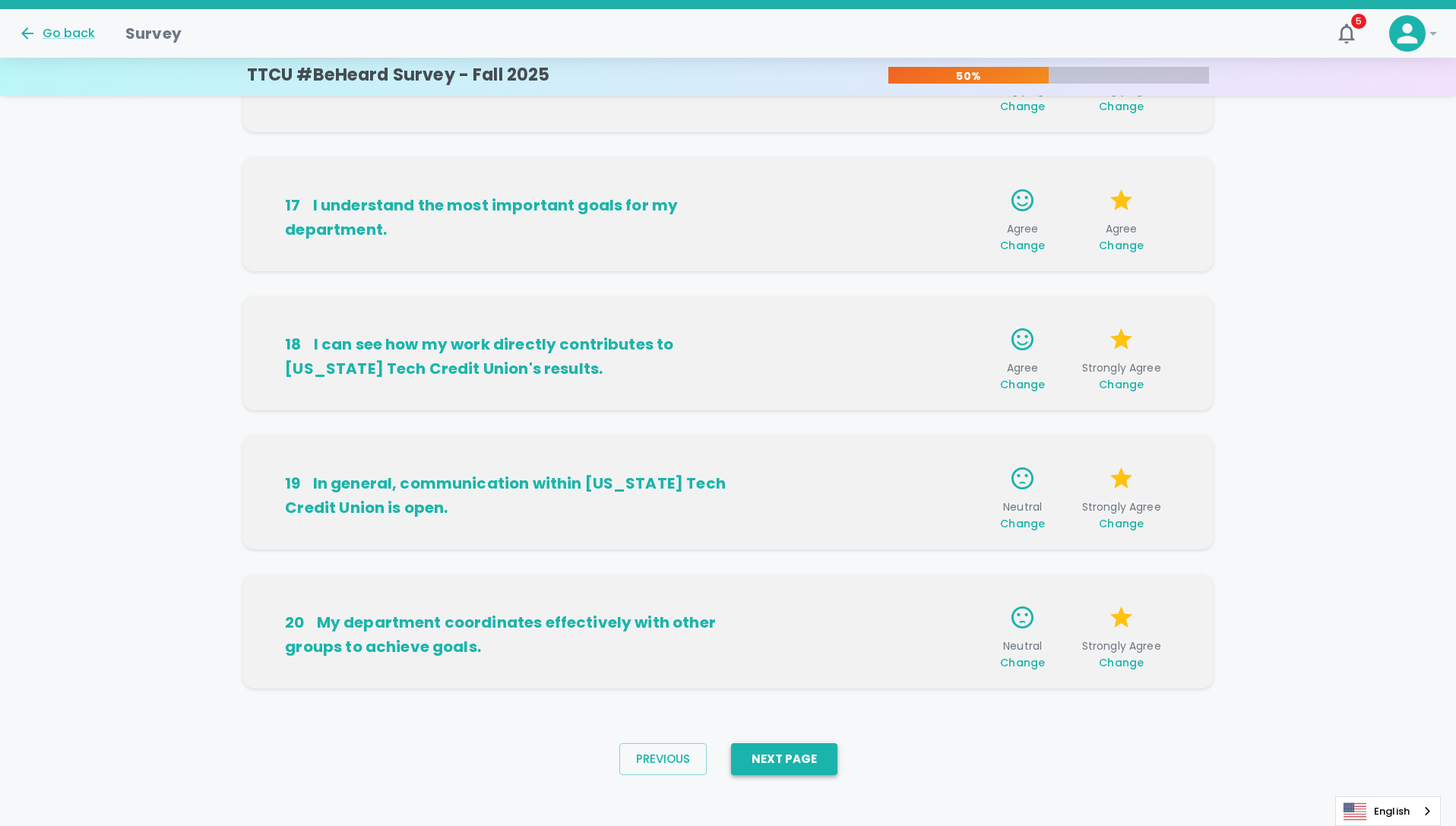
click at [802, 761] on button "Next Page" at bounding box center [784, 759] width 106 height 32
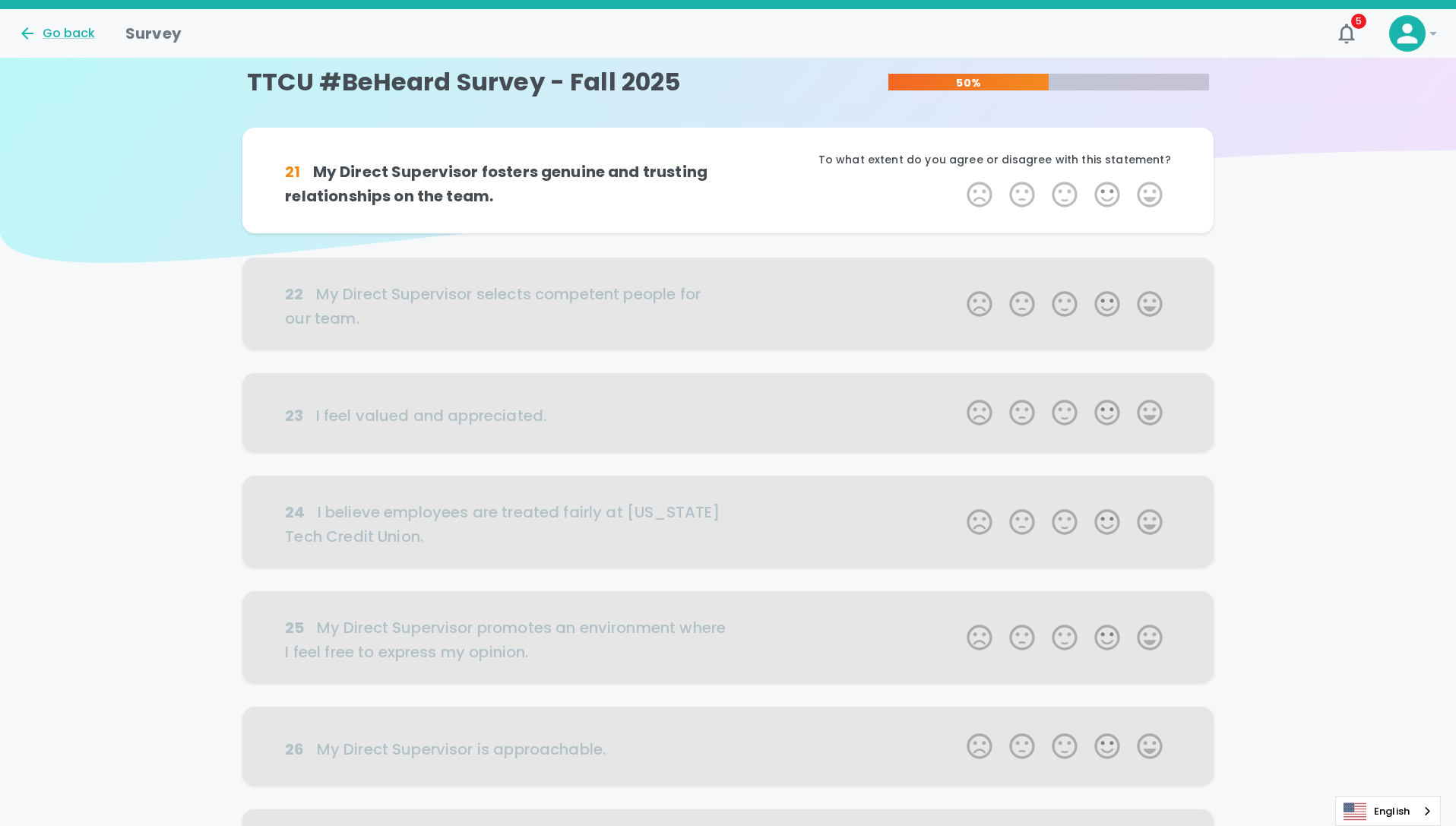
scroll to position [0, 0]
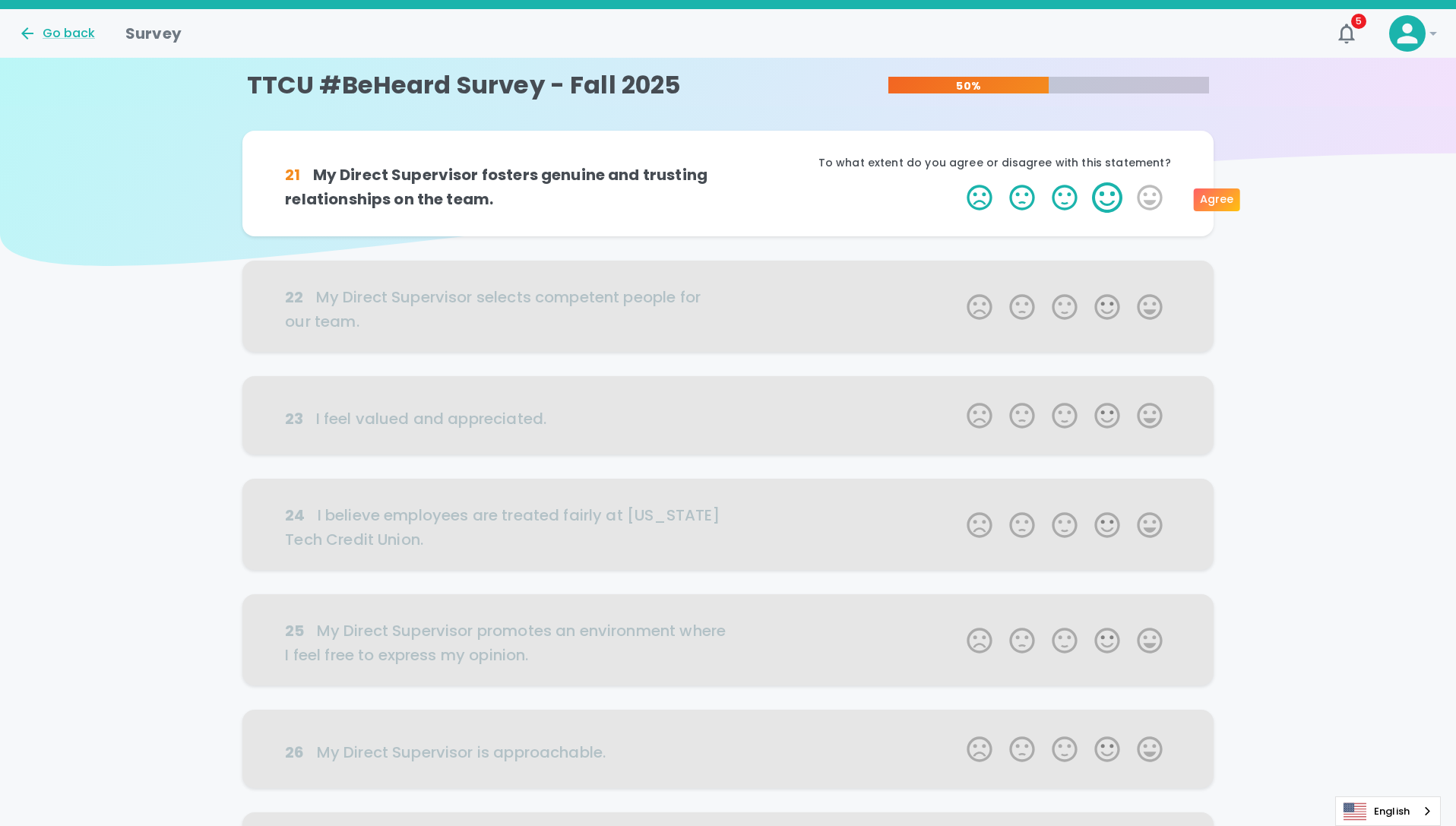
click at [1109, 198] on label "4 Stars" at bounding box center [1107, 197] width 43 height 31
click at [958, 182] on input "4 Stars" at bounding box center [957, 181] width 1 height 1
click at [1147, 202] on label "5 Stars" at bounding box center [1150, 197] width 43 height 31
click at [958, 182] on input "5 Stars" at bounding box center [957, 181] width 1 height 1
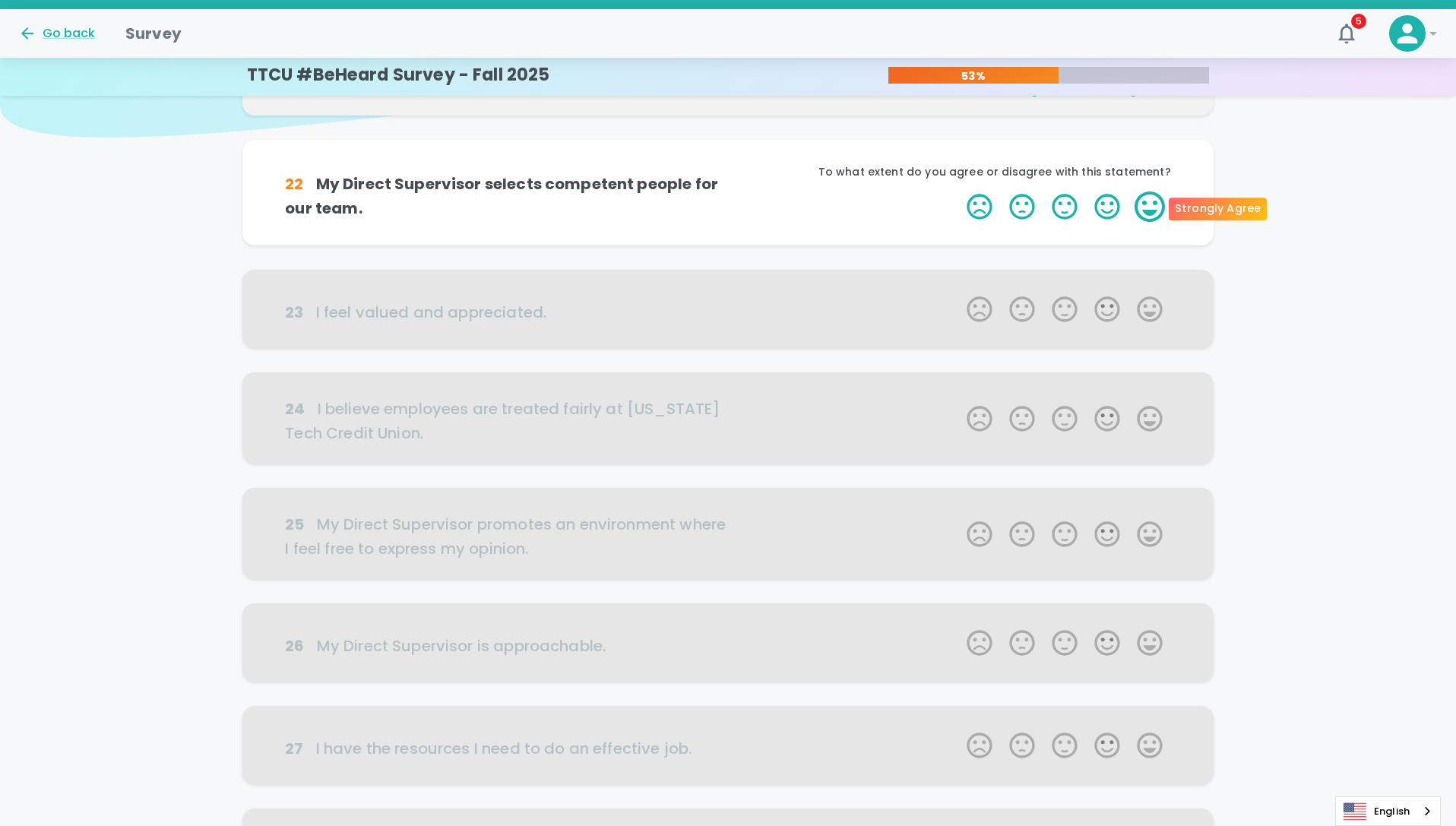
scroll to position [134, 0]
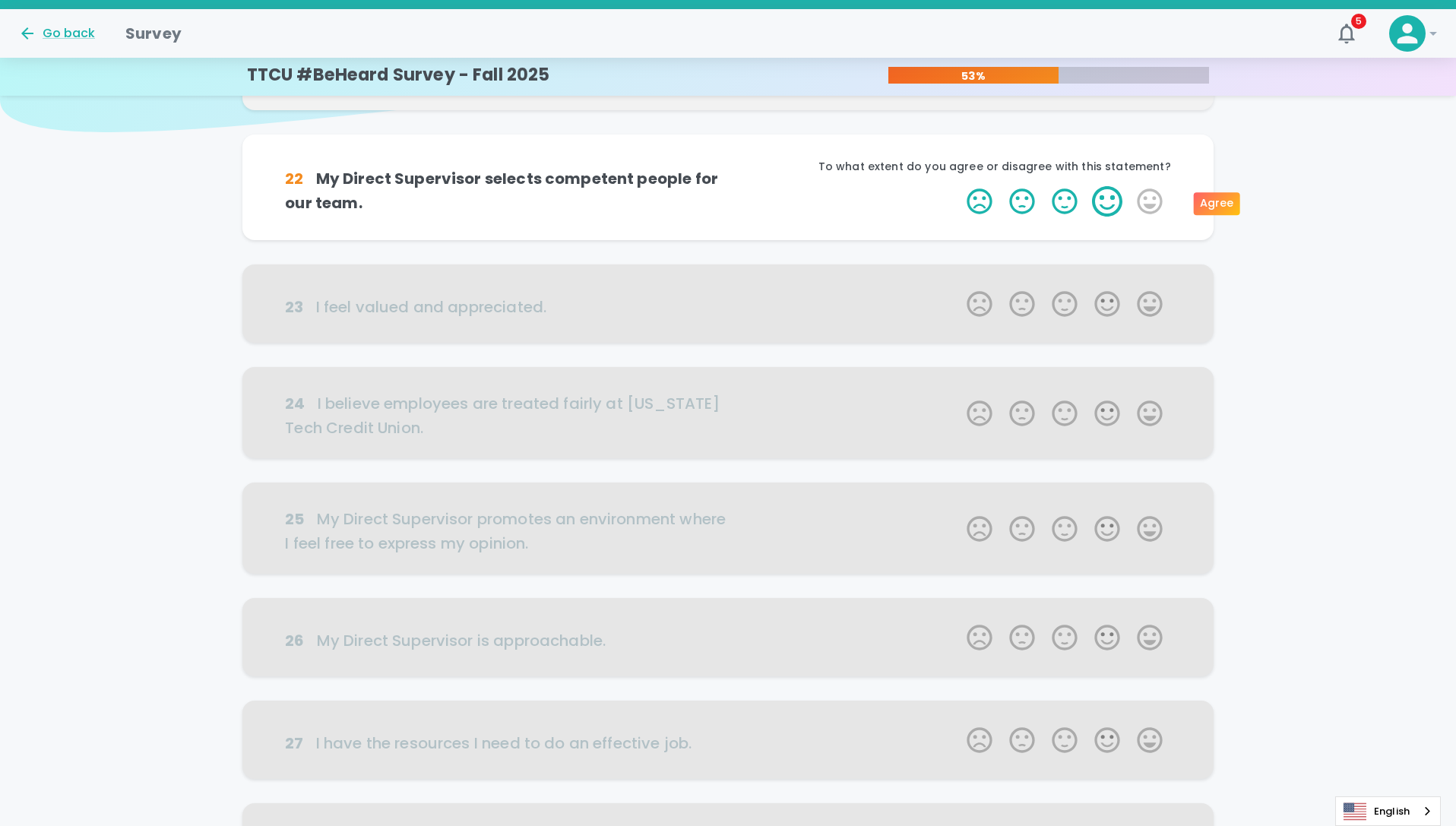
click at [1103, 206] on label "4 Stars" at bounding box center [1107, 201] width 43 height 31
click at [958, 186] on input "4 Stars" at bounding box center [957, 185] width 1 height 1
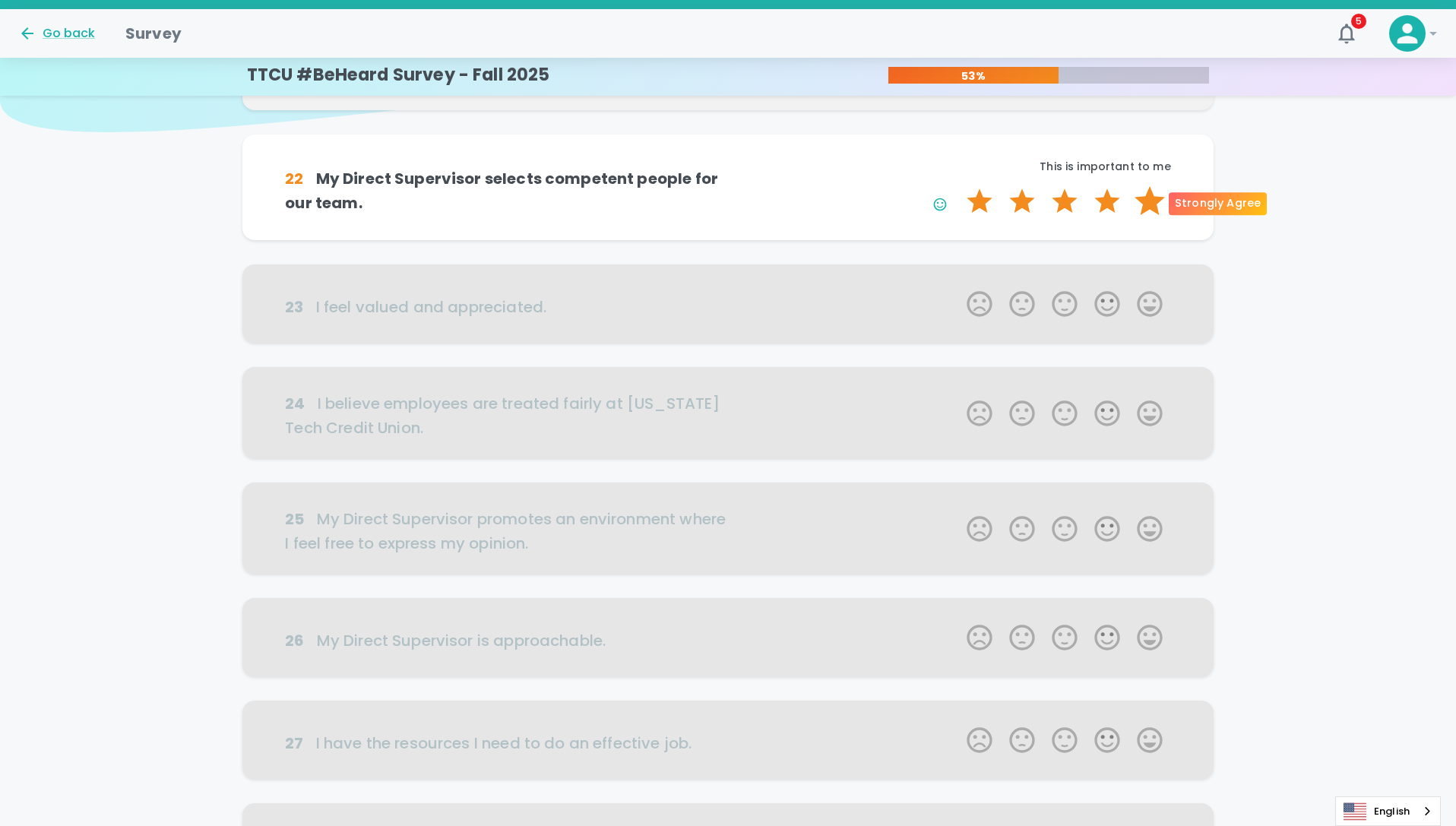
click at [1147, 206] on label "5 Stars" at bounding box center [1150, 201] width 43 height 31
click at [958, 186] on input "5 Stars" at bounding box center [957, 185] width 1 height 1
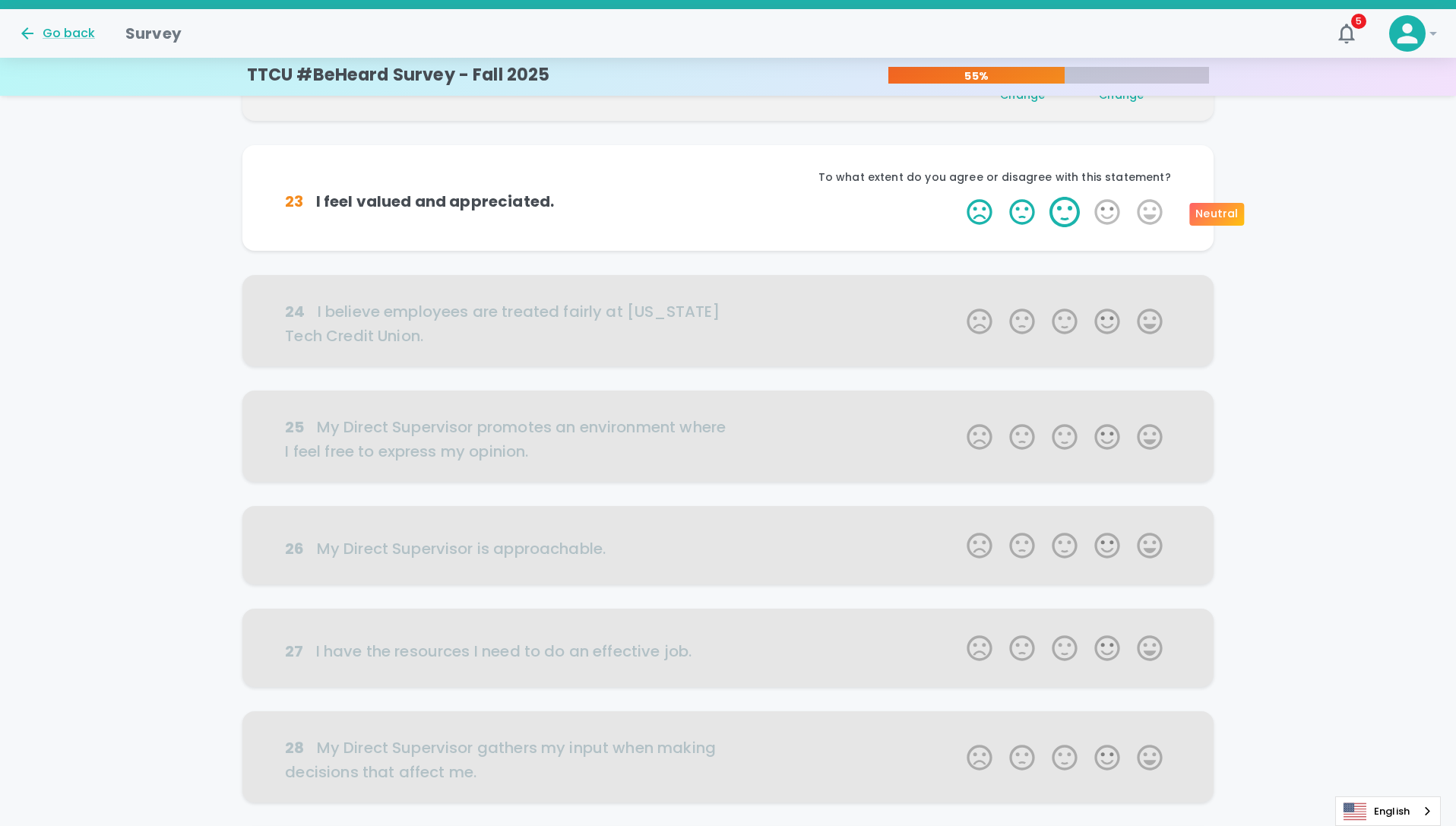
scroll to position [267, 0]
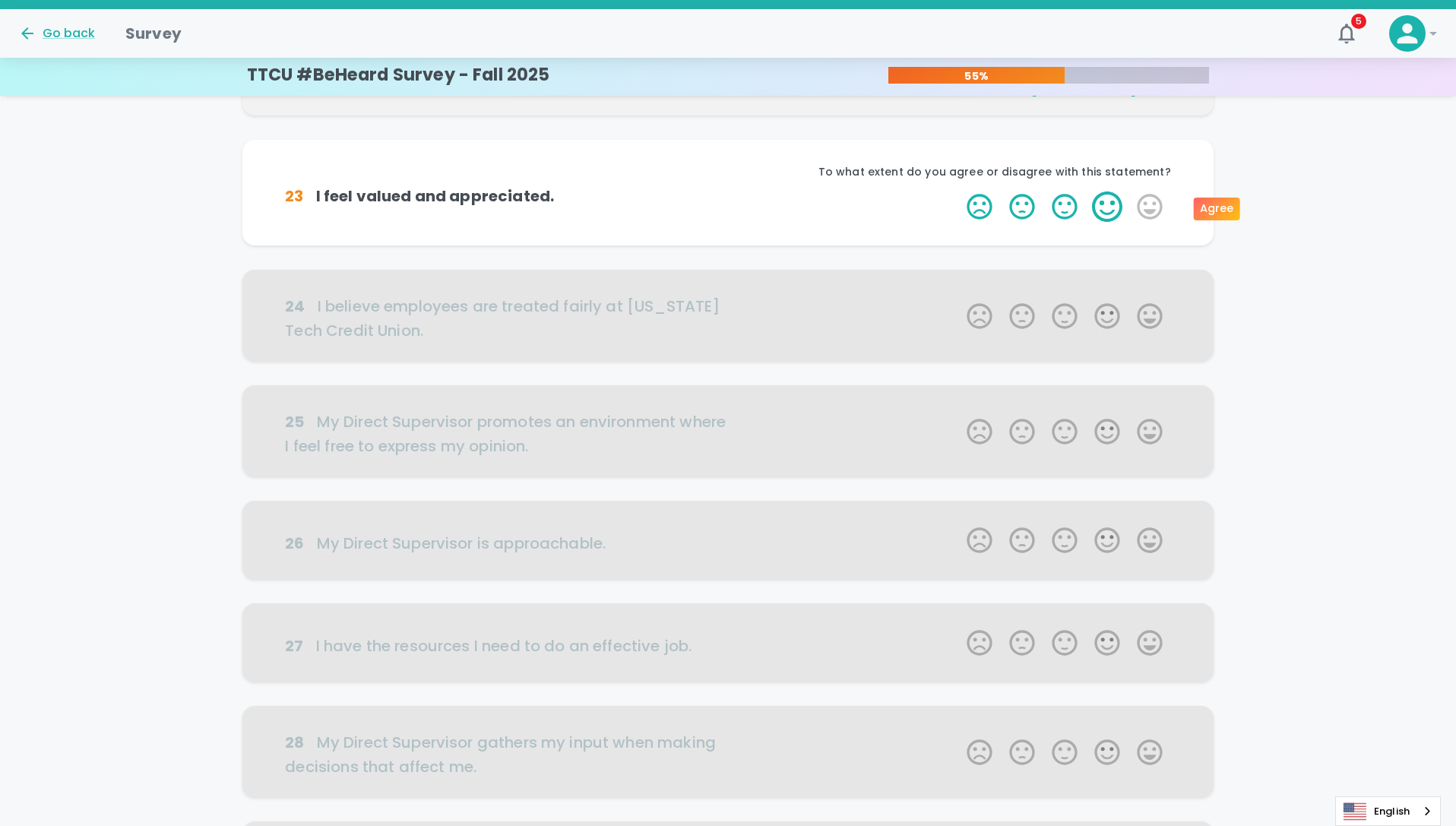
click at [1096, 206] on label "4 Stars" at bounding box center [1107, 206] width 43 height 31
click at [958, 192] on input "4 Stars" at bounding box center [957, 191] width 1 height 1
click at [1161, 210] on label "5 Stars" at bounding box center [1150, 206] width 43 height 31
click at [958, 192] on input "5 Stars" at bounding box center [957, 191] width 1 height 1
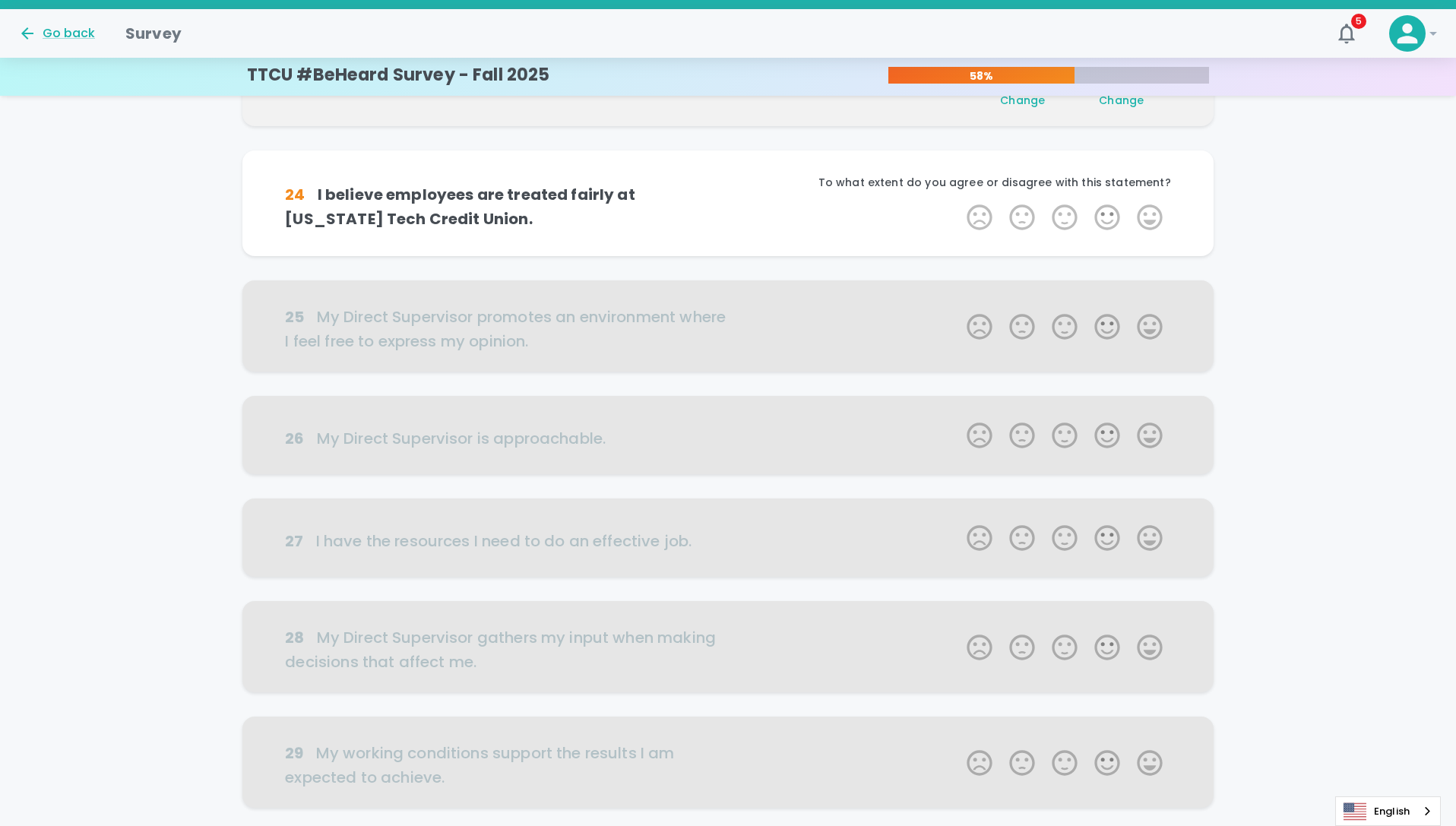
scroll to position [401, 0]
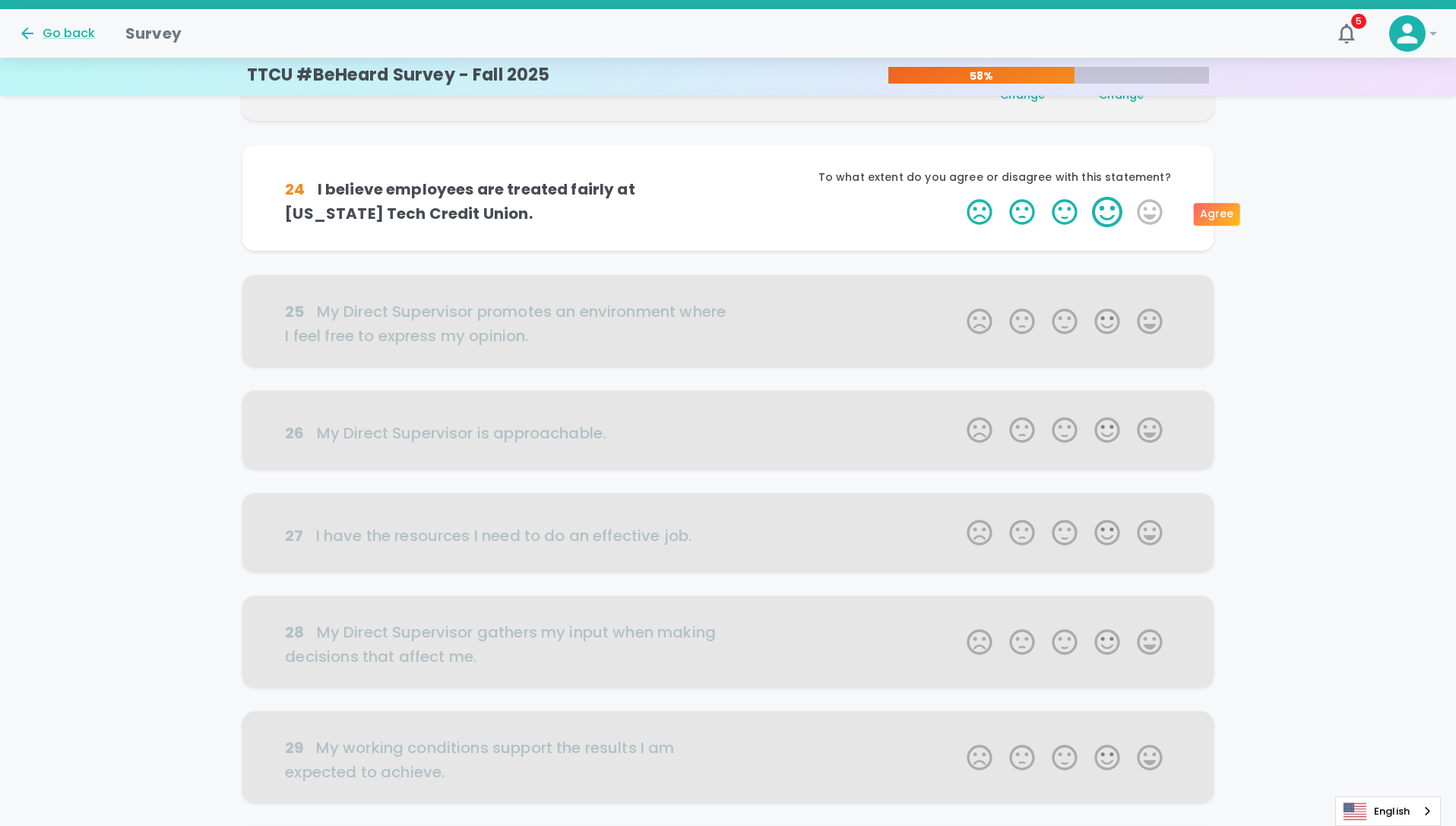
click at [1113, 209] on label "4 Stars" at bounding box center [1107, 212] width 43 height 31
click at [958, 197] on input "4 Stars" at bounding box center [957, 196] width 1 height 1
click at [1156, 217] on label "5 Stars" at bounding box center [1150, 212] width 43 height 31
click at [958, 197] on input "5 Stars" at bounding box center [957, 196] width 1 height 1
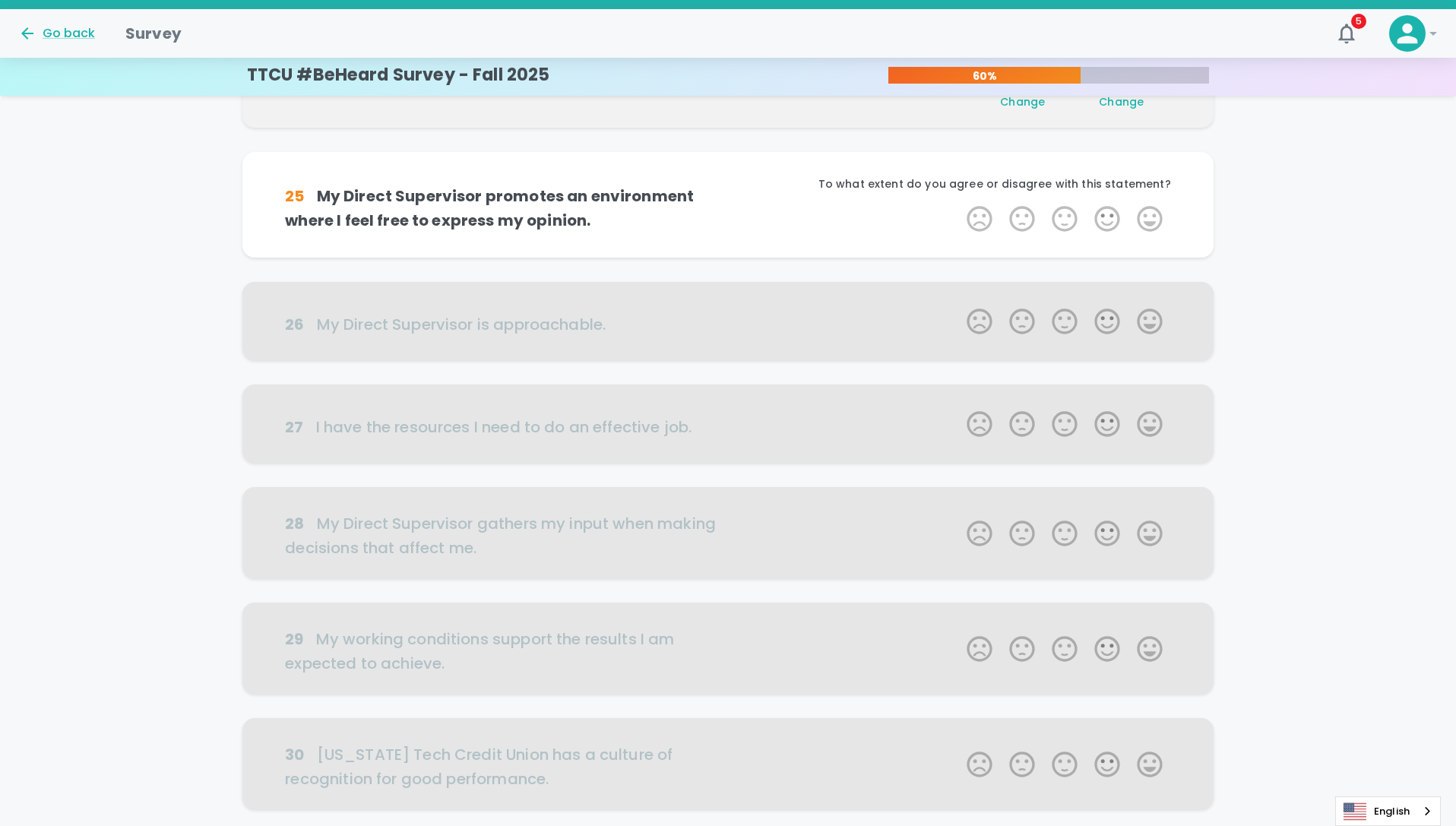
scroll to position [535, 0]
click at [1075, 220] on label "3 Stars" at bounding box center [1064, 218] width 43 height 31
click at [958, 203] on input "3 Stars" at bounding box center [957, 202] width 1 height 1
click at [1150, 228] on label "5 Stars" at bounding box center [1150, 218] width 43 height 31
click at [958, 203] on input "5 Stars" at bounding box center [957, 202] width 1 height 1
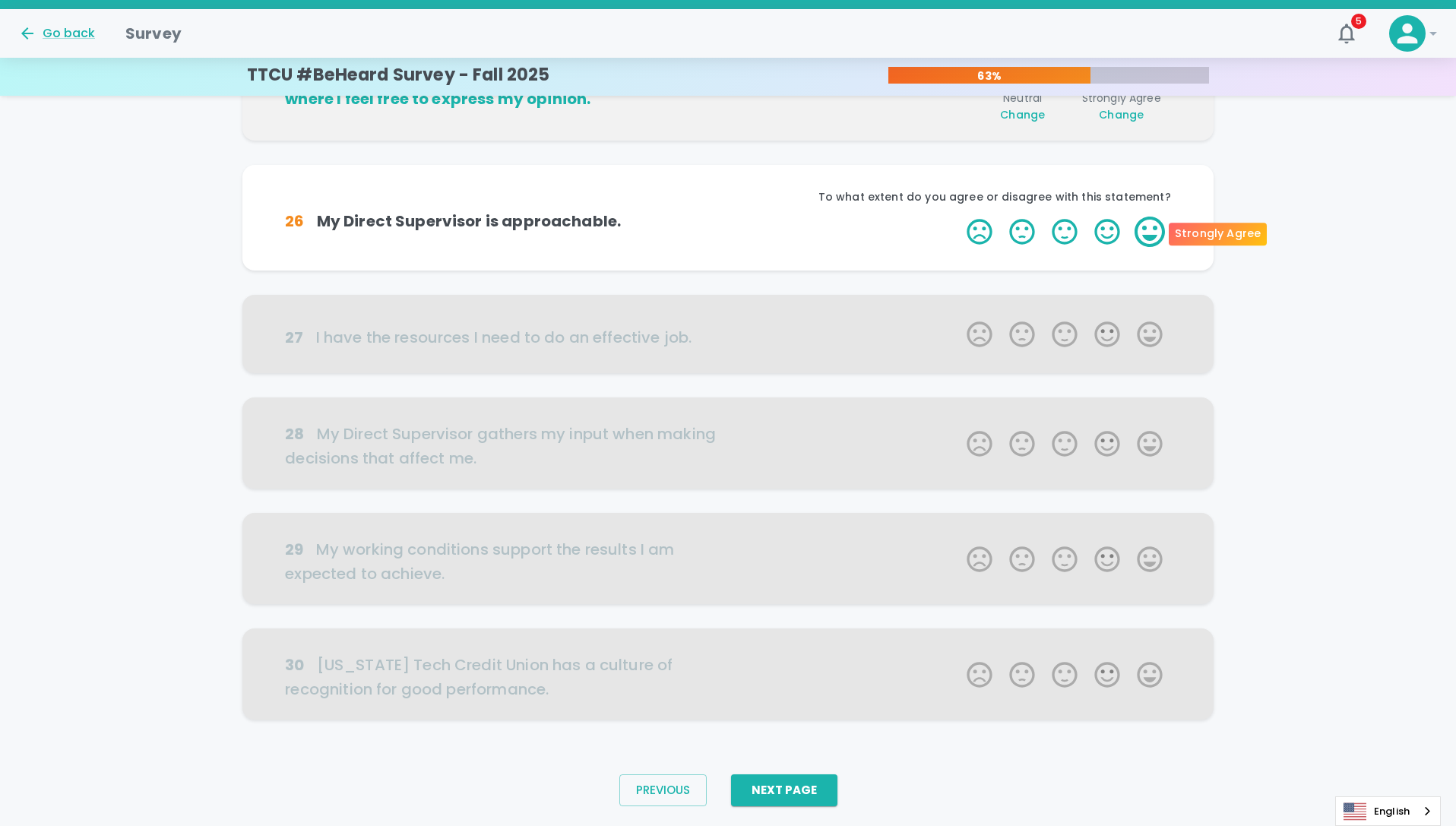
scroll to position [663, 0]
click at [1103, 229] on label "4 Stars" at bounding box center [1107, 229] width 43 height 31
click at [958, 214] on input "4 Stars" at bounding box center [957, 213] width 1 height 1
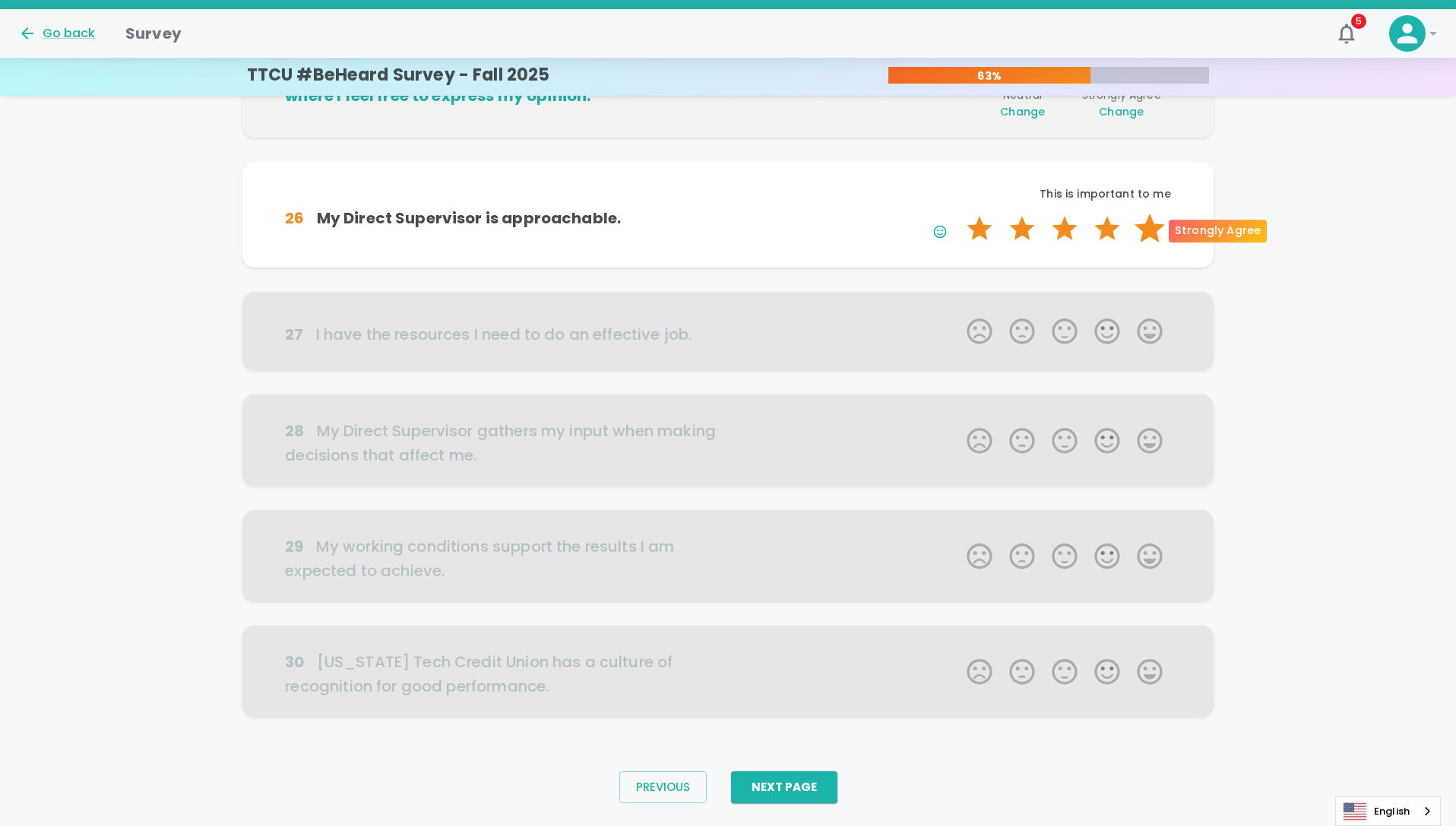
click at [1142, 230] on label "5 Stars" at bounding box center [1150, 229] width 43 height 31
click at [958, 214] on input "5 Stars" at bounding box center [957, 213] width 1 height 1
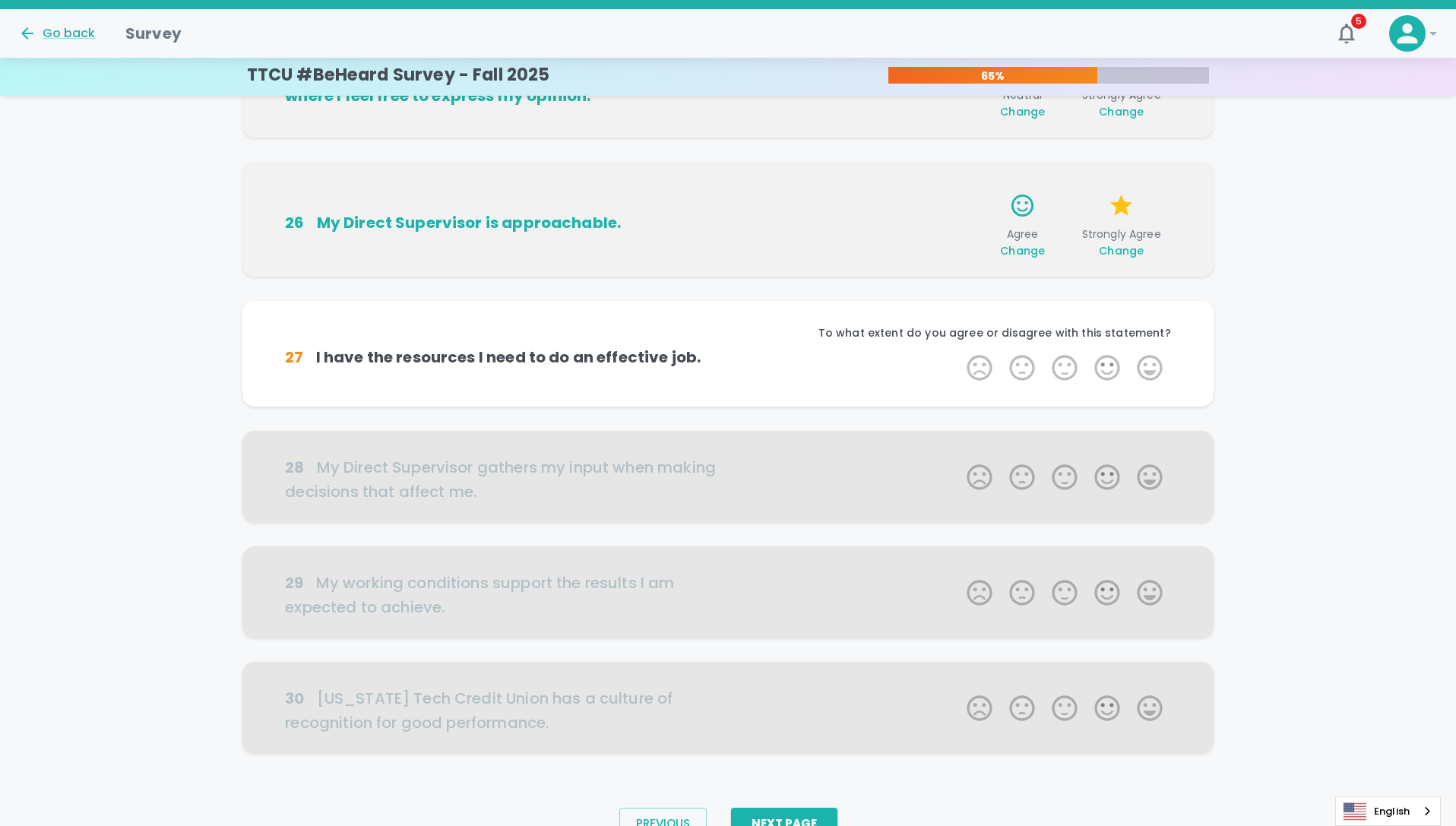
scroll to position [700, 0]
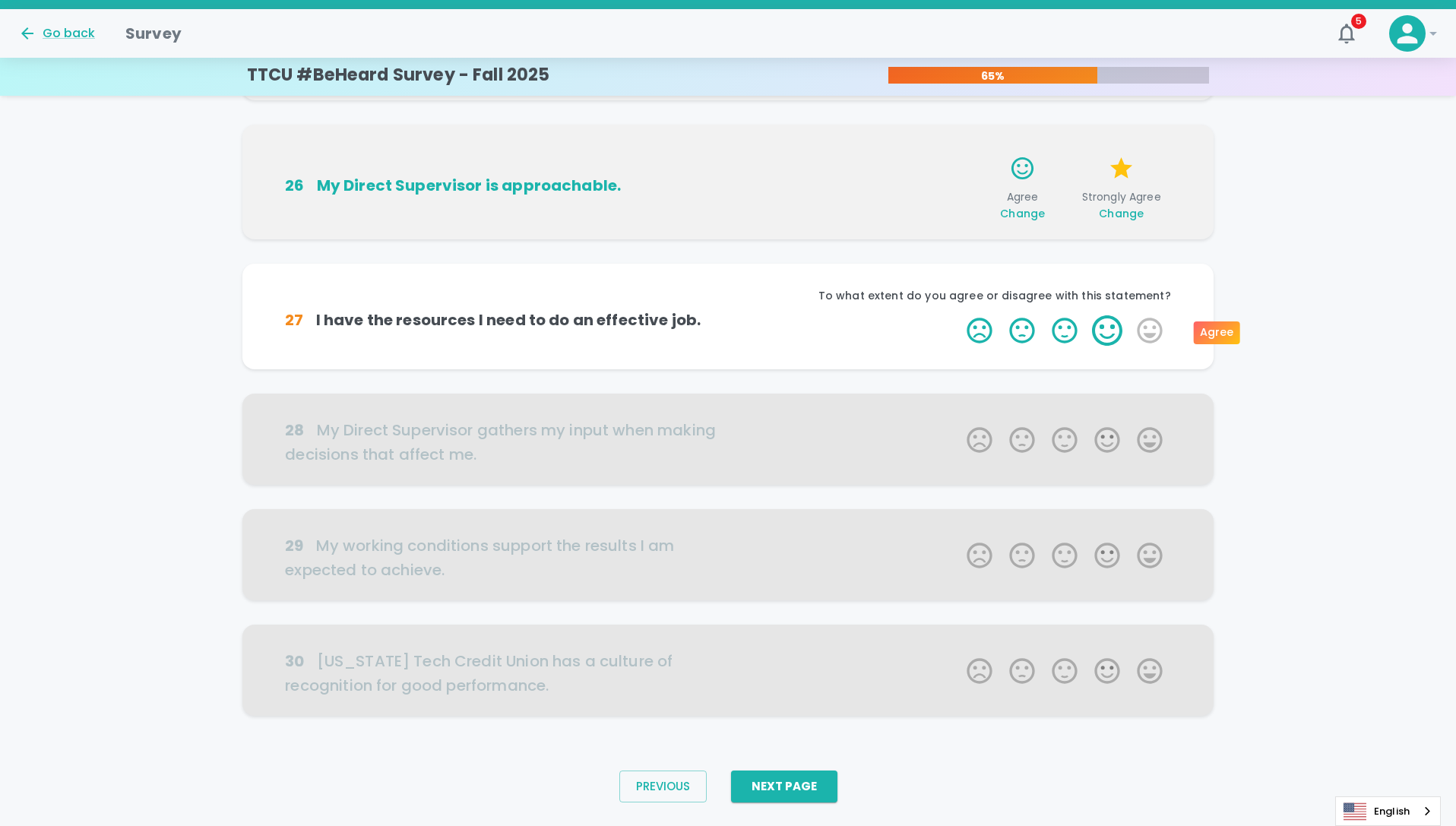
click at [1111, 335] on label "4 Stars" at bounding box center [1107, 330] width 43 height 31
click at [958, 315] on input "4 Stars" at bounding box center [957, 314] width 1 height 1
click at [1158, 331] on label "5 Stars" at bounding box center [1150, 330] width 43 height 31
click at [958, 315] on input "5 Stars" at bounding box center [957, 314] width 1 height 1
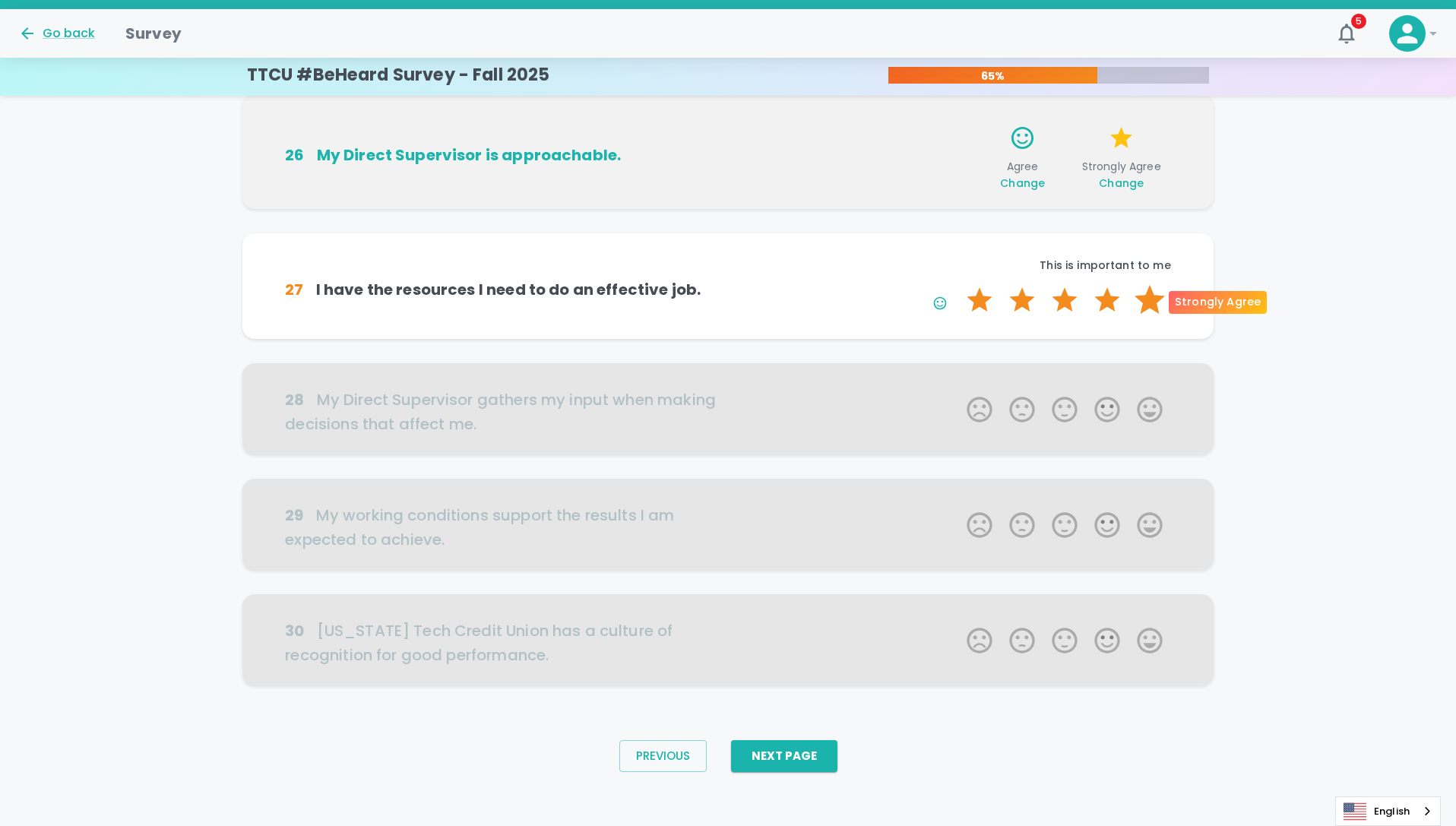
scroll to position [737, 0]
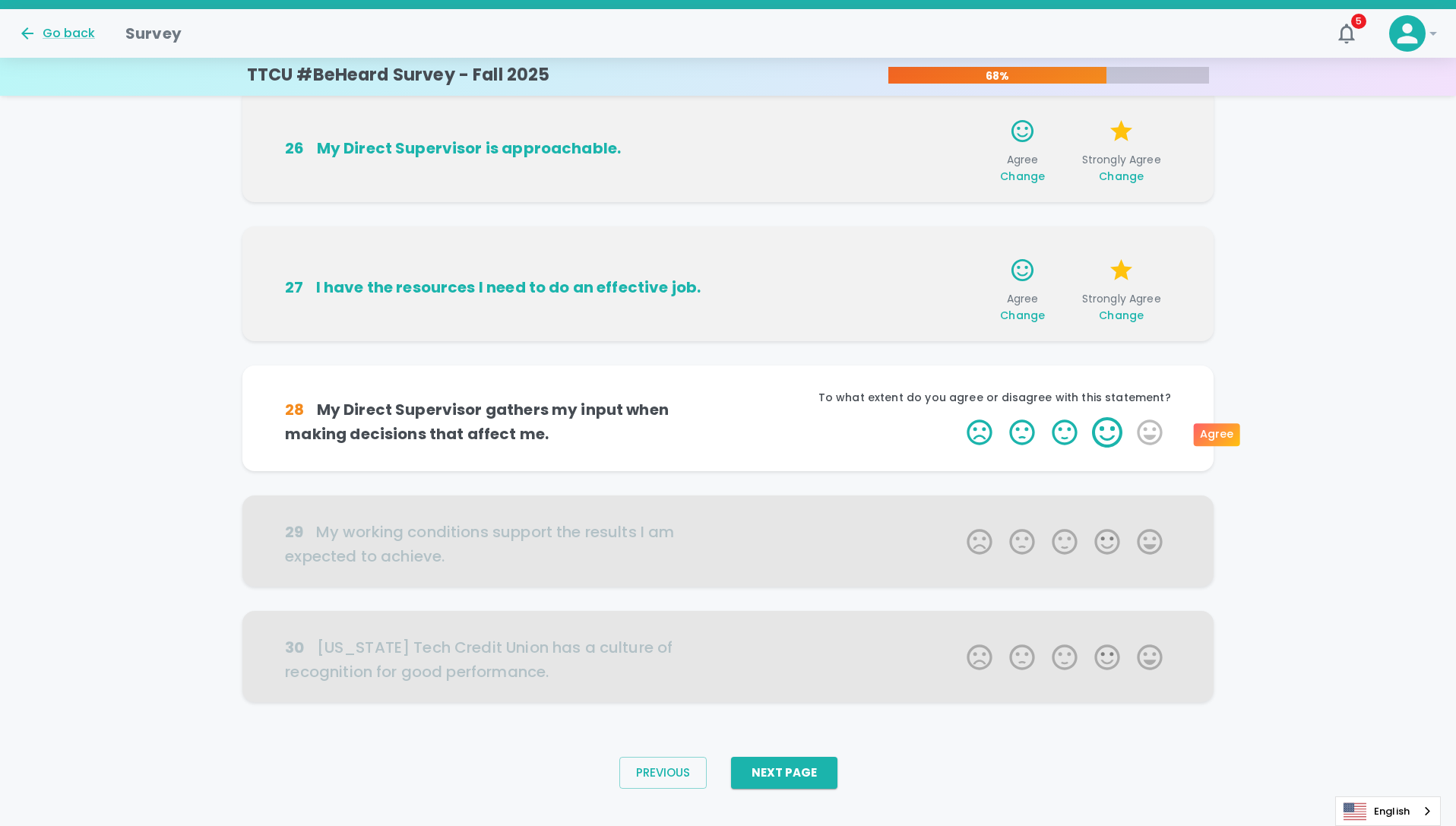
click at [1105, 439] on label "4 Stars" at bounding box center [1107, 432] width 43 height 31
click at [958, 417] on input "4 Stars" at bounding box center [957, 417] width 1 height 1
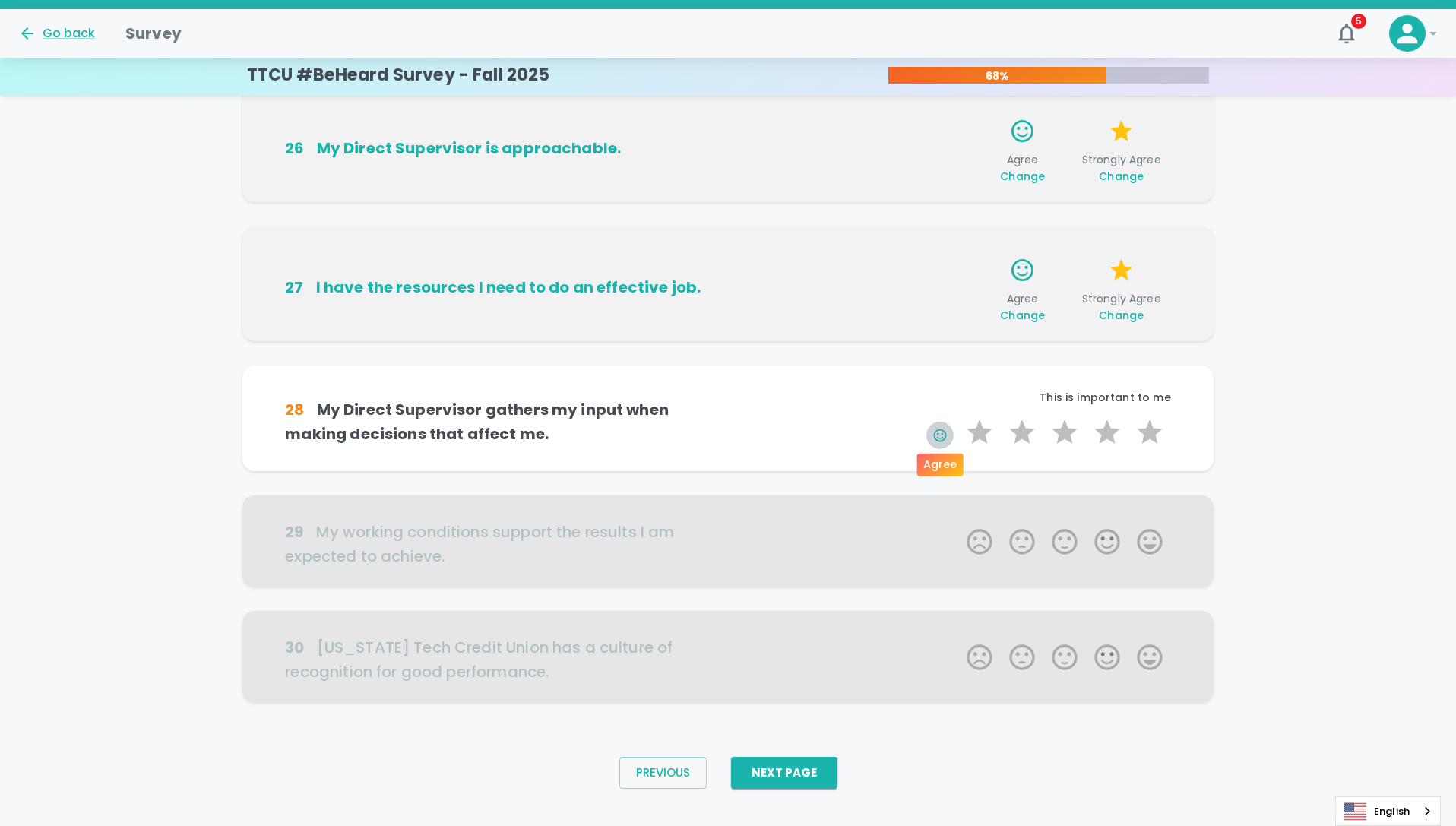
click at [938, 431] on icon "button" at bounding box center [939, 435] width 15 height 15
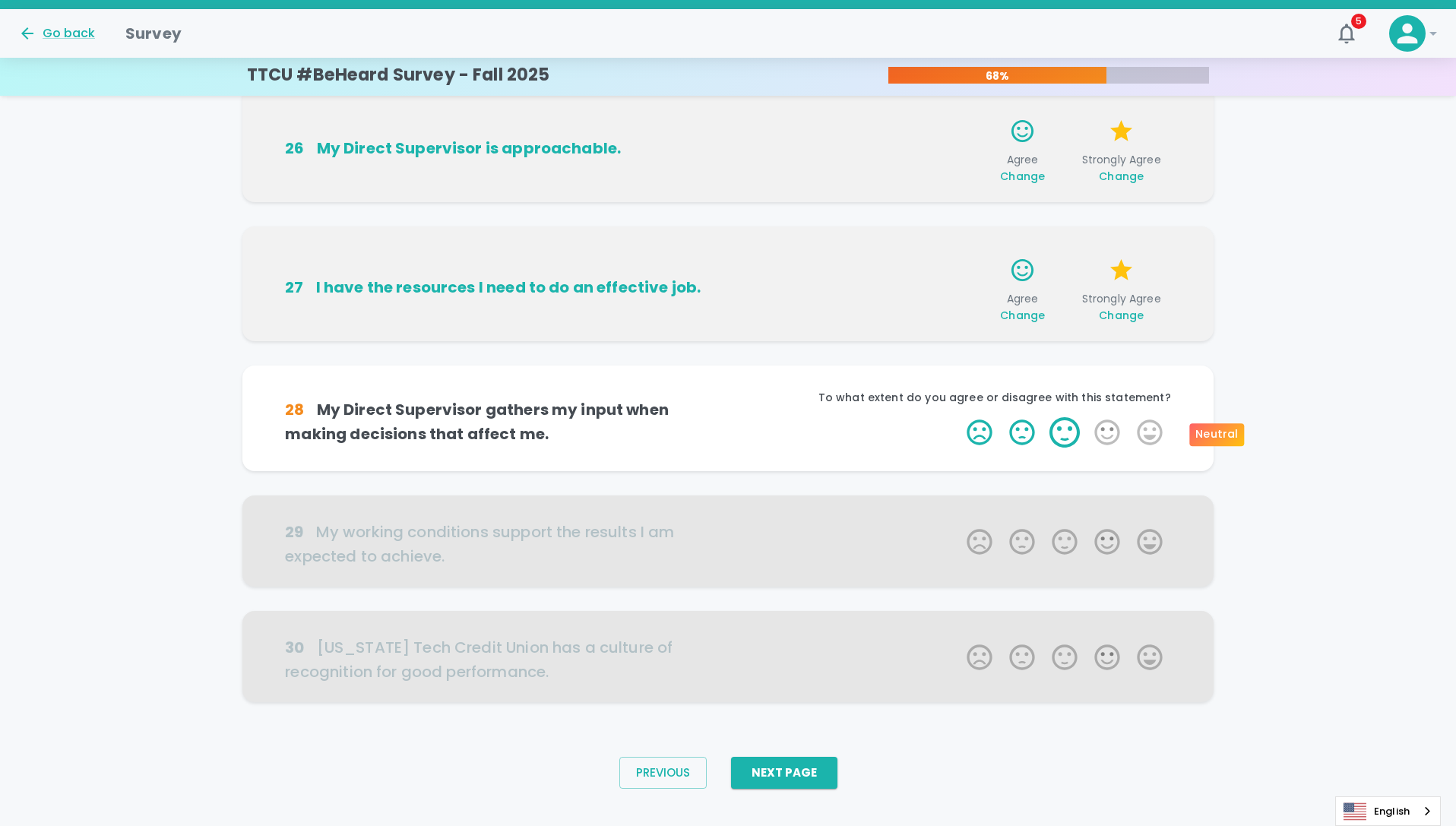
click at [1063, 436] on label "3 Stars" at bounding box center [1064, 432] width 43 height 31
click at [958, 417] on input "3 Stars" at bounding box center [957, 417] width 1 height 1
click at [1057, 438] on label "3 Stars" at bounding box center [1064, 432] width 43 height 31
click at [958, 417] on input "3 Stars" at bounding box center [957, 417] width 1 height 1
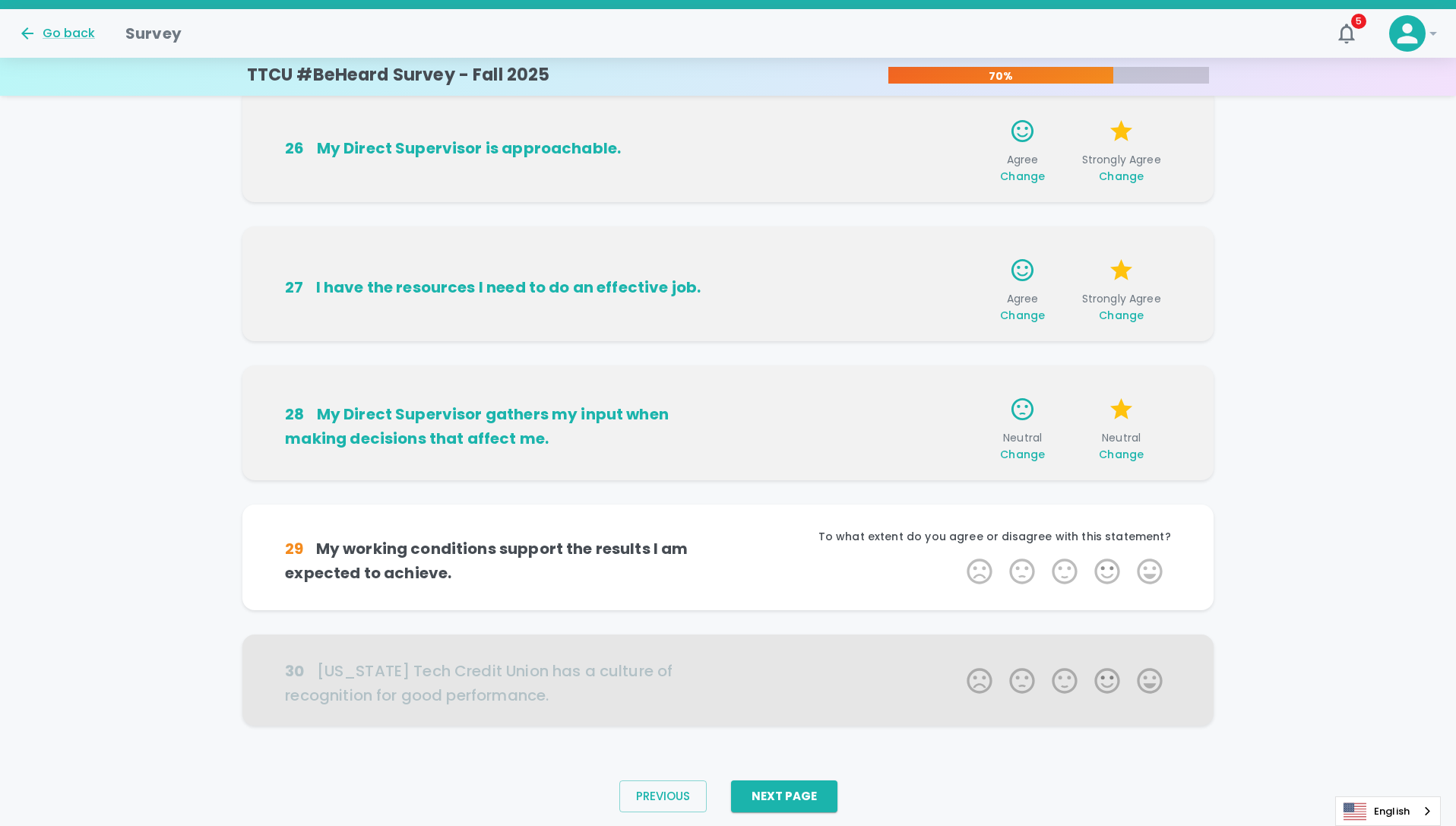
scroll to position [760, 0]
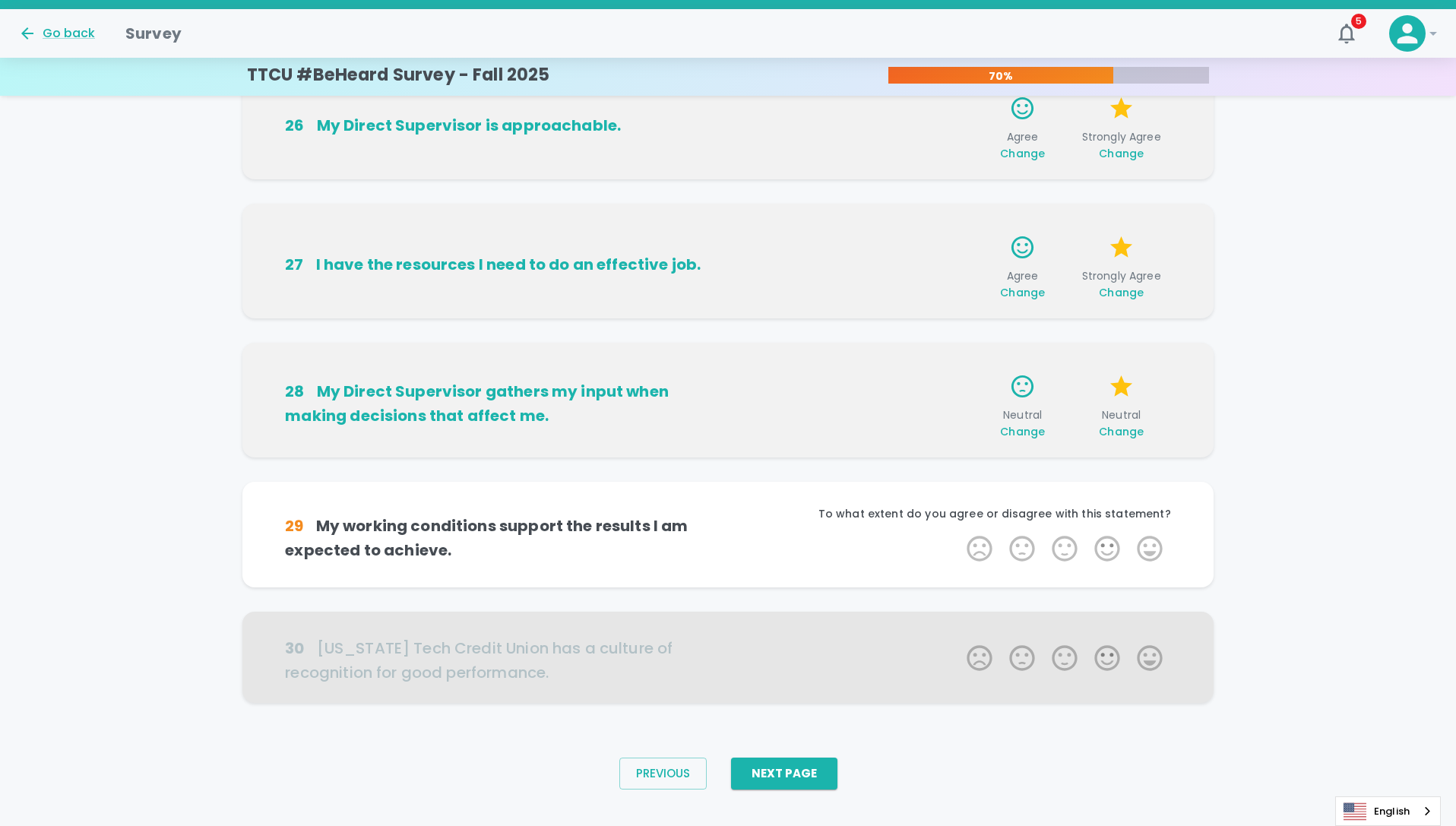
click at [1134, 436] on span "Change" at bounding box center [1121, 431] width 45 height 15
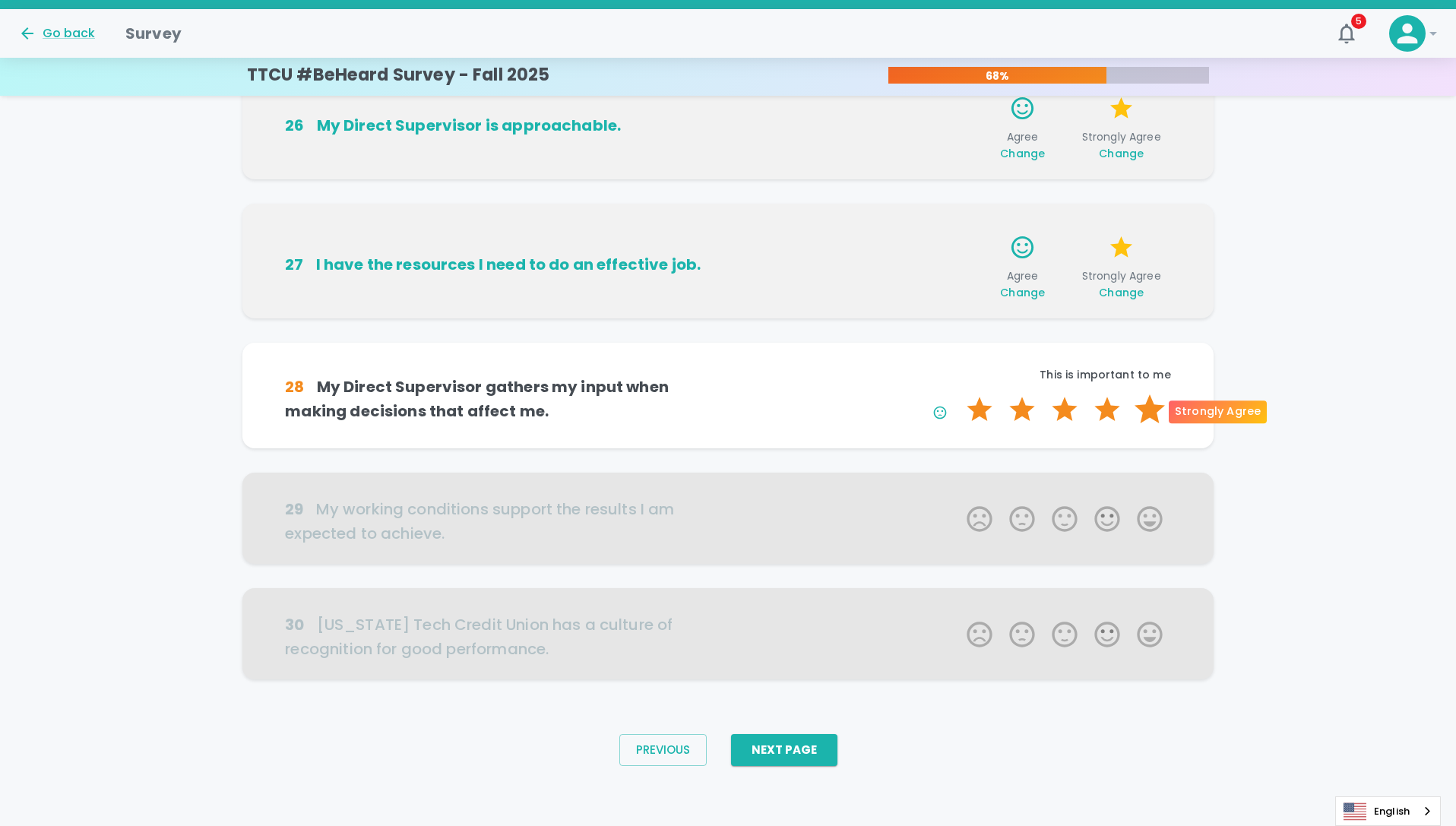
click at [1160, 410] on label "5 Stars" at bounding box center [1150, 410] width 43 height 31
click at [958, 395] on input "5 Stars" at bounding box center [957, 394] width 1 height 1
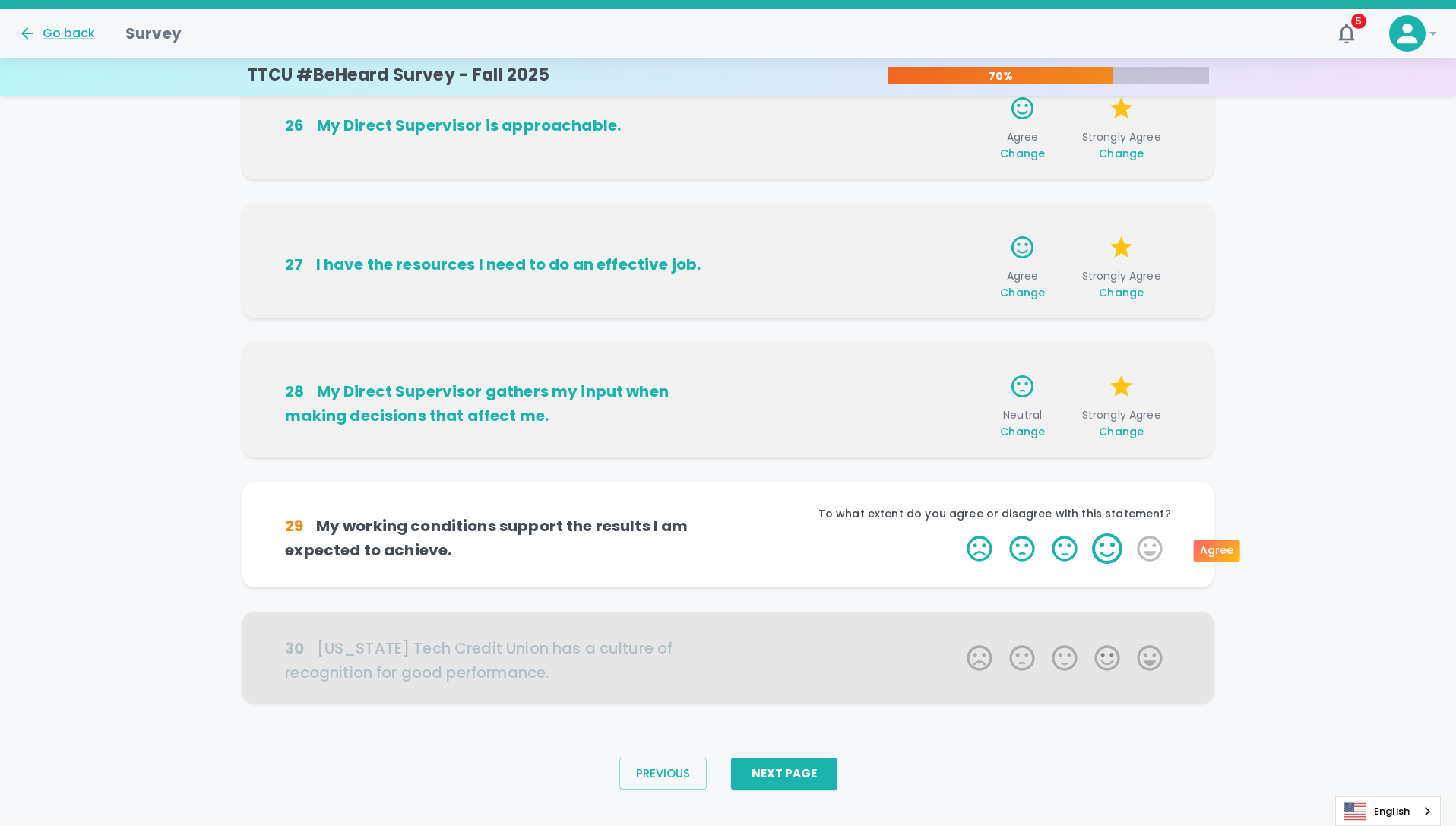
click at [1094, 539] on label "4 Stars" at bounding box center [1107, 549] width 43 height 31
click at [958, 534] on input "4 Stars" at bounding box center [957, 533] width 1 height 1
click at [1135, 548] on label "5 Stars" at bounding box center [1150, 549] width 43 height 31
click at [958, 534] on input "5 Stars" at bounding box center [957, 533] width 1 height 1
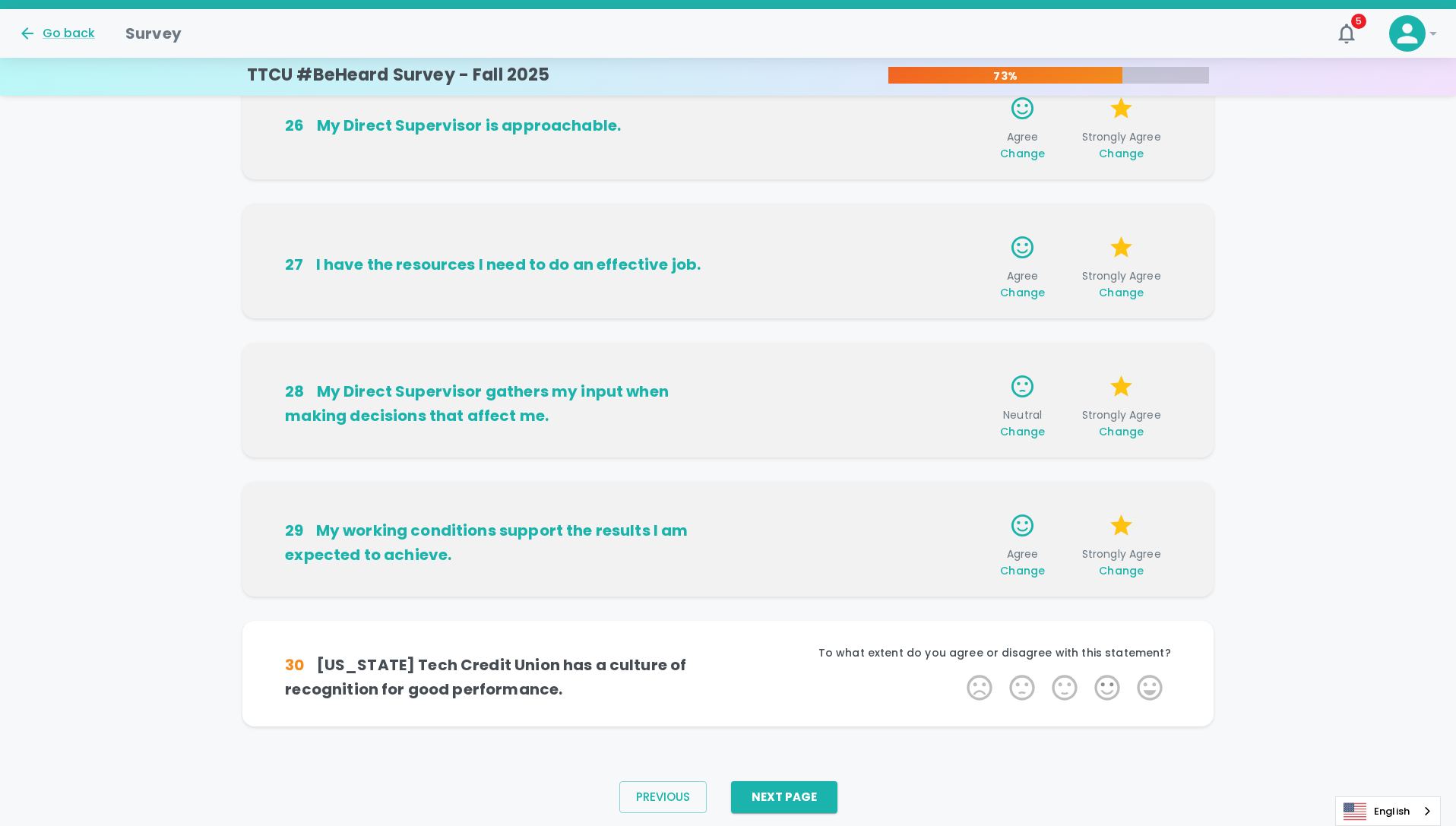
scroll to position [784, 0]
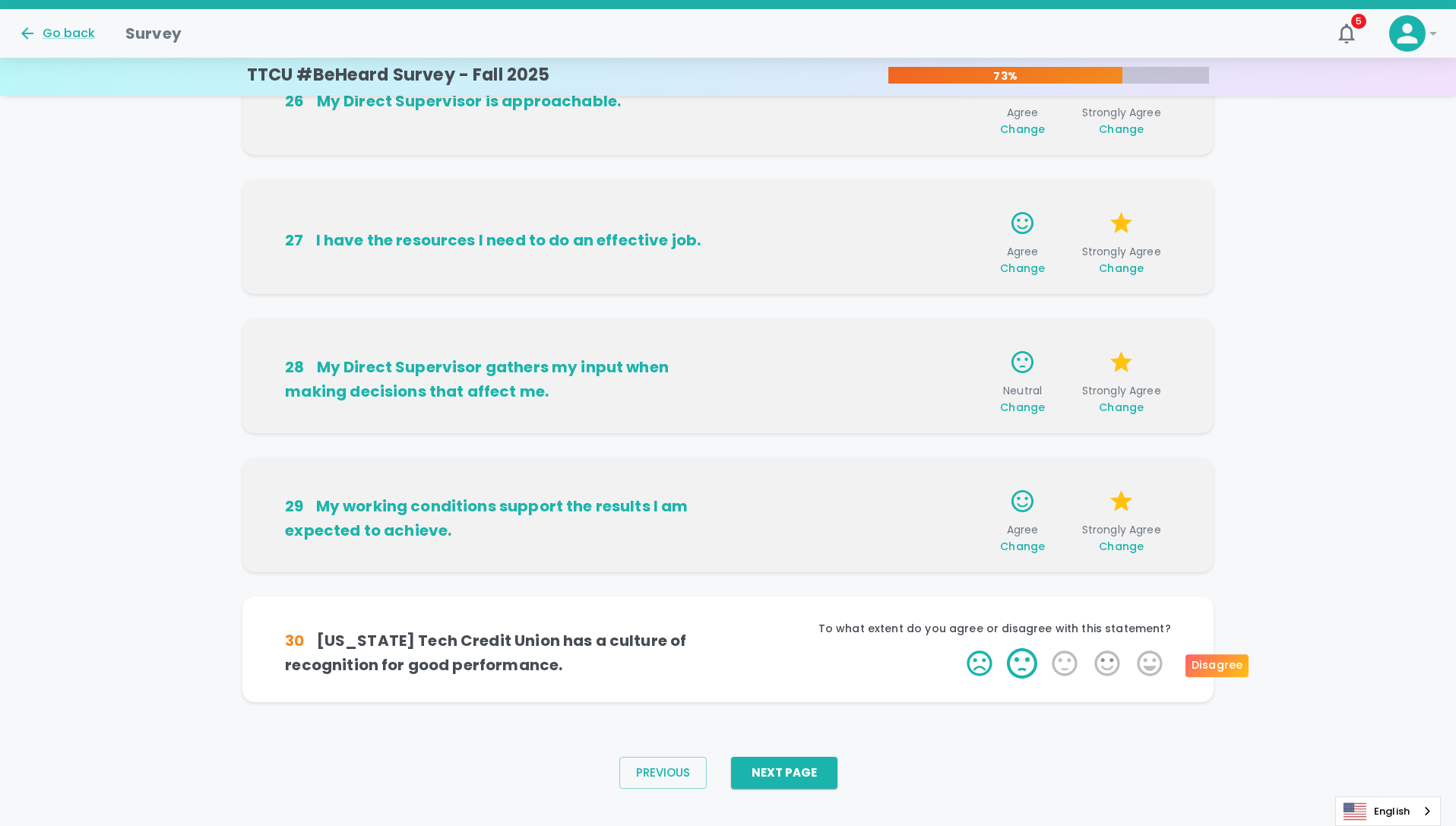
click at [1031, 668] on label "2 Stars" at bounding box center [1022, 664] width 43 height 31
click at [958, 649] on input "2 Stars" at bounding box center [957, 648] width 1 height 1
click at [1032, 669] on label "2 Stars" at bounding box center [1022, 664] width 43 height 31
click at [958, 649] on input "2 Stars" at bounding box center [957, 648] width 1 height 1
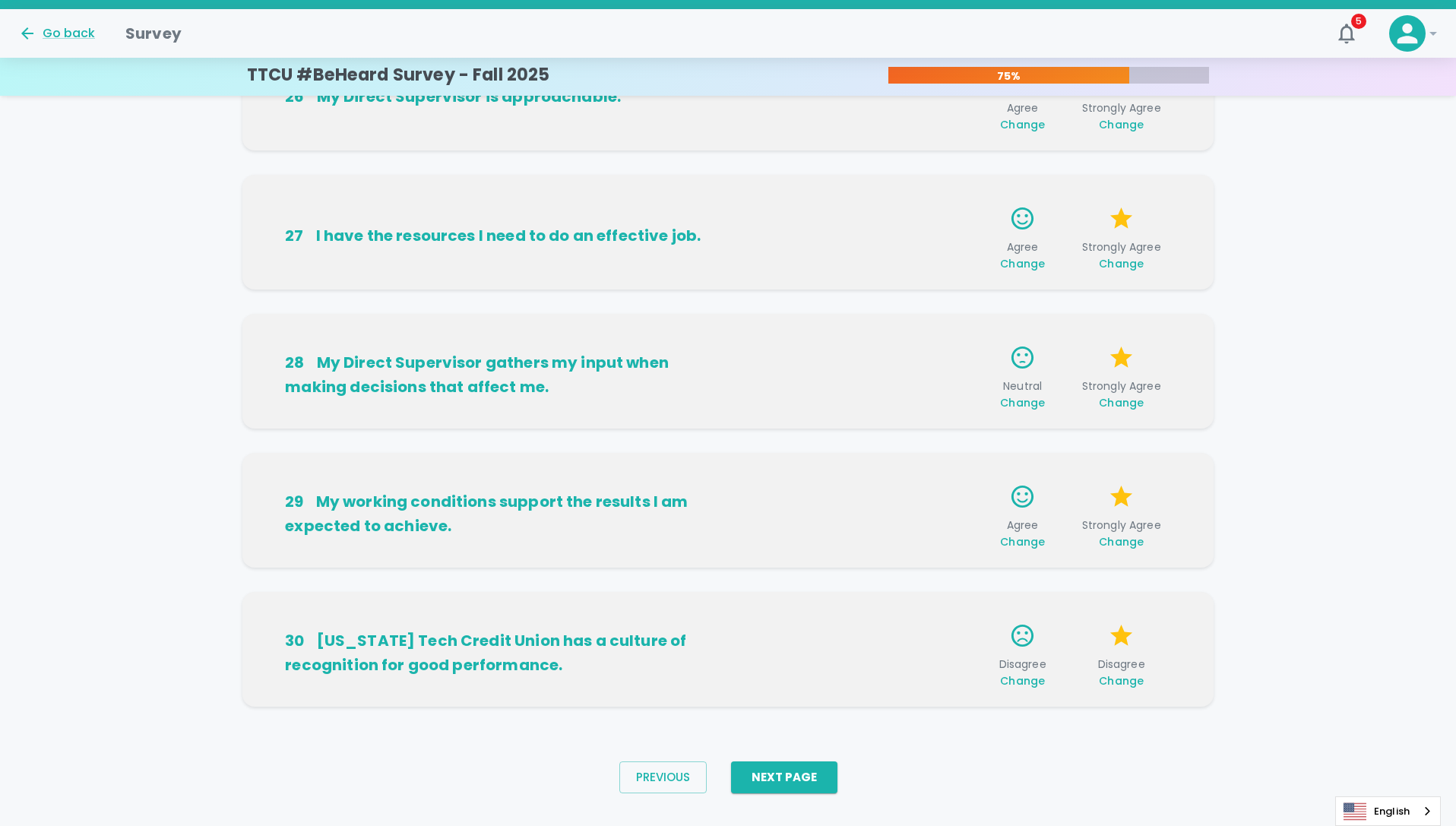
scroll to position [807, 0]
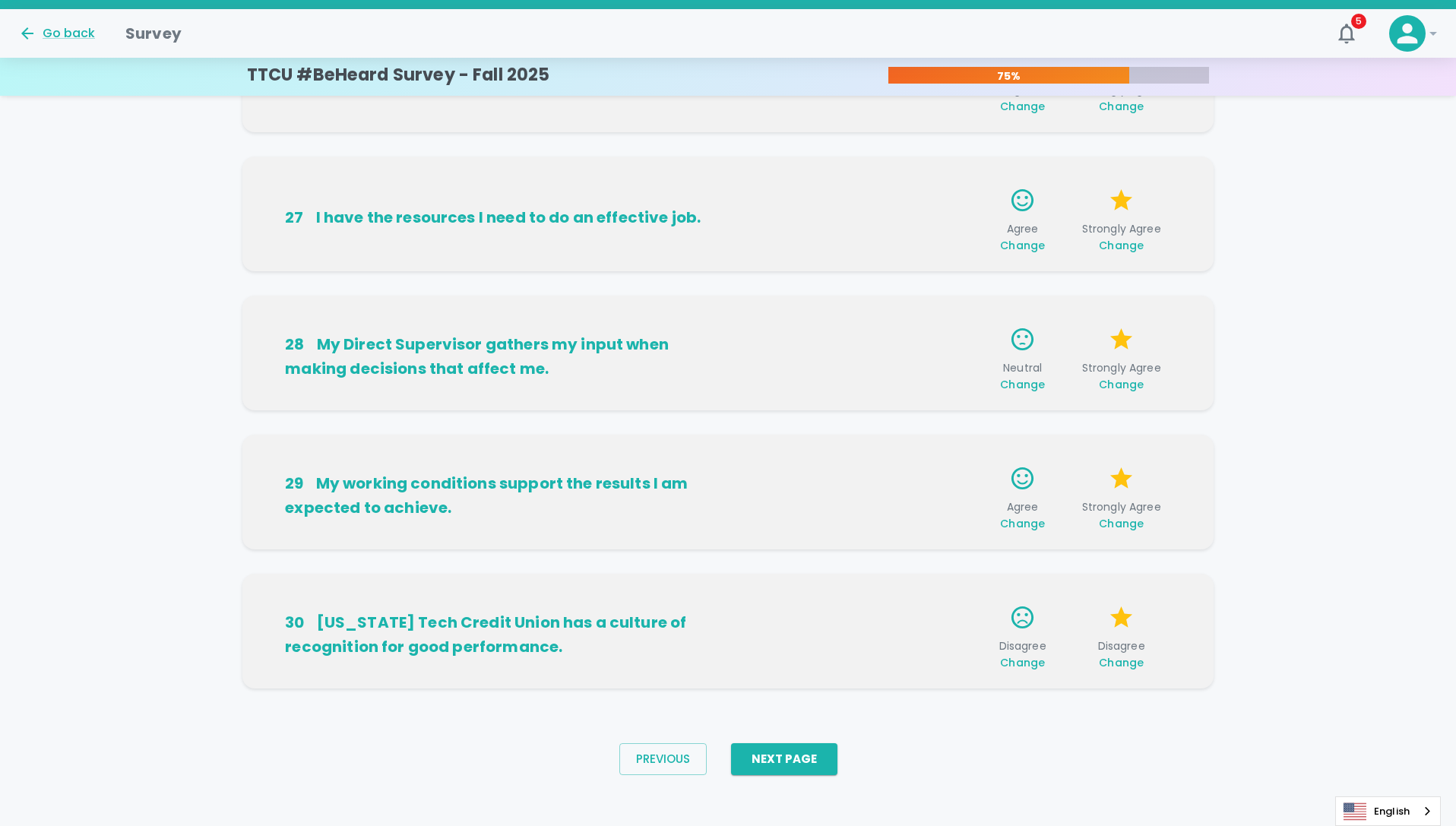
click at [1127, 662] on span "Change" at bounding box center [1121, 662] width 45 height 15
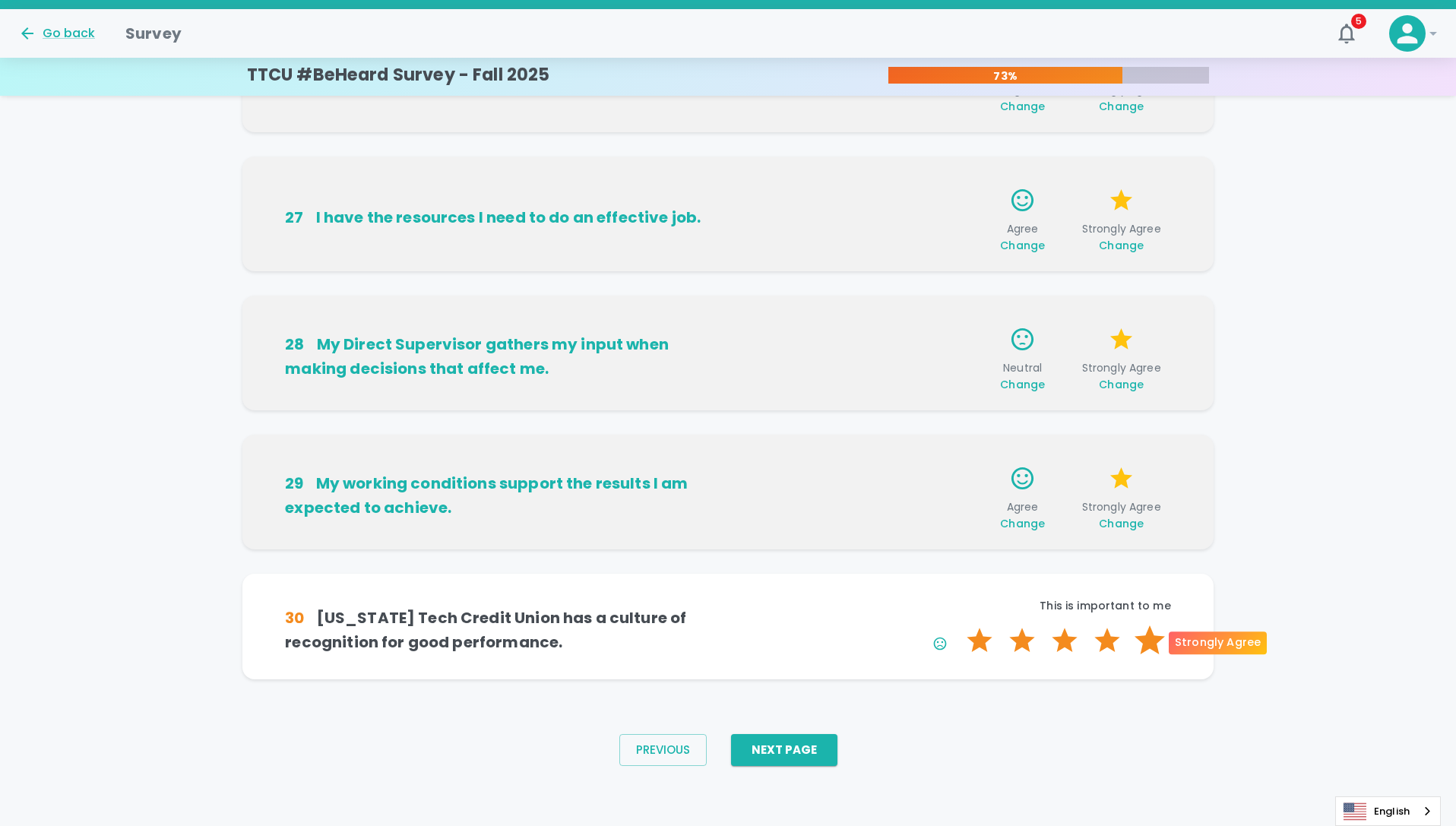
click at [1154, 639] on label "5 Stars" at bounding box center [1150, 641] width 43 height 31
click at [958, 626] on input "5 Stars" at bounding box center [957, 625] width 1 height 1
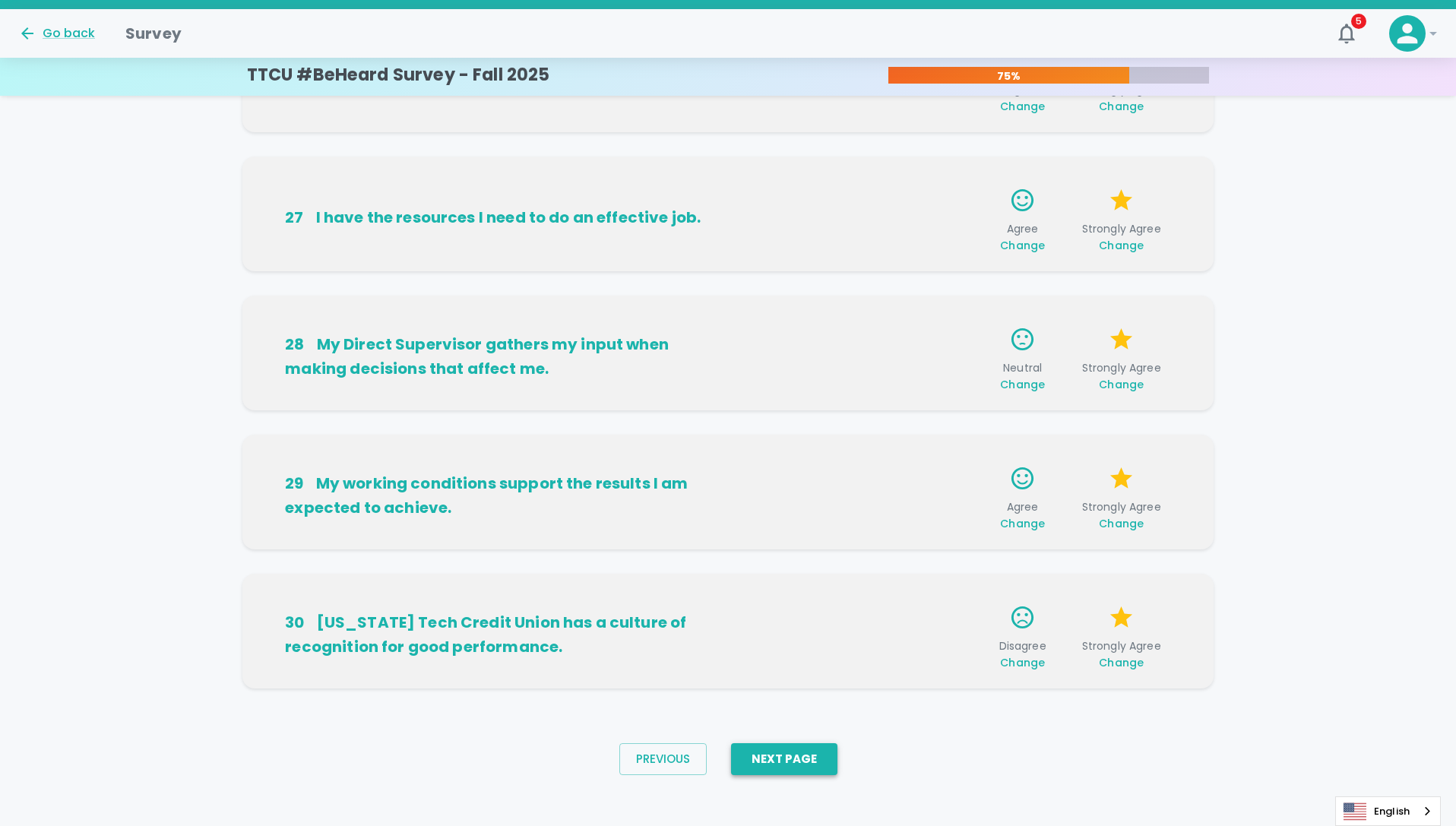
click at [816, 750] on button "Next Page" at bounding box center [784, 759] width 106 height 32
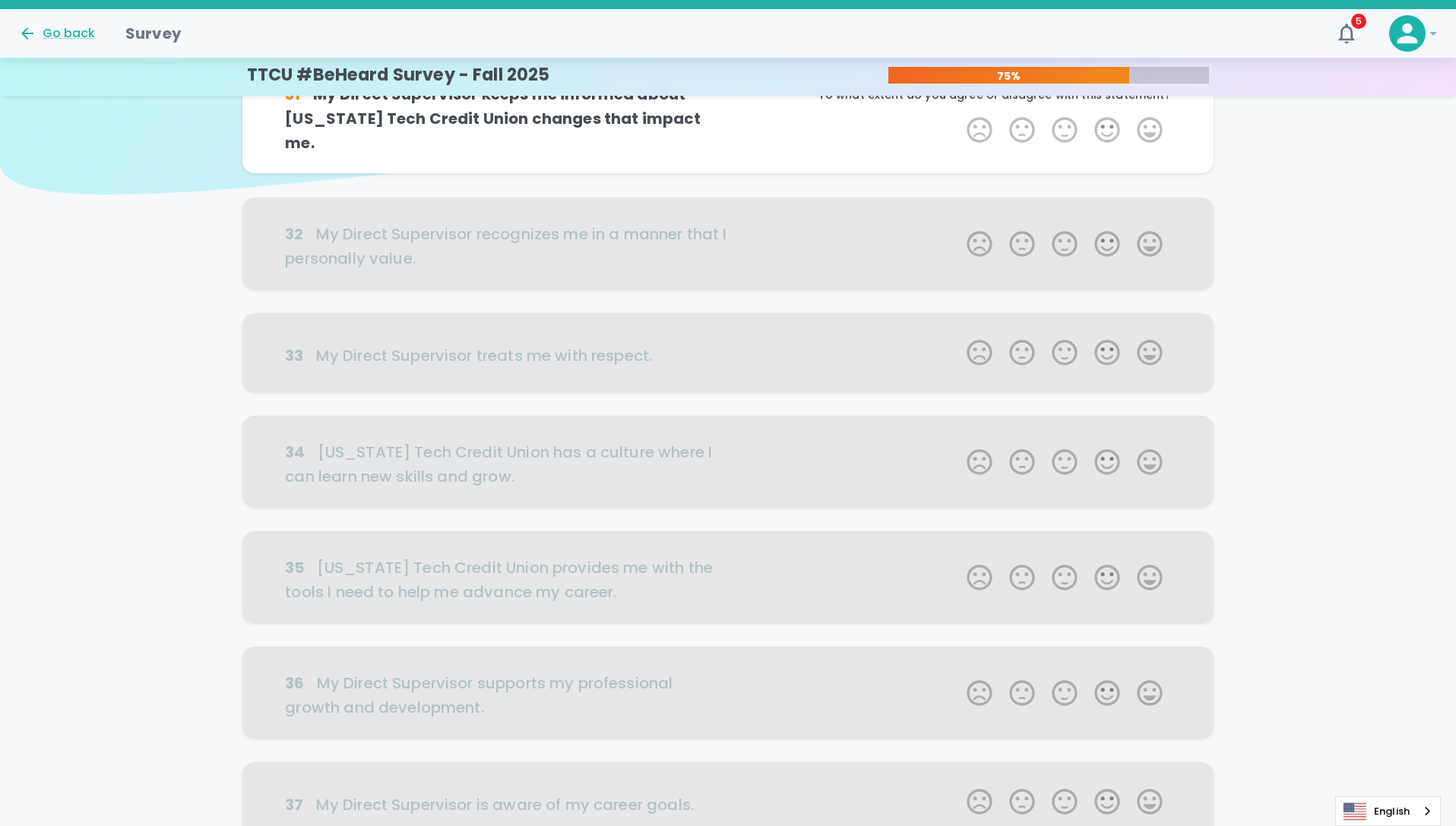
scroll to position [0, 0]
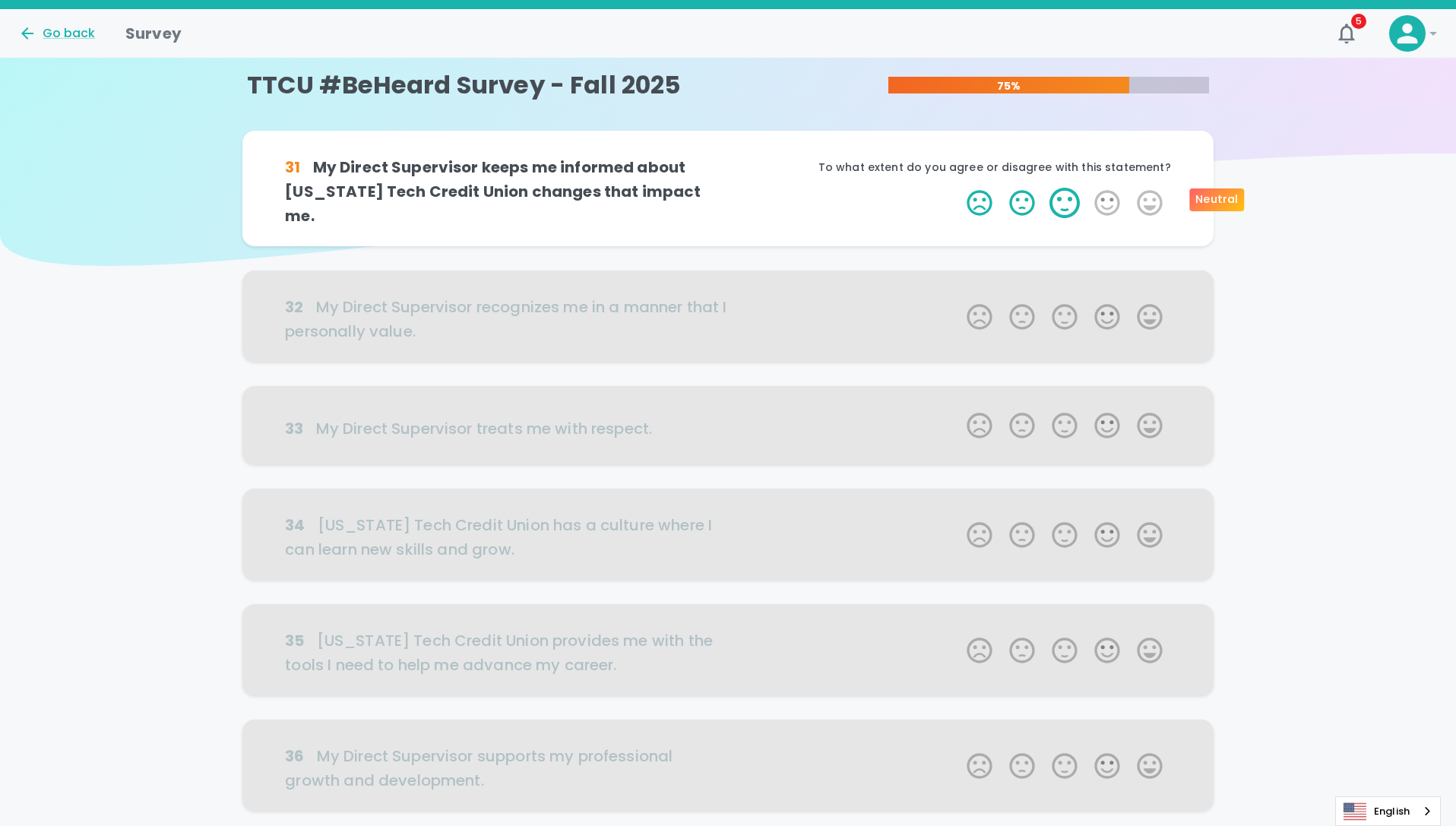
click at [1055, 200] on label "3 Stars" at bounding box center [1064, 203] width 43 height 31
click at [958, 188] on input "3 Stars" at bounding box center [957, 187] width 1 height 1
click at [1153, 203] on label "5 Stars" at bounding box center [1150, 203] width 43 height 31
click at [958, 188] on input "5 Stars" at bounding box center [957, 187] width 1 height 1
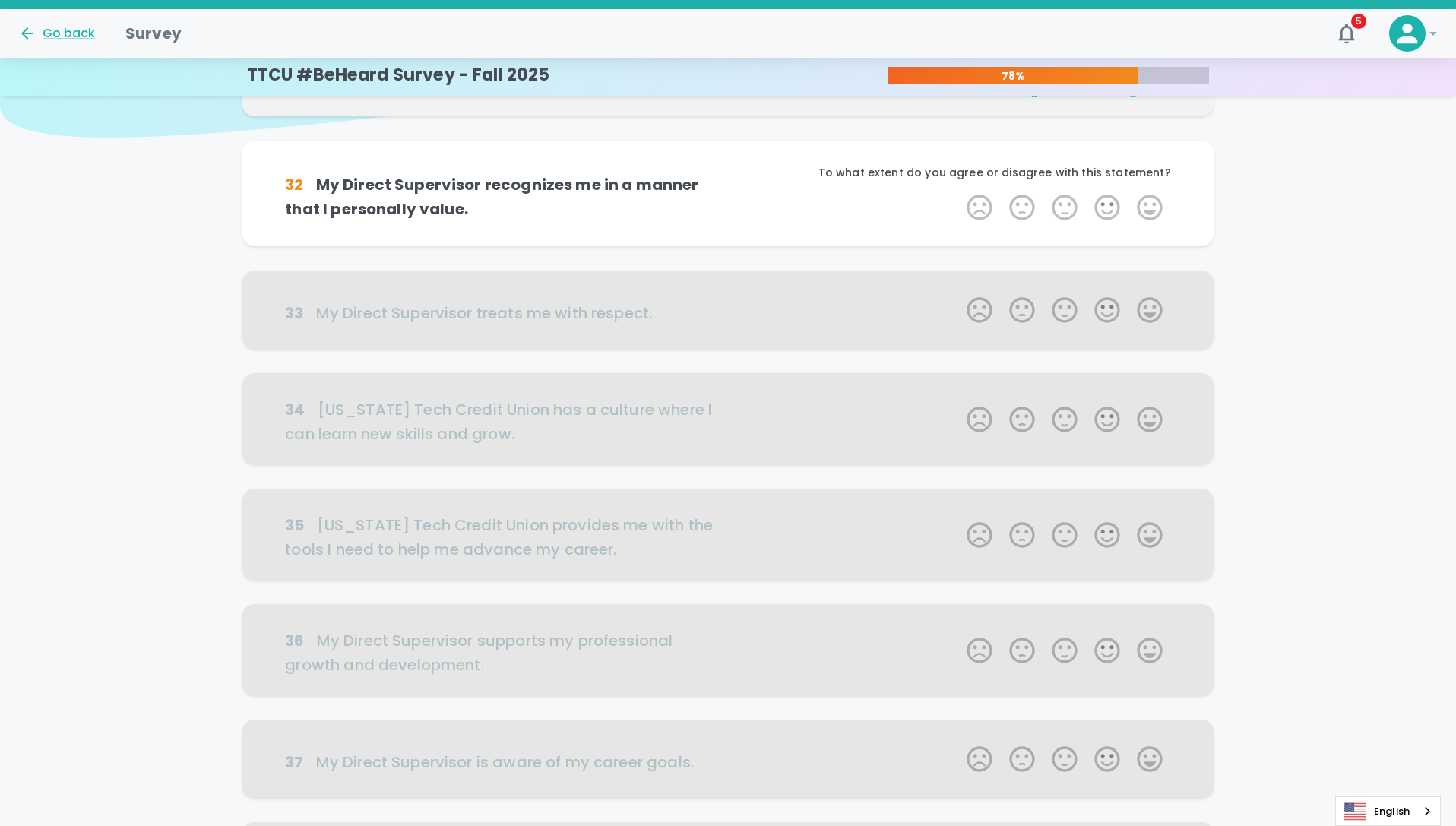
scroll to position [134, 0]
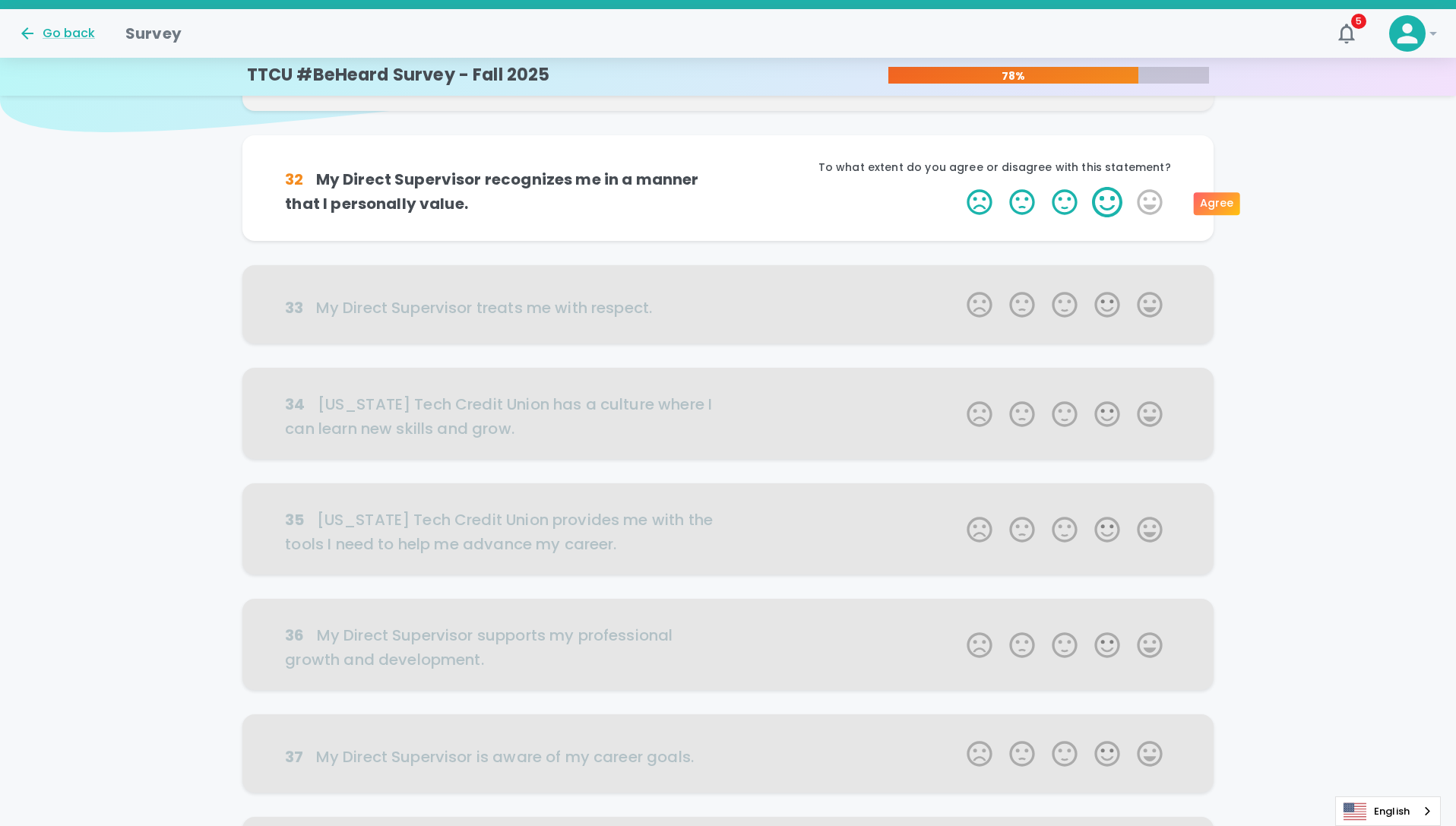
click at [1103, 195] on label "4 Stars" at bounding box center [1107, 202] width 43 height 31
click at [958, 187] on input "4 Stars" at bounding box center [957, 186] width 1 height 1
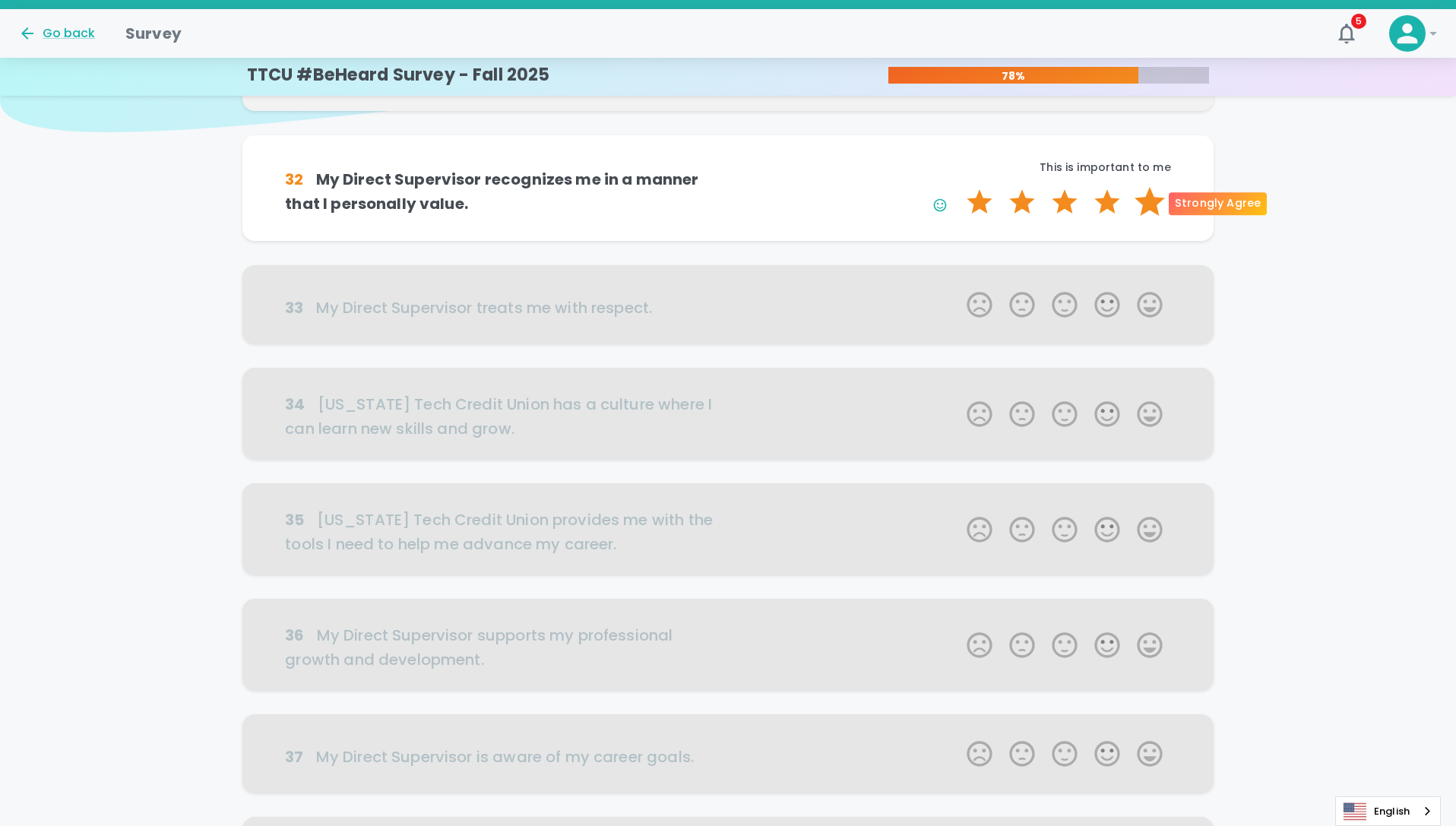
click at [1146, 209] on label "5 Stars" at bounding box center [1150, 202] width 43 height 31
click at [958, 187] on input "5 Stars" at bounding box center [957, 186] width 1 height 1
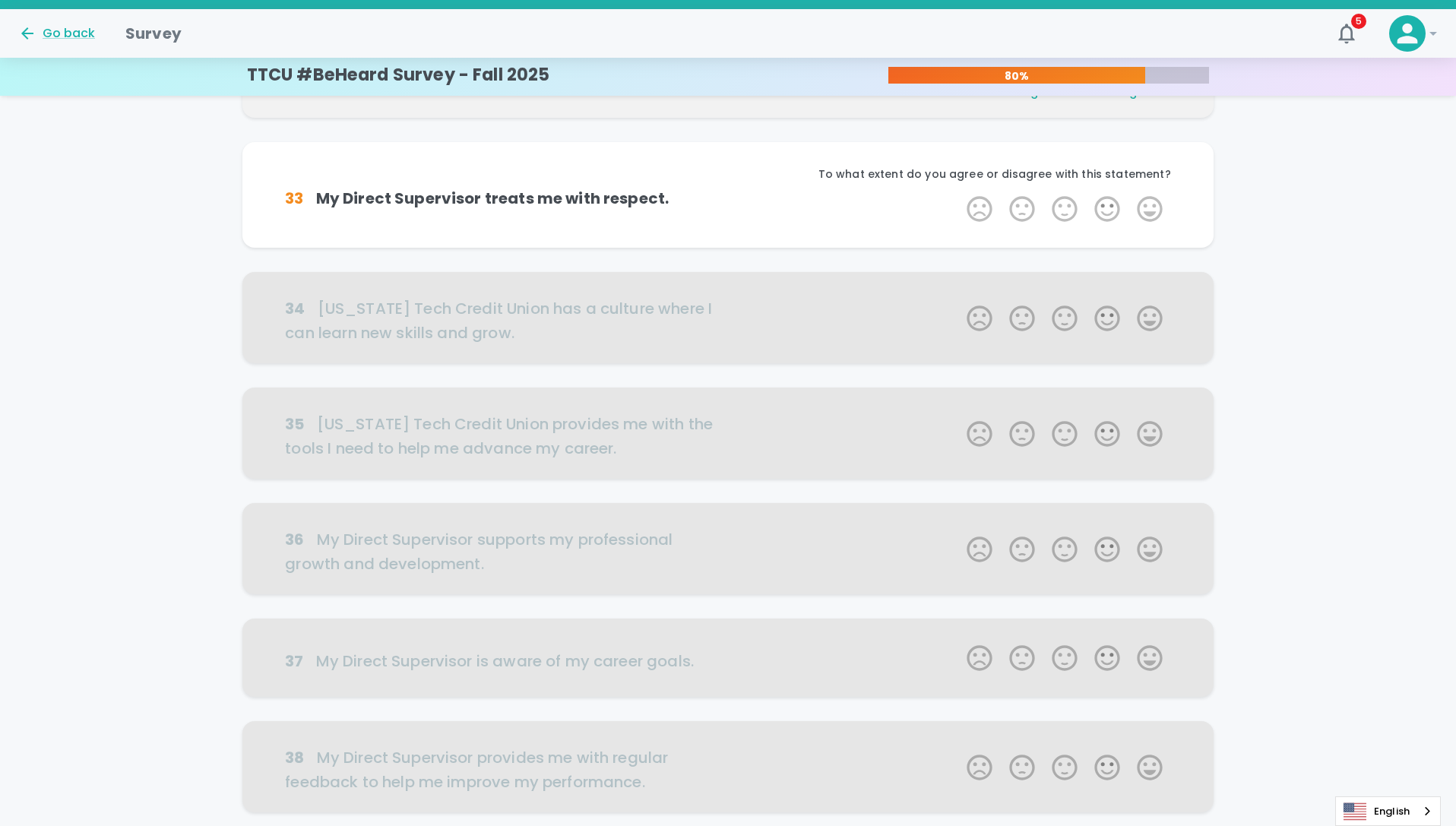
scroll to position [267, 0]
click at [1112, 207] on label "4 Stars" at bounding box center [1107, 207] width 43 height 31
click at [958, 192] on input "4 Stars" at bounding box center [957, 192] width 1 height 1
click at [1142, 213] on label "5 Stars" at bounding box center [1150, 207] width 43 height 31
click at [958, 192] on input "5 Stars" at bounding box center [957, 192] width 1 height 1
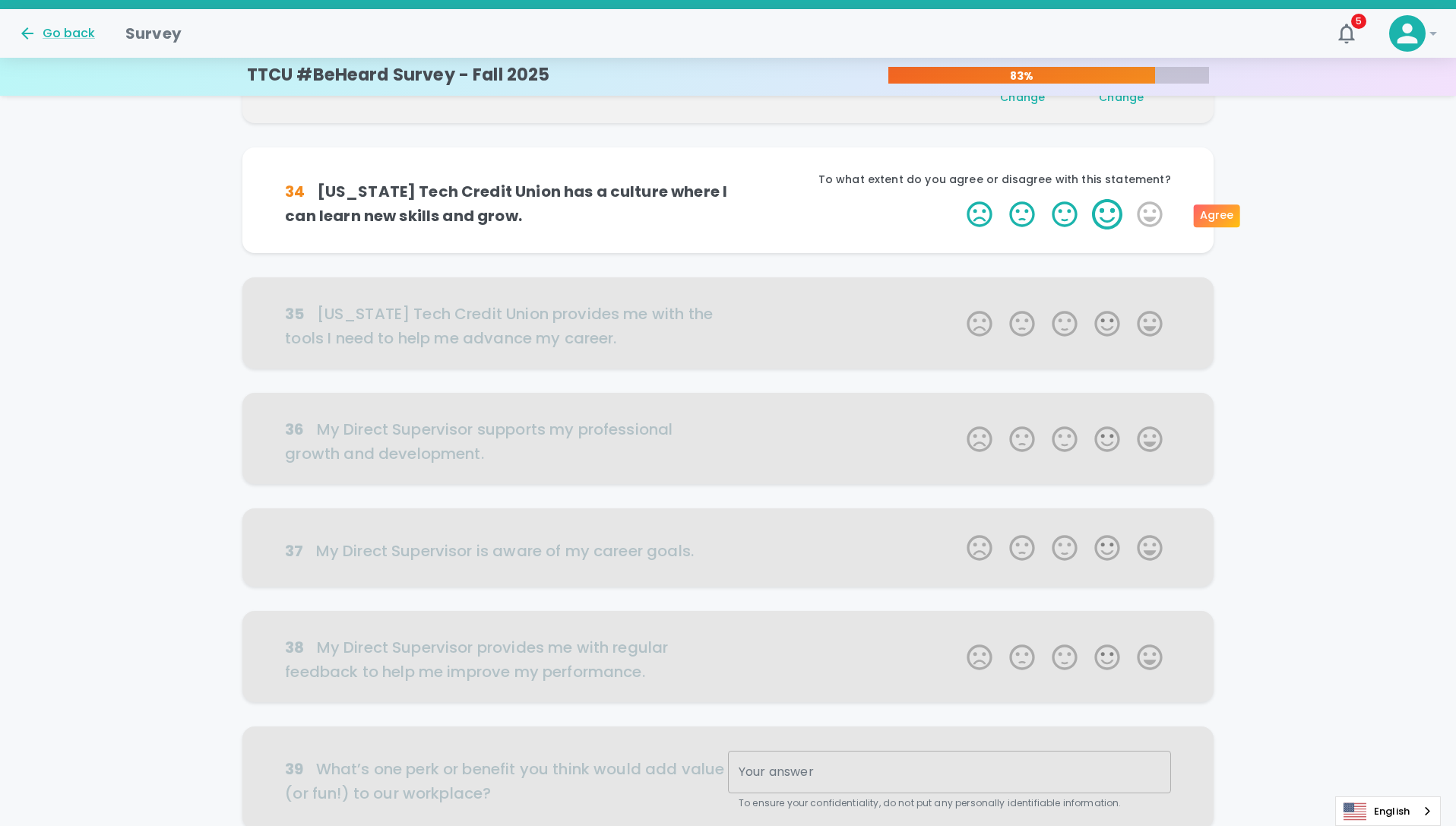
scroll to position [401, 0]
click at [1053, 215] on label "3 Stars" at bounding box center [1064, 213] width 43 height 31
click at [958, 198] on input "3 Stars" at bounding box center [957, 197] width 1 height 1
click at [1158, 214] on label "5 Stars" at bounding box center [1150, 213] width 43 height 31
click at [958, 198] on input "5 Stars" at bounding box center [957, 197] width 1 height 1
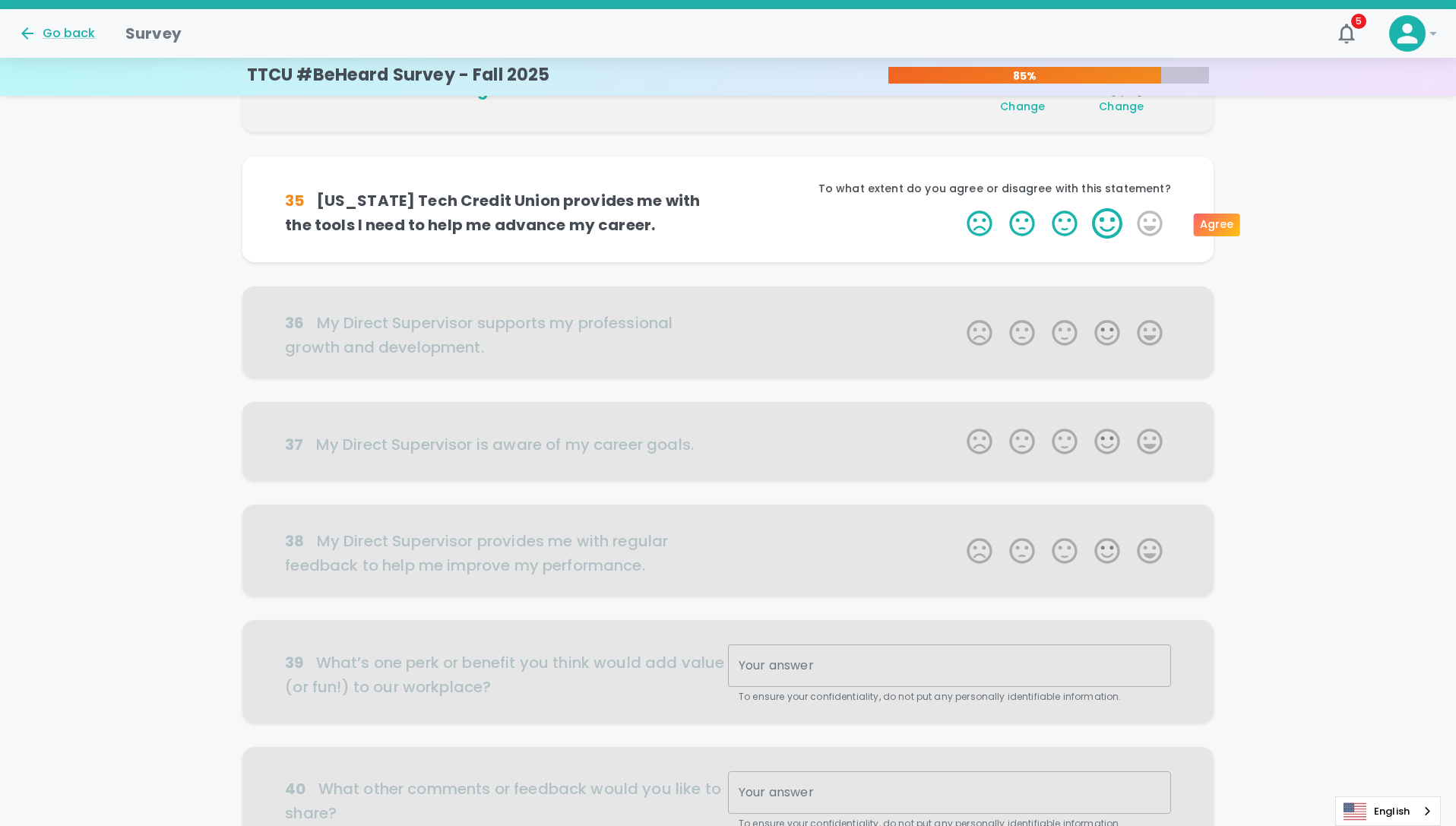
scroll to position [535, 0]
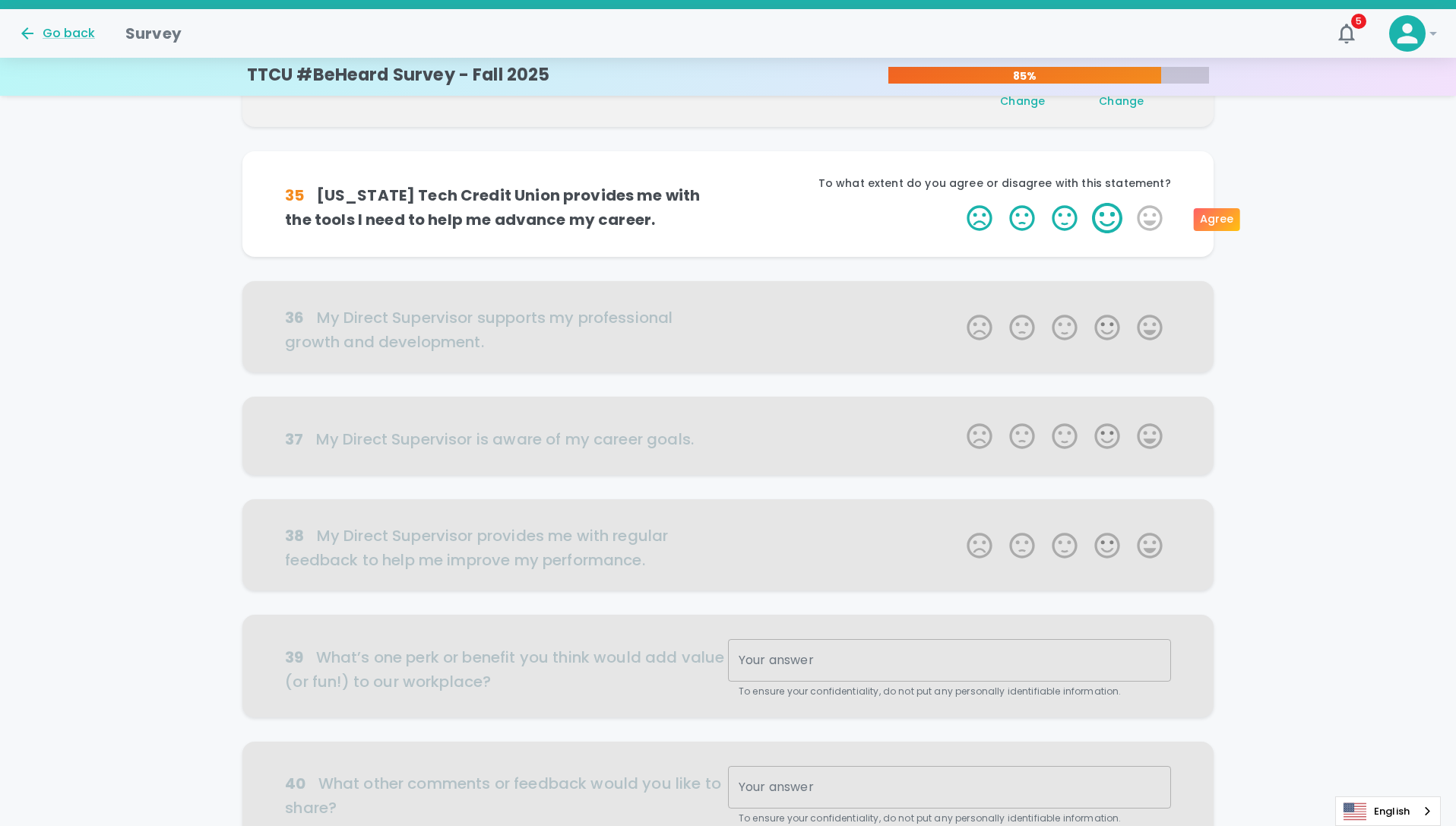
click at [1111, 220] on label "4 Stars" at bounding box center [1107, 218] width 43 height 31
click at [958, 203] on input "4 Stars" at bounding box center [957, 203] width 1 height 1
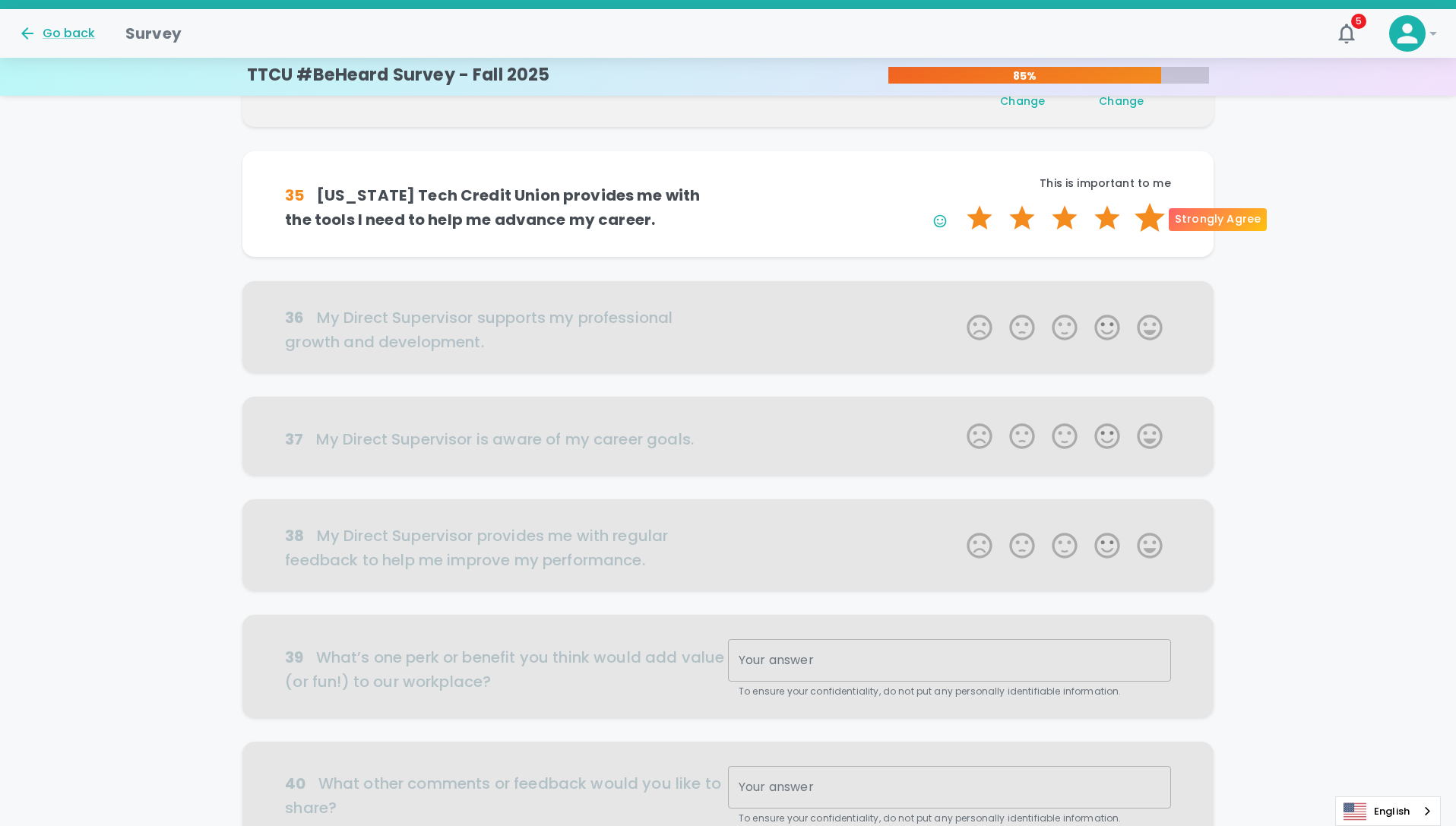
click at [1150, 223] on label "5 Stars" at bounding box center [1150, 218] width 43 height 31
click at [958, 203] on input "5 Stars" at bounding box center [957, 203] width 1 height 1
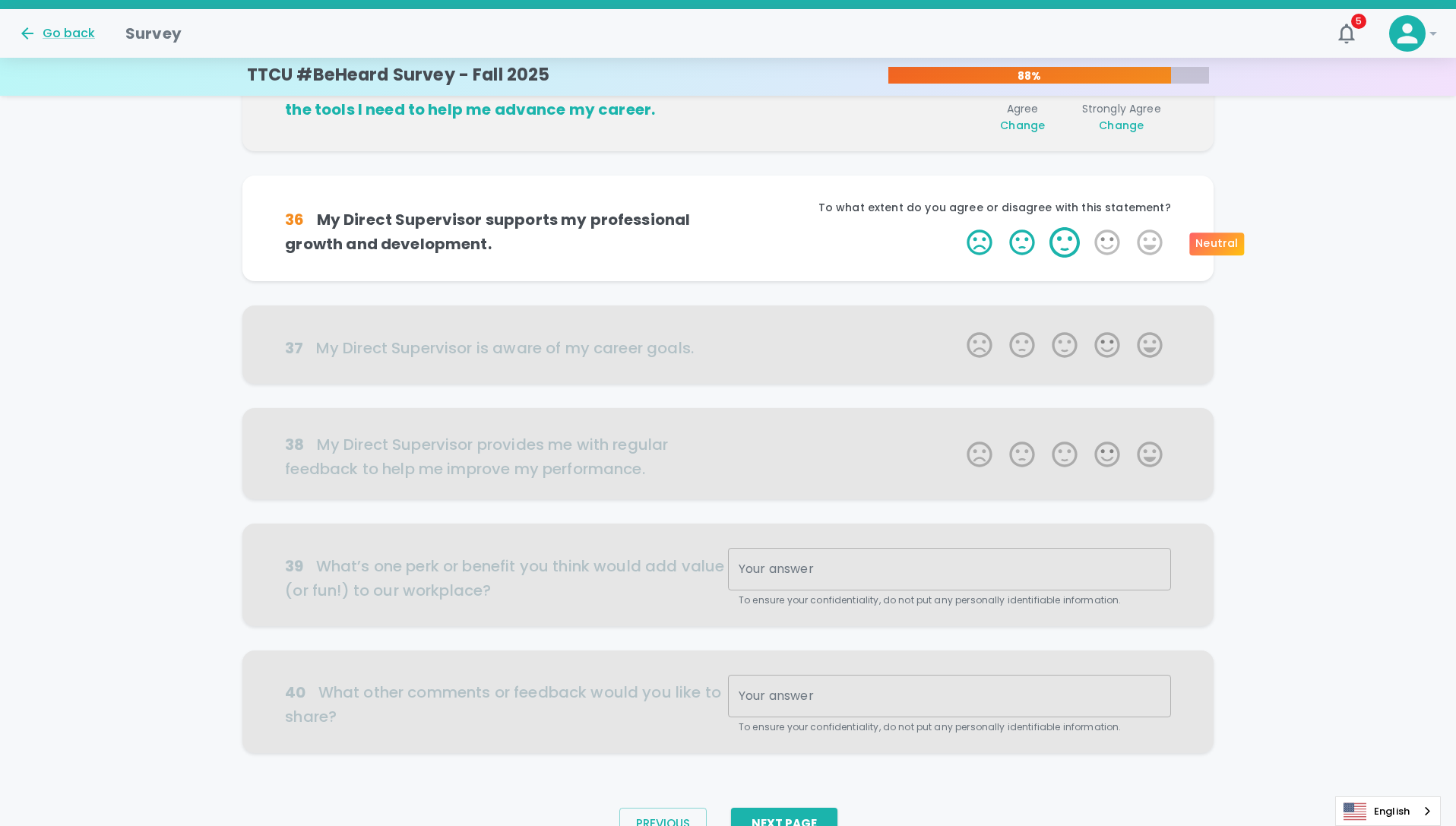
scroll to position [669, 0]
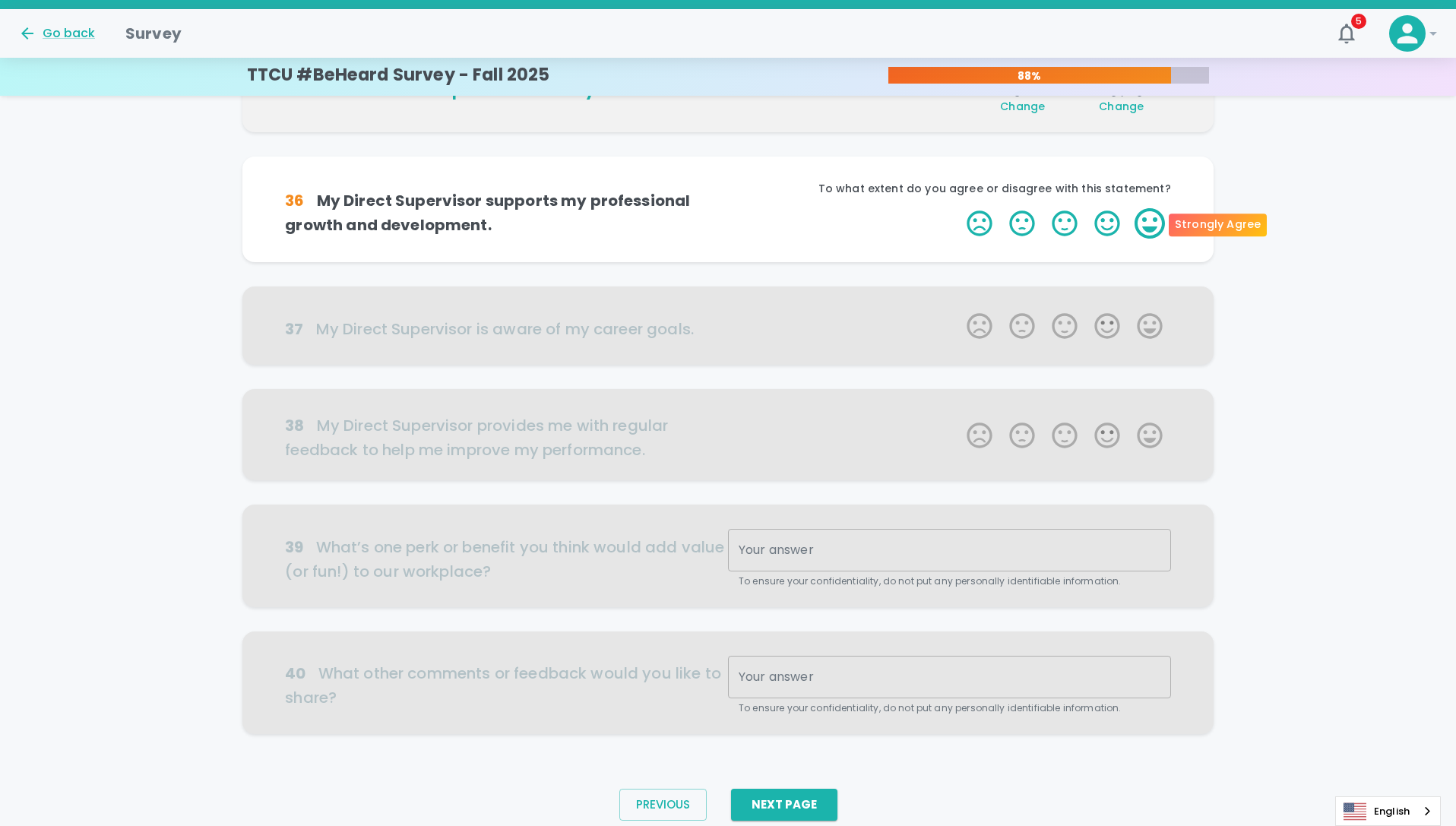
click at [1138, 227] on label "5 Stars" at bounding box center [1150, 223] width 43 height 31
click at [958, 208] on input "5 Stars" at bounding box center [957, 207] width 1 height 1
click at [1153, 226] on label "5 Stars" at bounding box center [1150, 223] width 43 height 31
click at [958, 208] on input "5 Stars" at bounding box center [957, 207] width 1 height 1
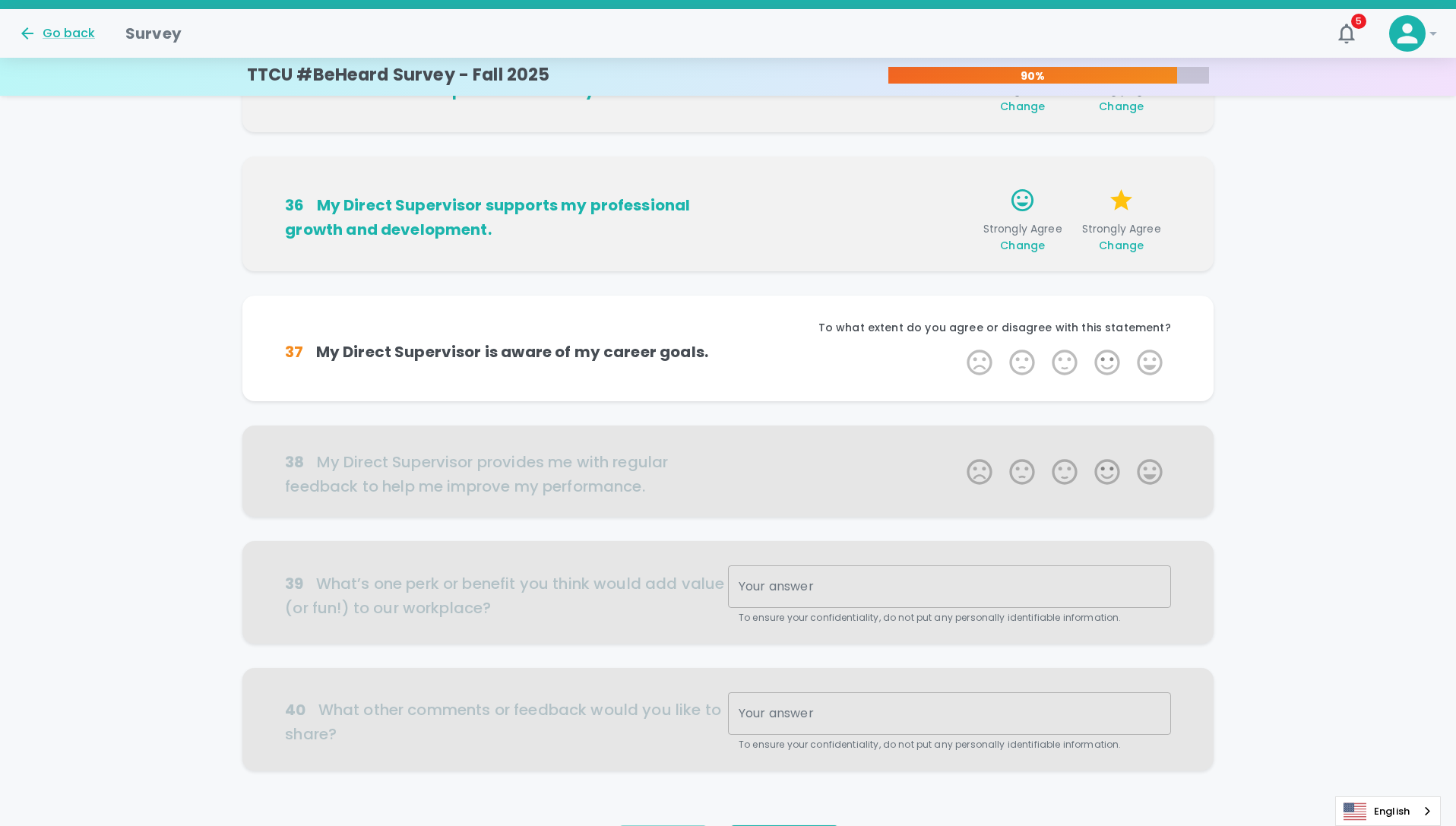
scroll to position [723, 0]
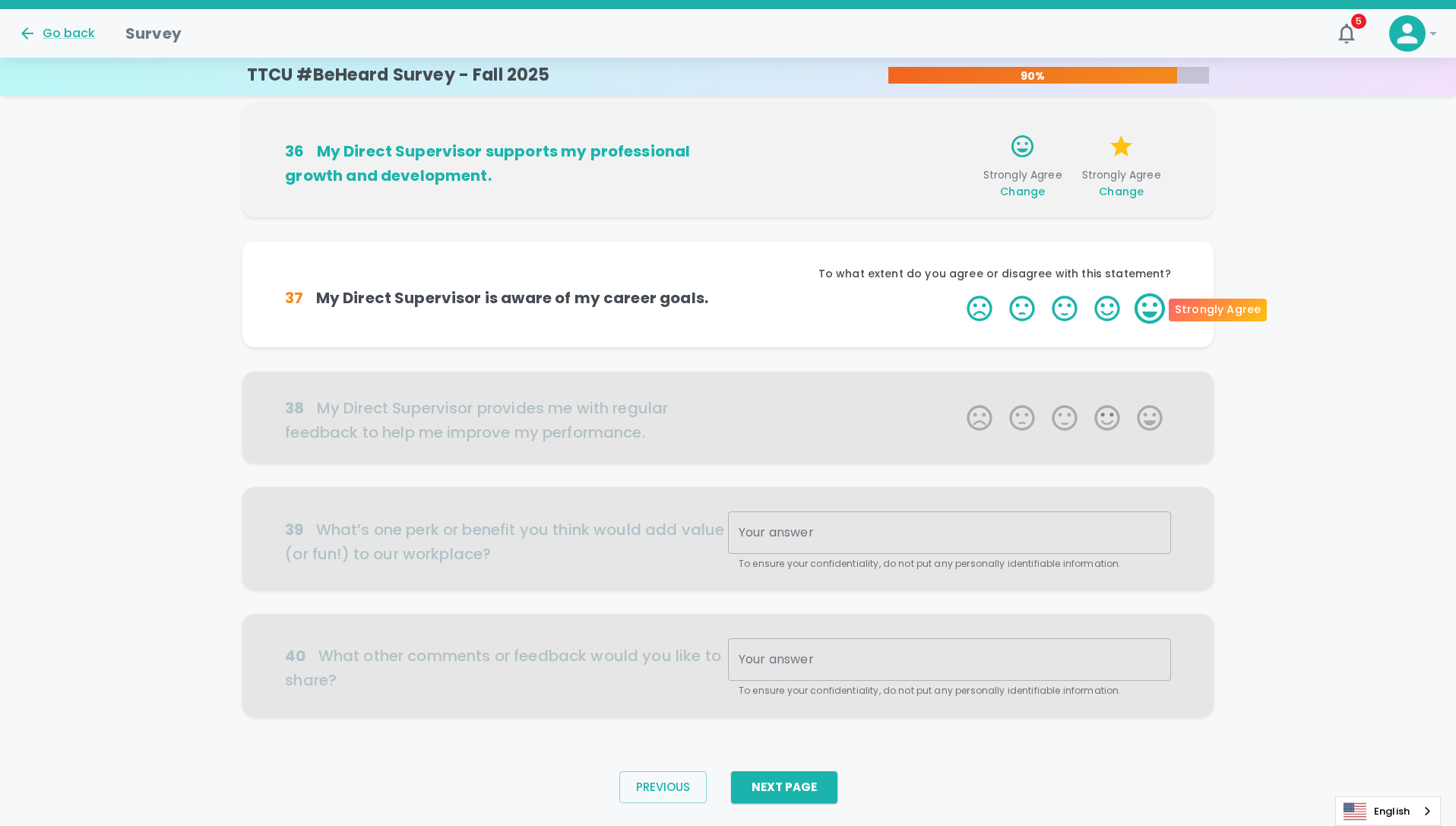
click at [1157, 307] on label "5 Stars" at bounding box center [1150, 308] width 43 height 31
click at [958, 293] on input "5 Stars" at bounding box center [957, 292] width 1 height 1
click at [1155, 310] on label "5 Stars" at bounding box center [1150, 308] width 43 height 31
click at [958, 293] on input "5 Stars" at bounding box center [957, 292] width 1 height 1
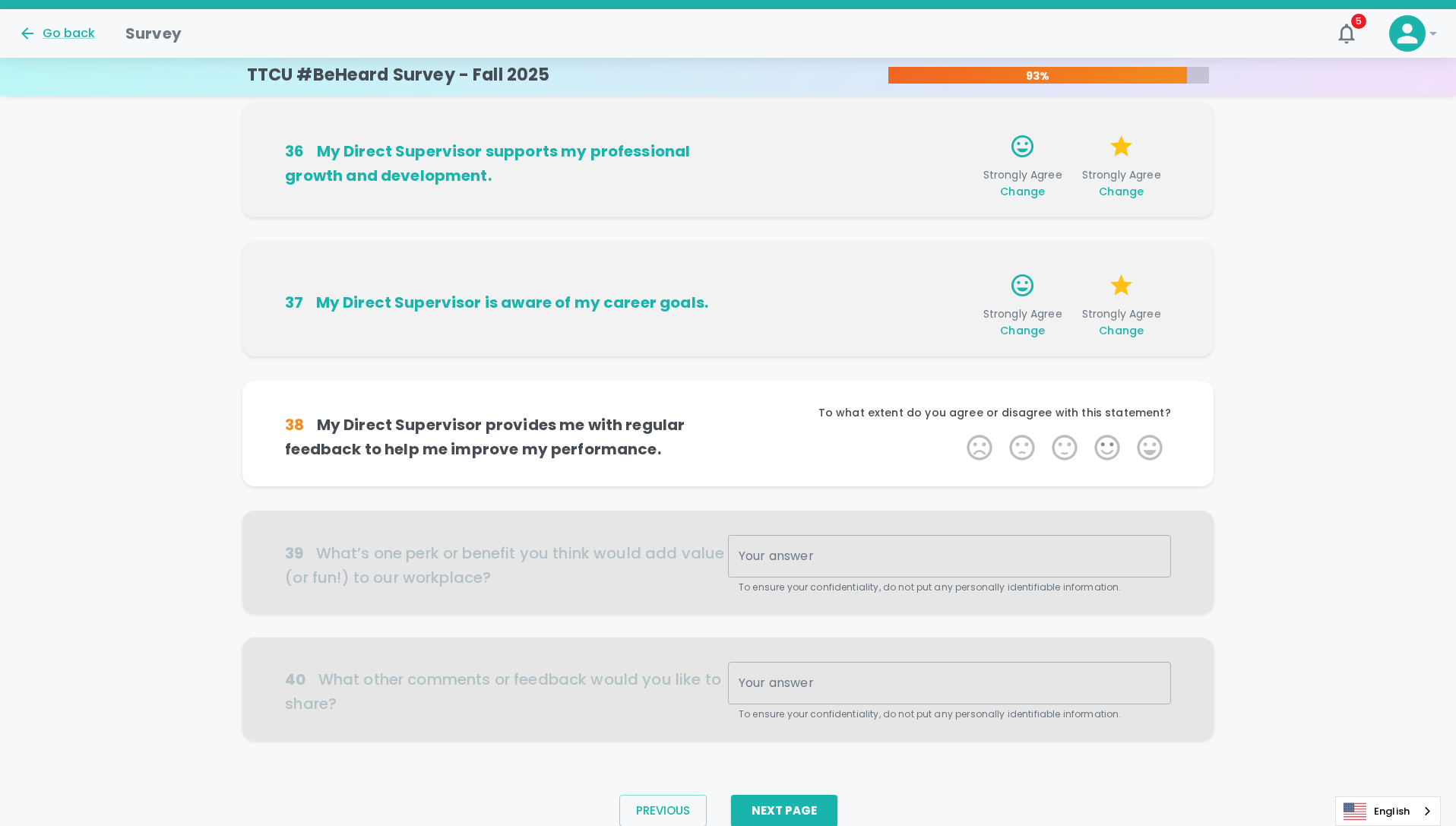
scroll to position [759, 0]
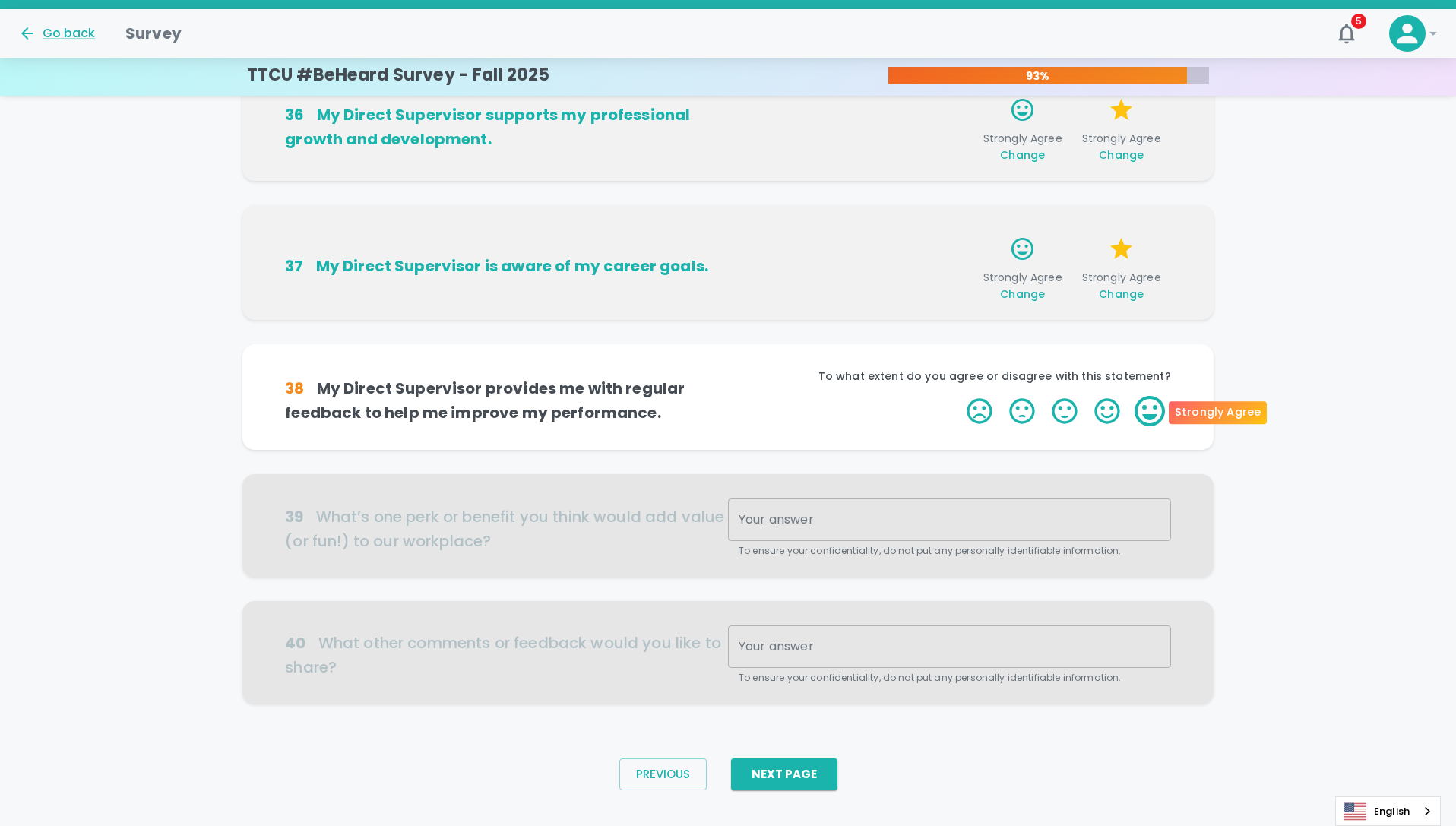
click at [1150, 402] on label "5 Stars" at bounding box center [1150, 411] width 43 height 31
click at [958, 396] on input "5 Stars" at bounding box center [957, 395] width 1 height 1
click at [1153, 405] on label "5 Stars" at bounding box center [1150, 411] width 43 height 31
click at [958, 396] on input "5 Stars" at bounding box center [957, 395] width 1 height 1
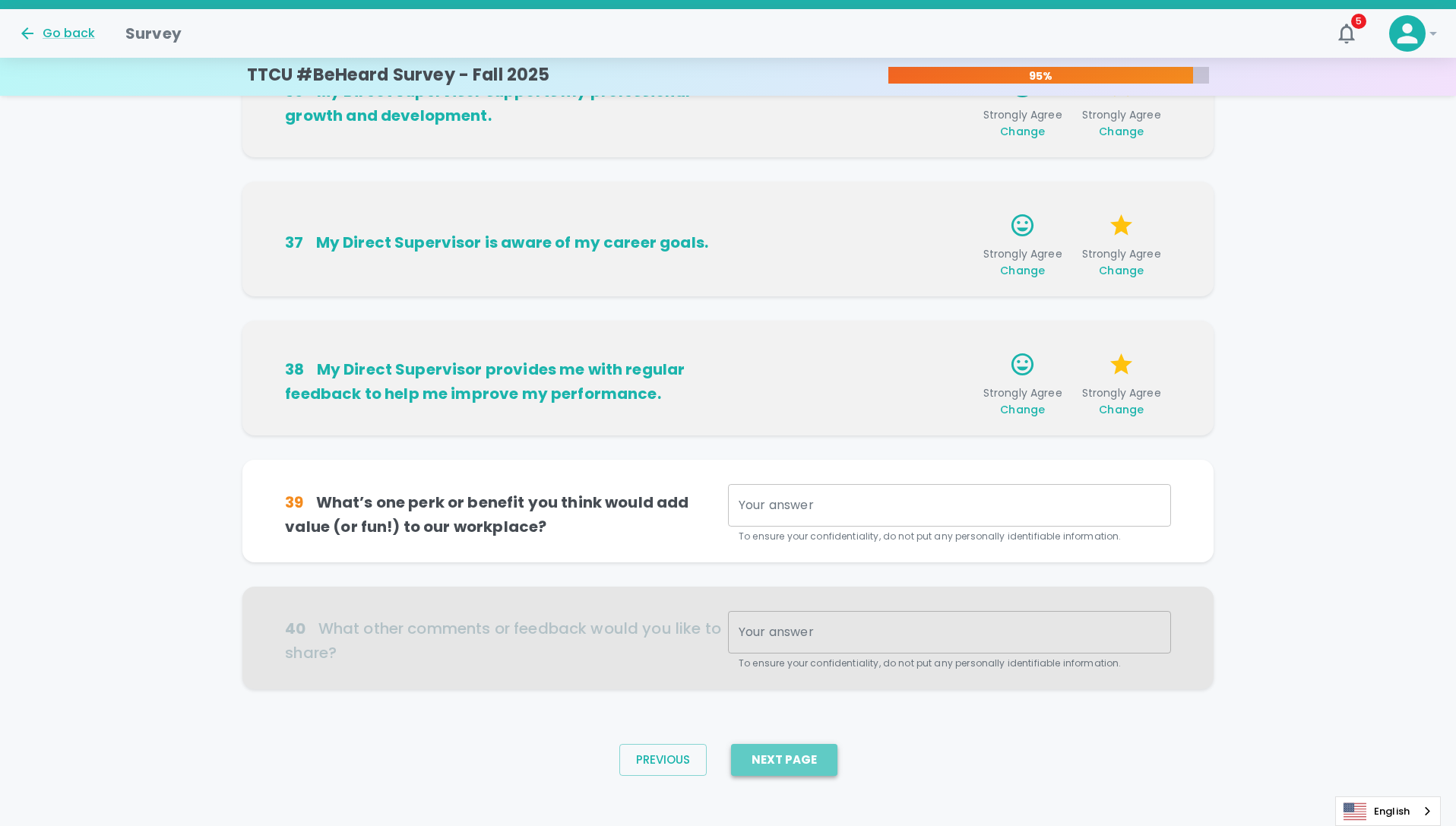
click at [795, 754] on button "Next Page" at bounding box center [784, 760] width 106 height 32
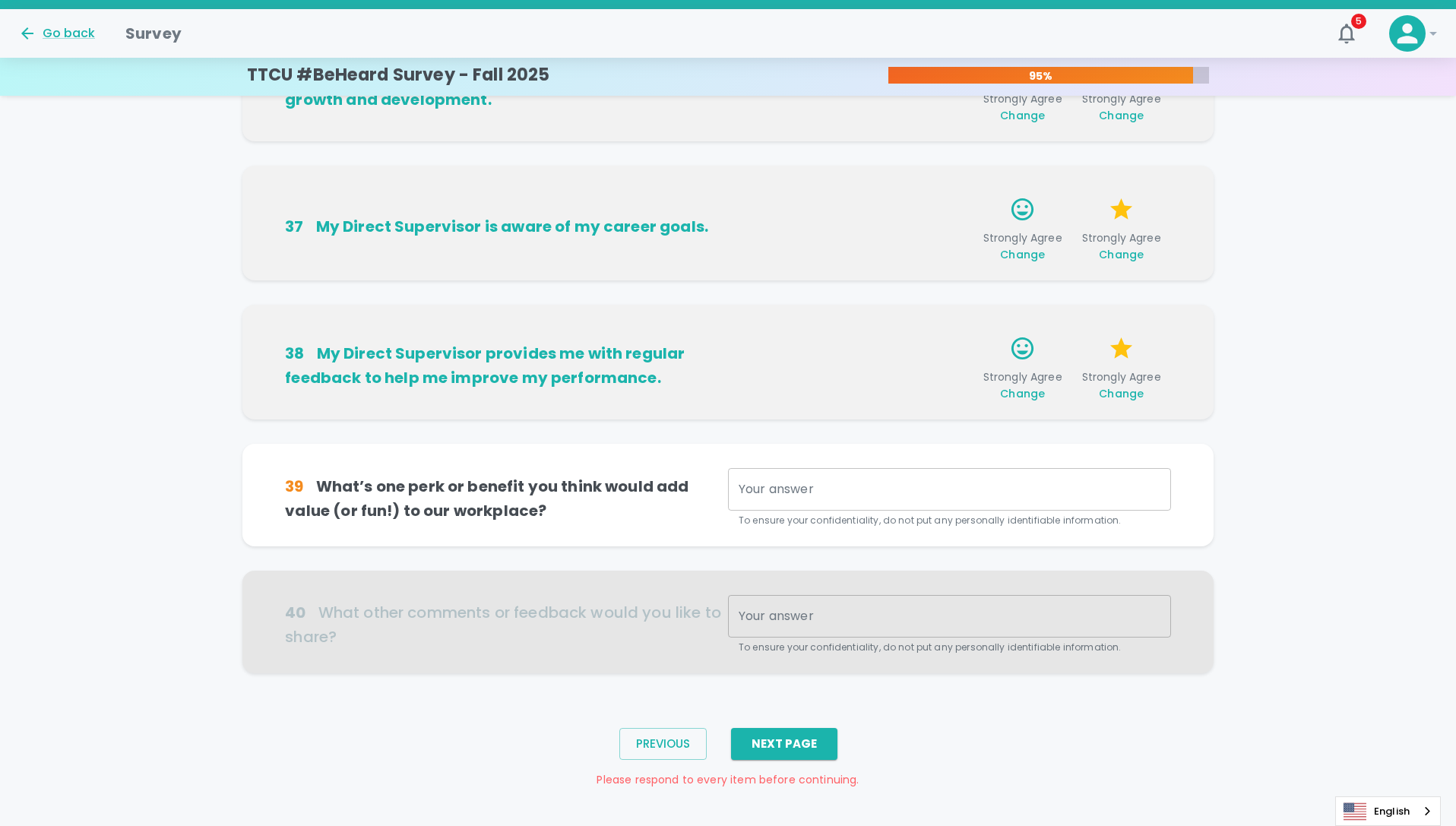
scroll to position [807, 0]
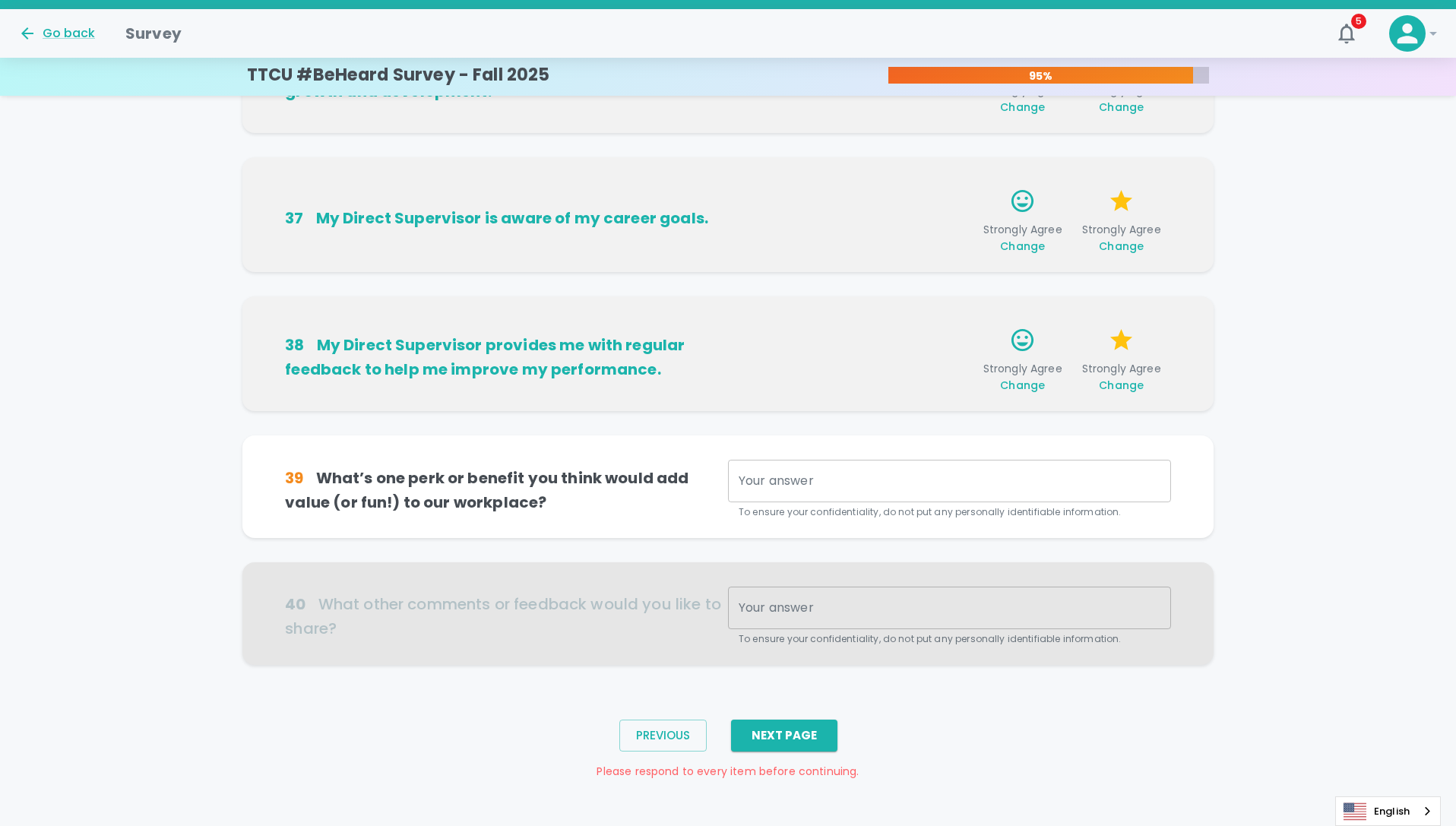
click at [812, 481] on textarea "Your answer" at bounding box center [949, 482] width 422 height 17
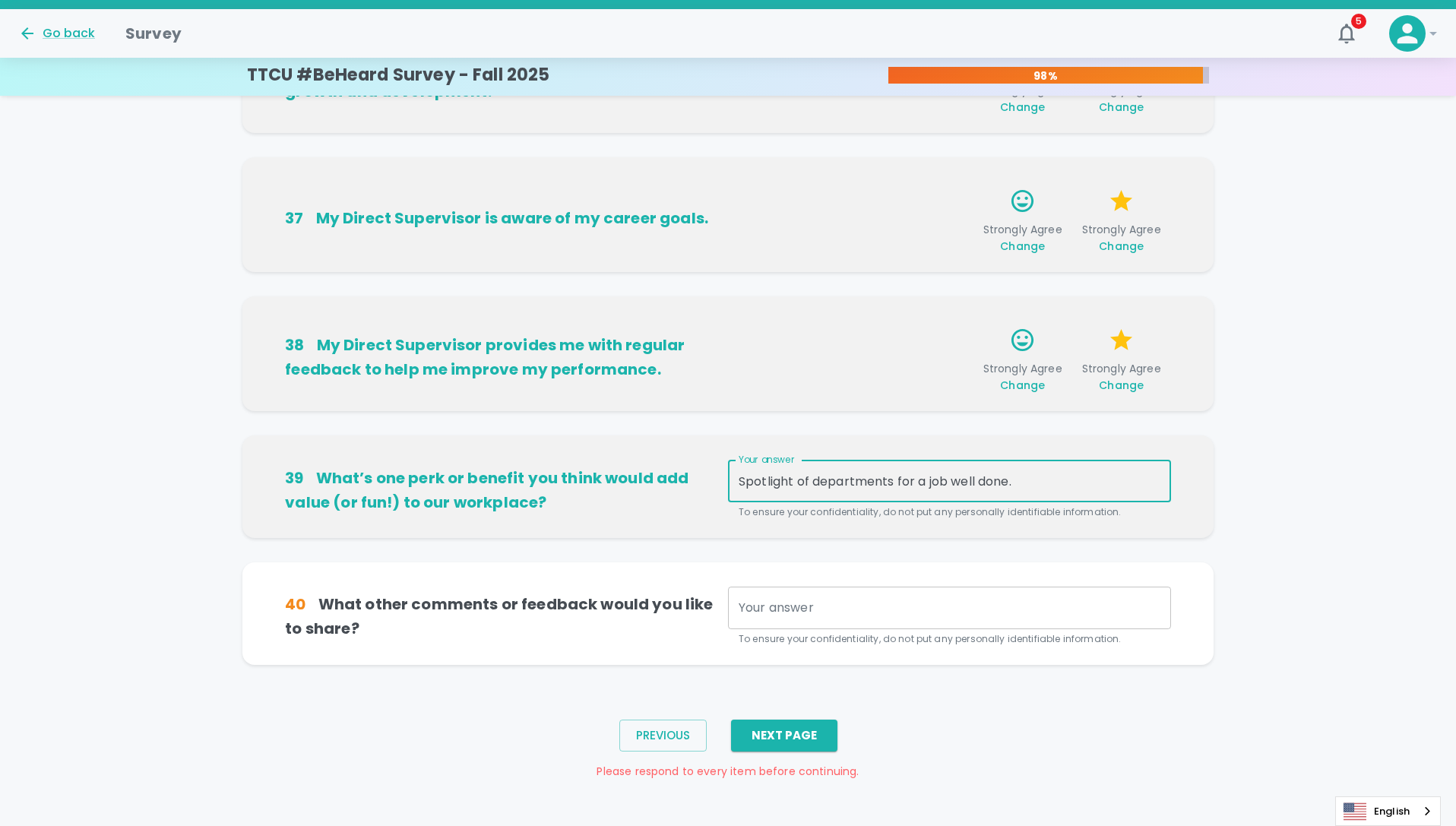
type textarea "Spotlight of departments for a job well done."
click at [962, 612] on textarea "Your answer" at bounding box center [949, 608] width 422 height 17
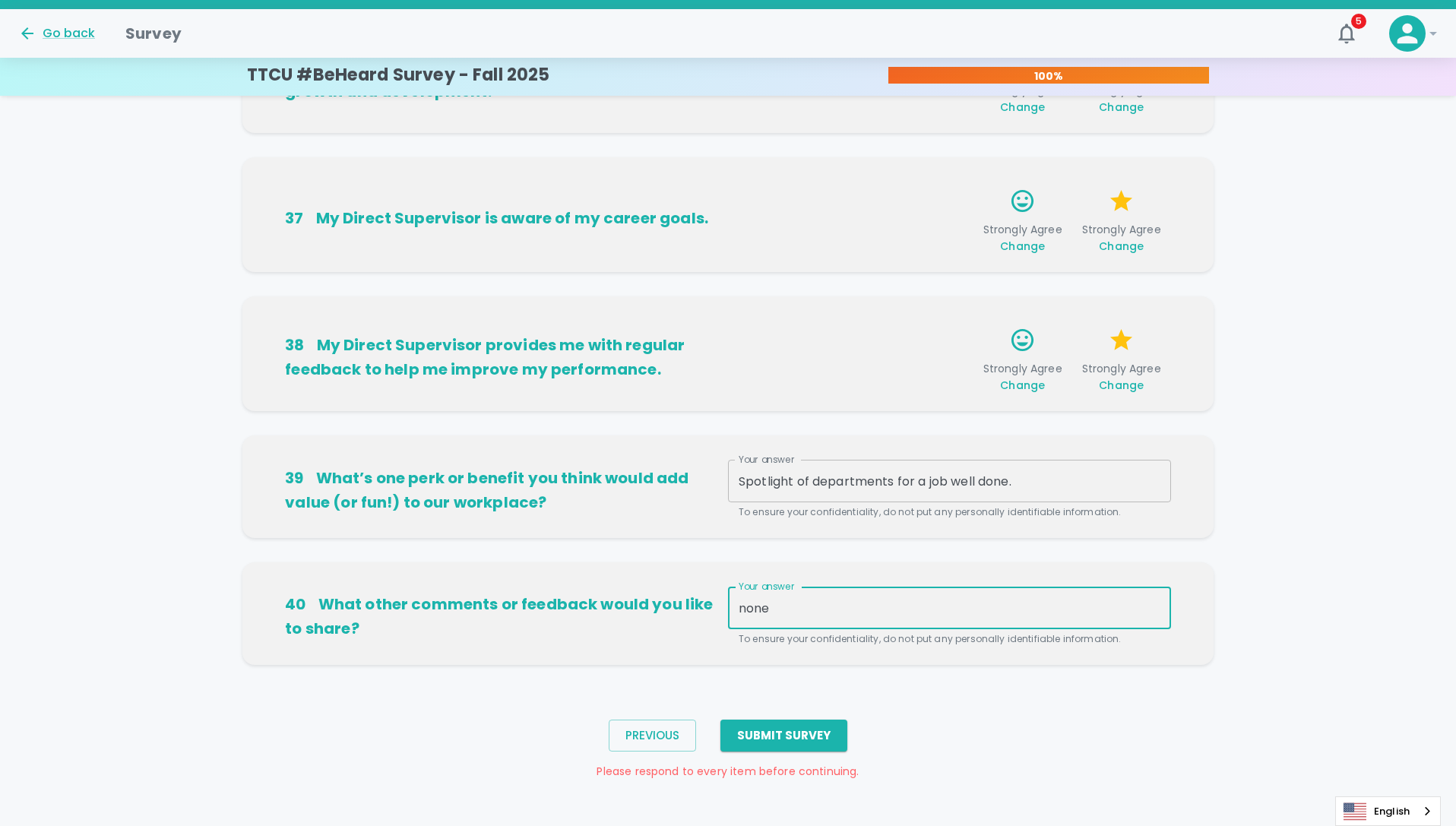
type textarea "none"
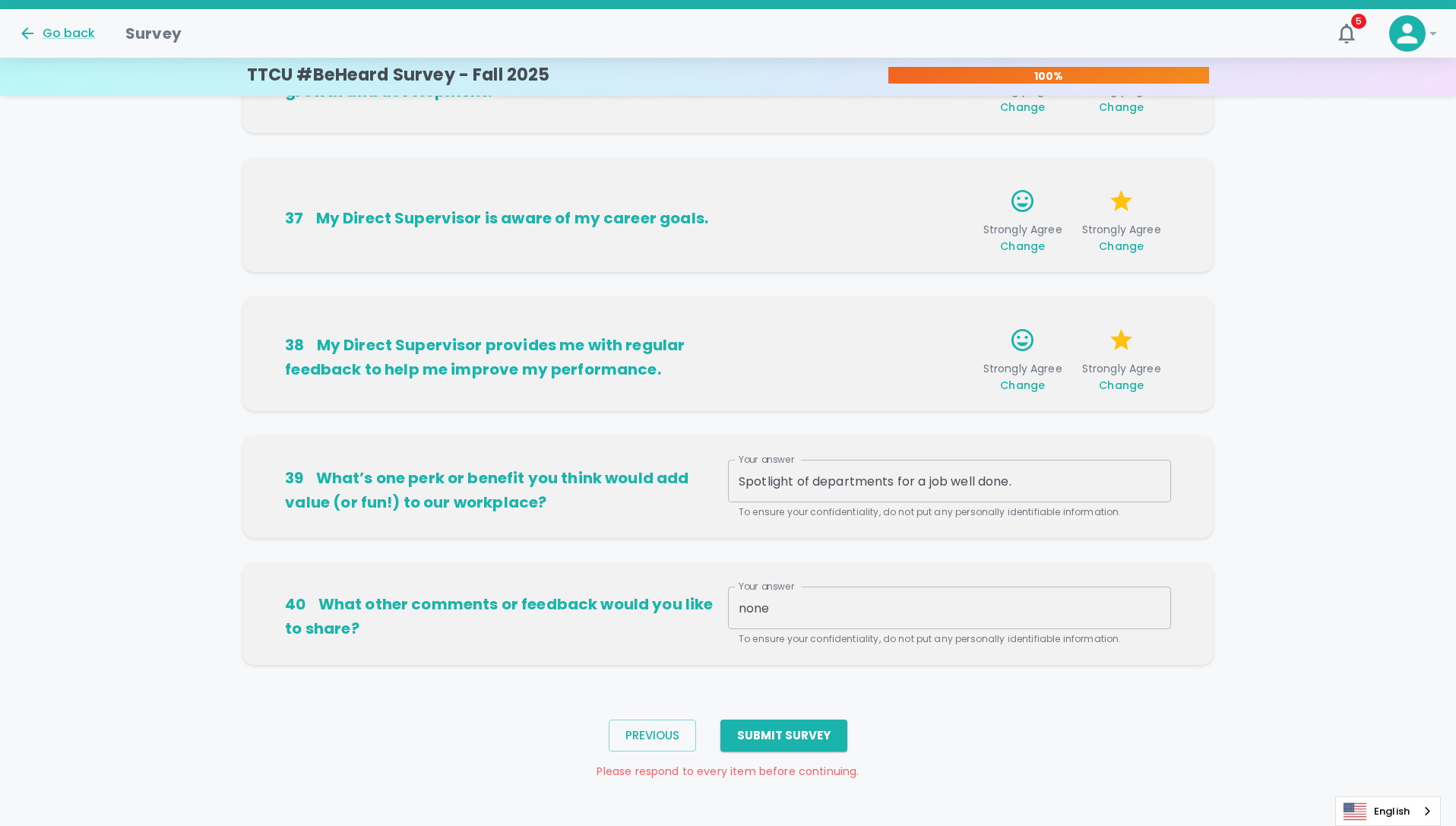
drag, startPoint x: 1116, startPoint y: 768, endPoint x: 1036, endPoint y: 752, distance: 81.6
click at [1116, 768] on div "Previous Submit Survey Please respond to every item before continuing." at bounding box center [728, 743] width 1456 height 108
drag, startPoint x: 797, startPoint y: 733, endPoint x: 805, endPoint y: 735, distance: 8.2
click at [797, 734] on button "Submit Survey" at bounding box center [783, 735] width 127 height 32
